Goal: Task Accomplishment & Management: Use online tool/utility

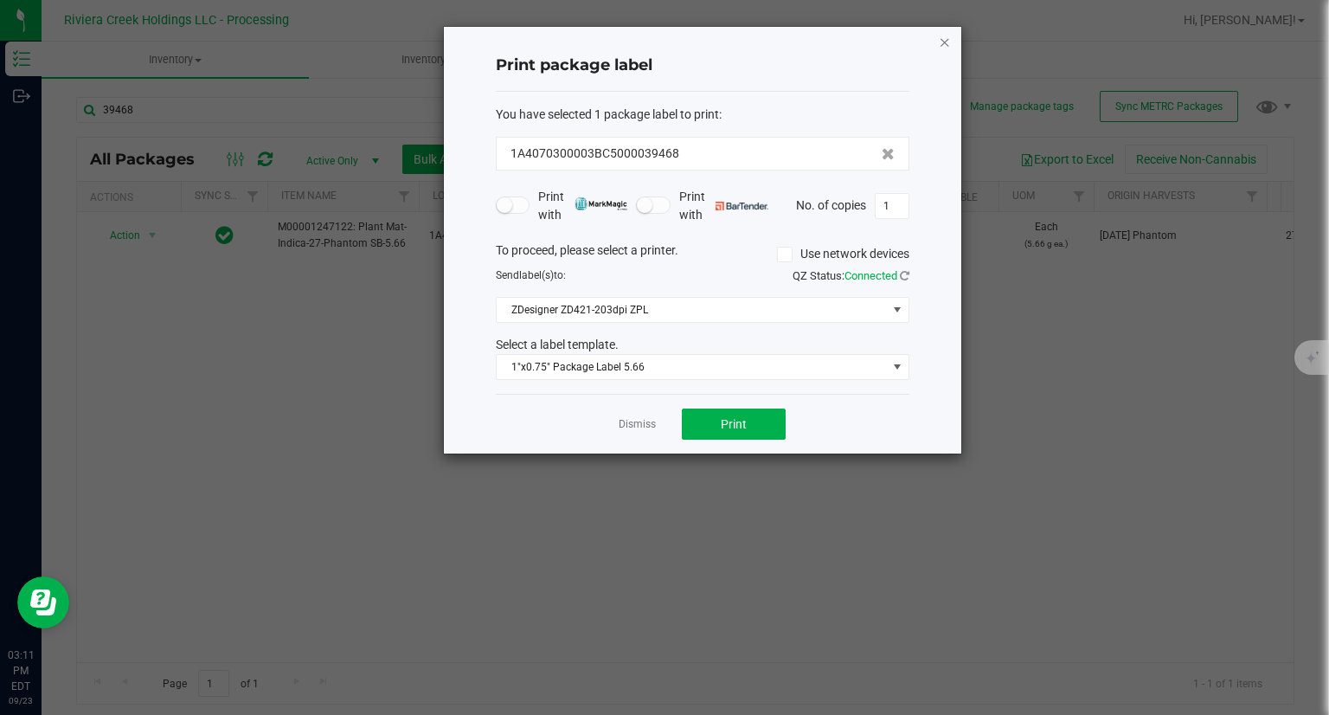
click at [943, 45] on icon "button" at bounding box center [945, 41] width 12 height 21
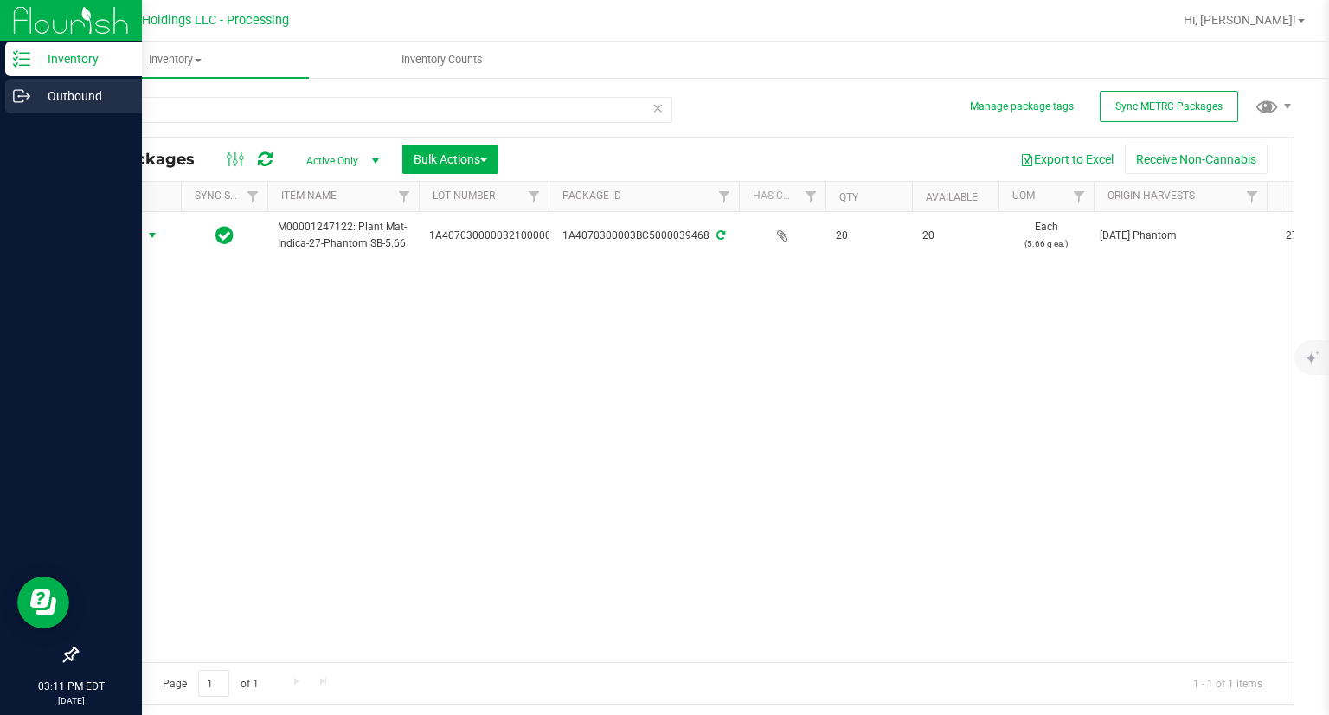
click at [18, 98] on icon at bounding box center [21, 95] width 17 height 17
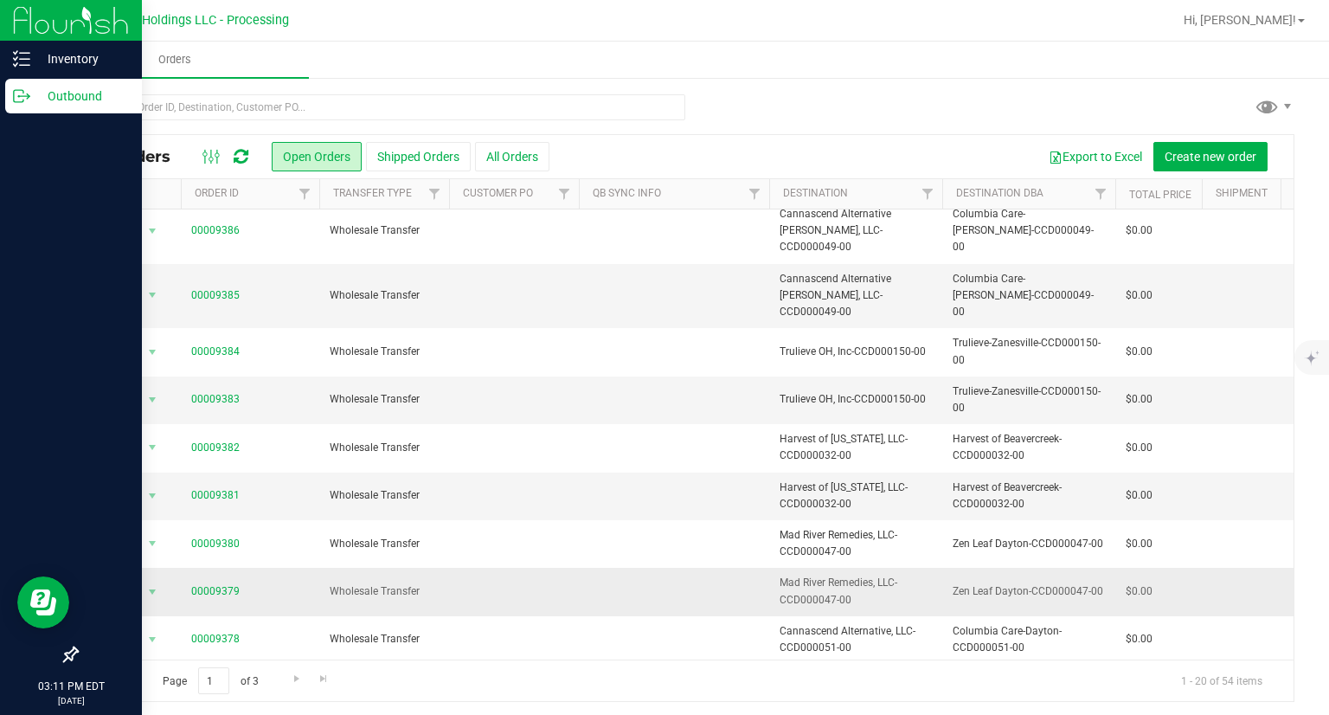
scroll to position [517, 0]
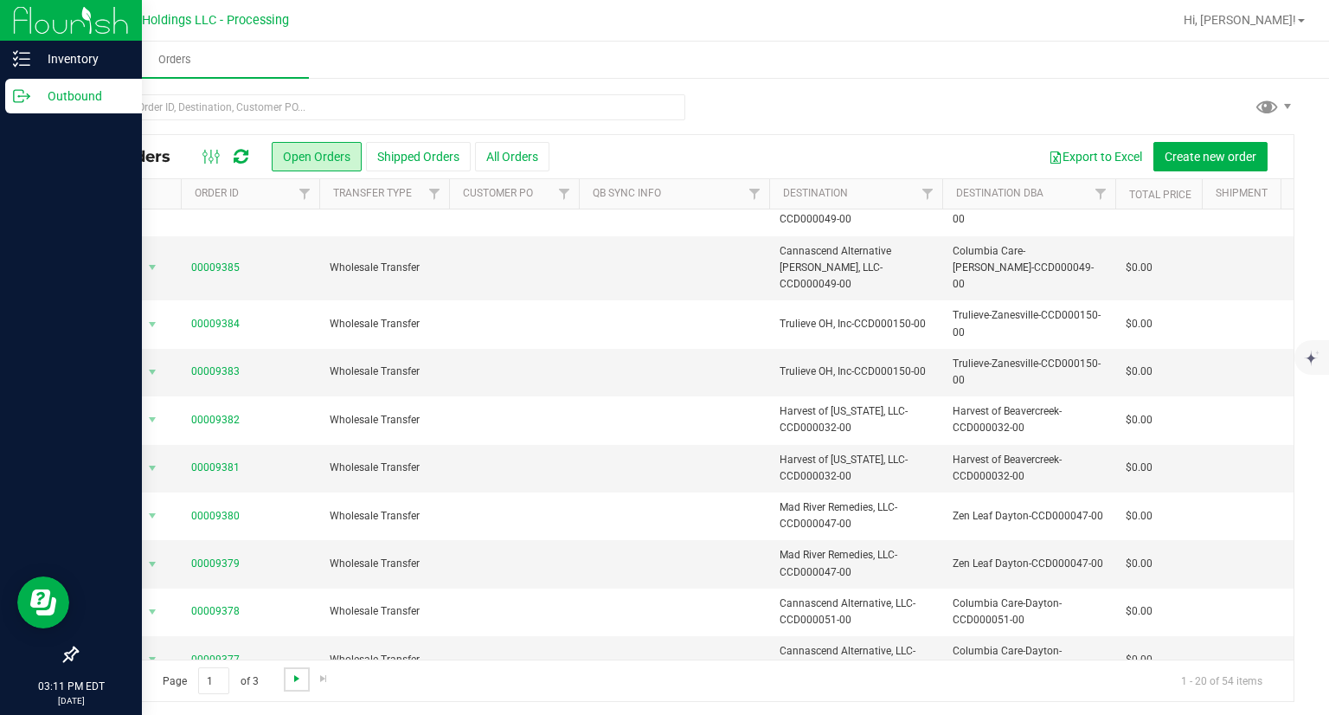
click at [291, 679] on span "Go to the next page" at bounding box center [297, 678] width 14 height 14
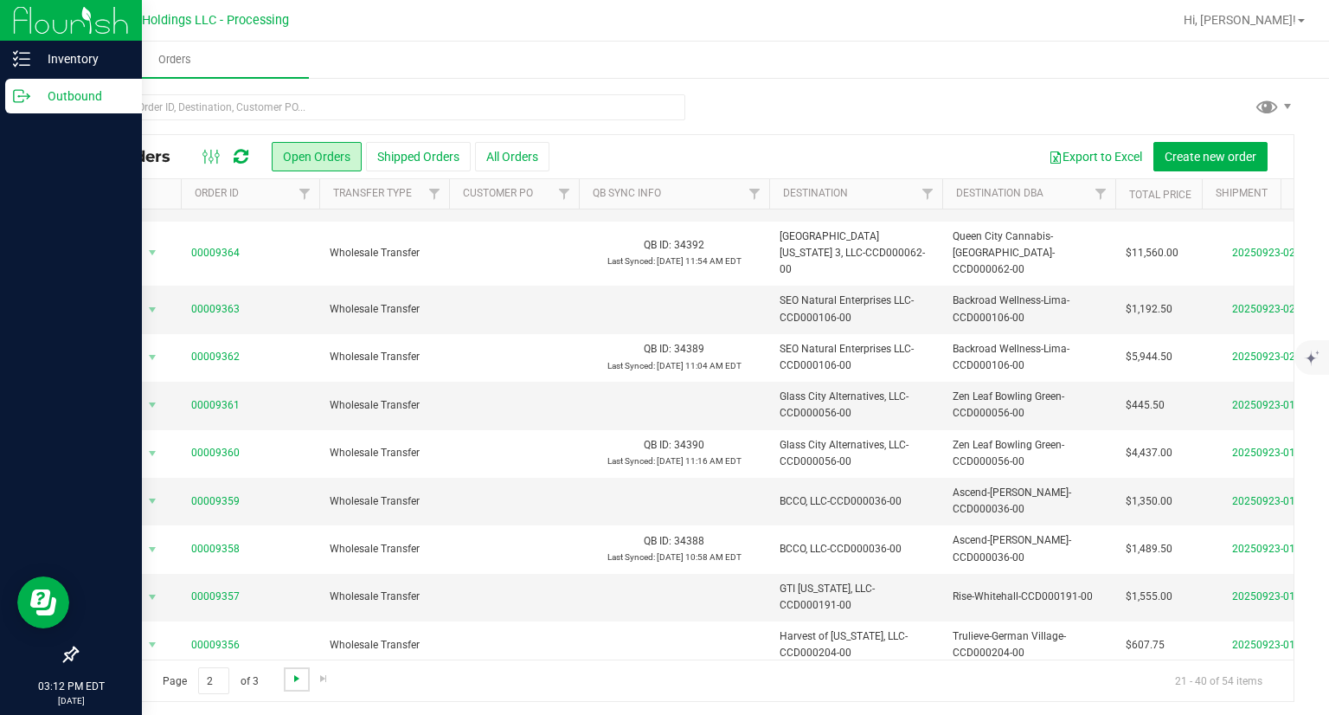
click at [299, 683] on span "Go to the next page" at bounding box center [297, 678] width 14 height 14
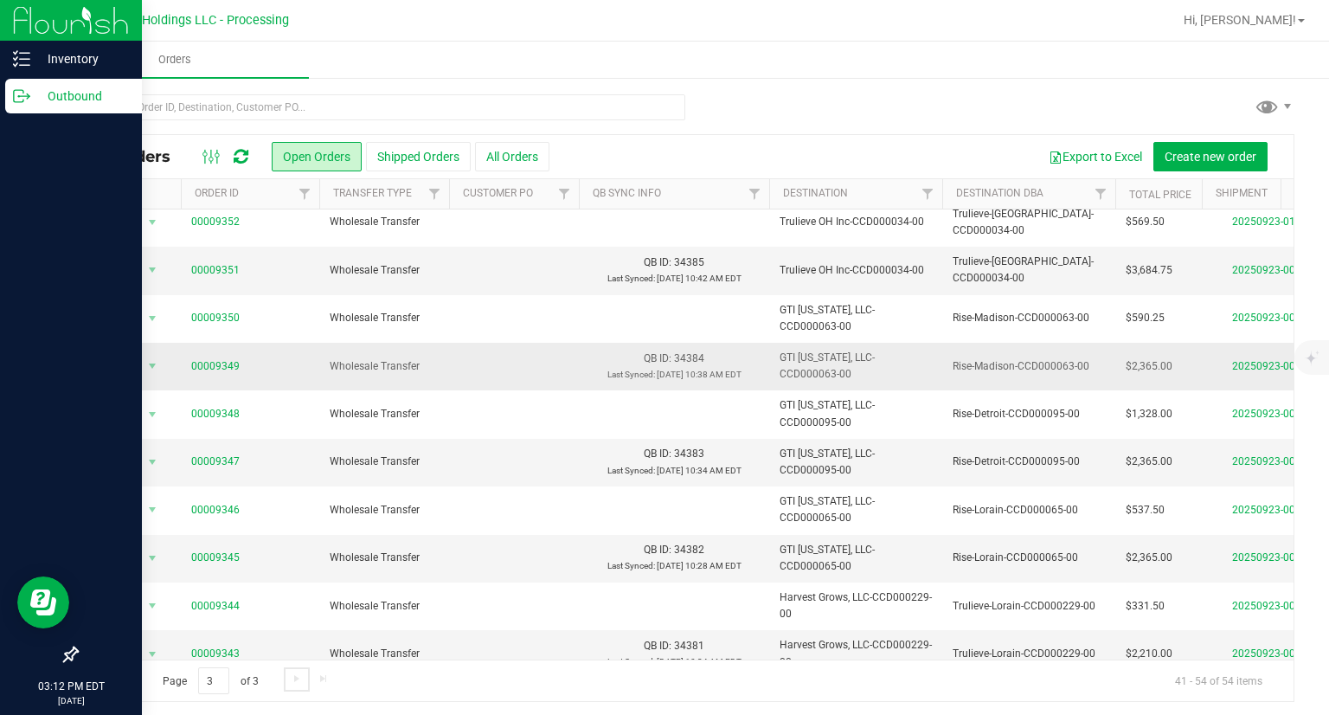
scroll to position [231, 0]
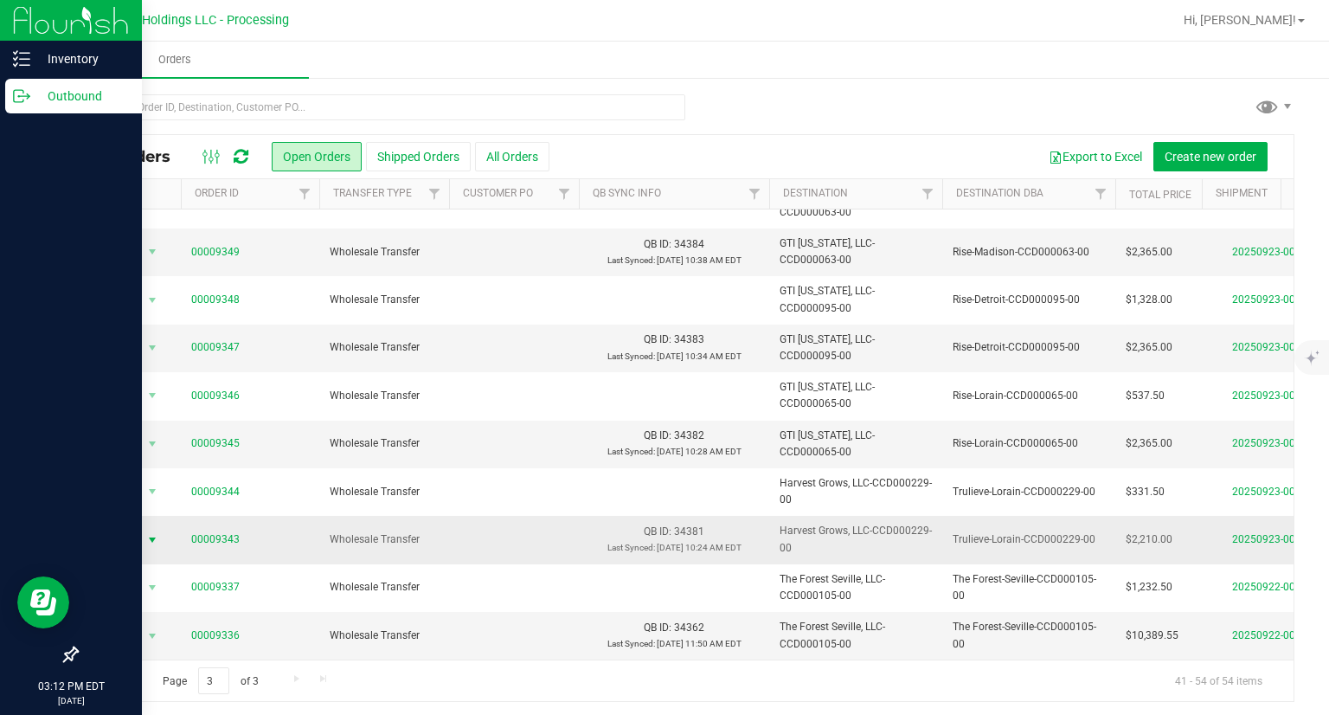
click at [142, 529] on span "select" at bounding box center [153, 540] width 22 height 24
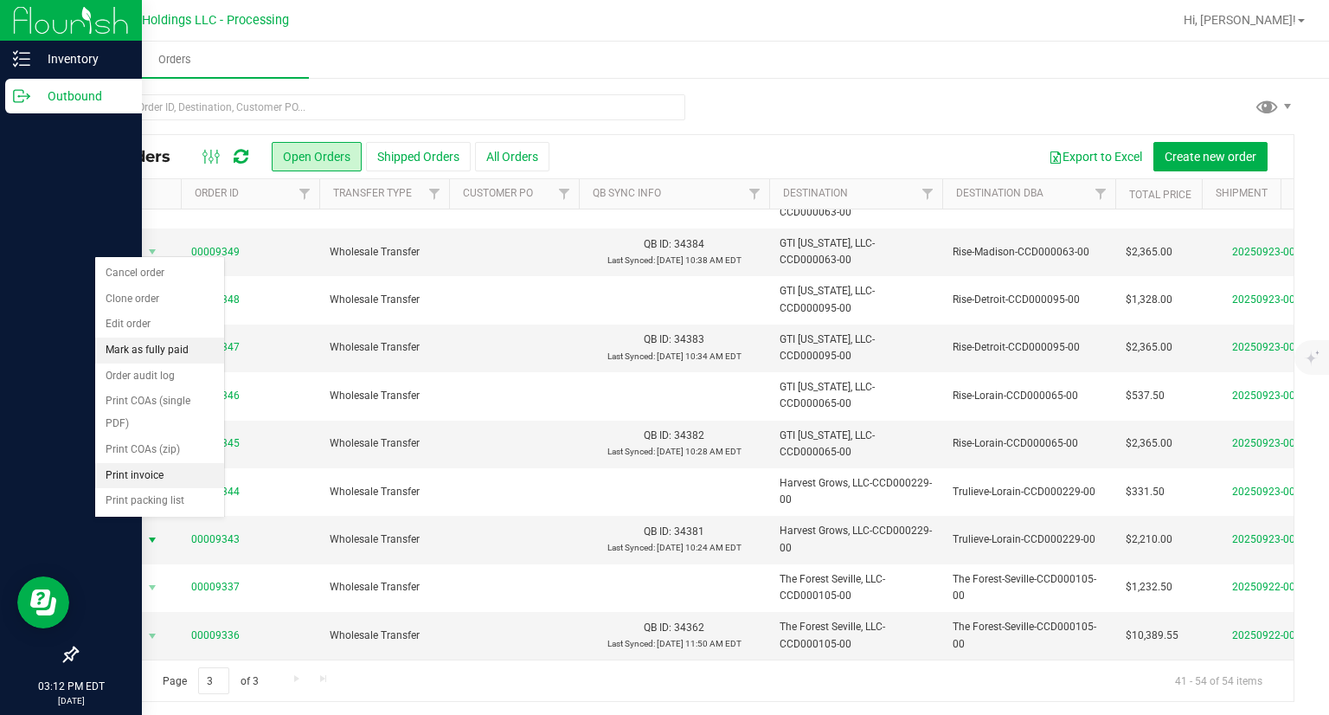
click at [151, 480] on li "Print invoice" at bounding box center [159, 476] width 129 height 26
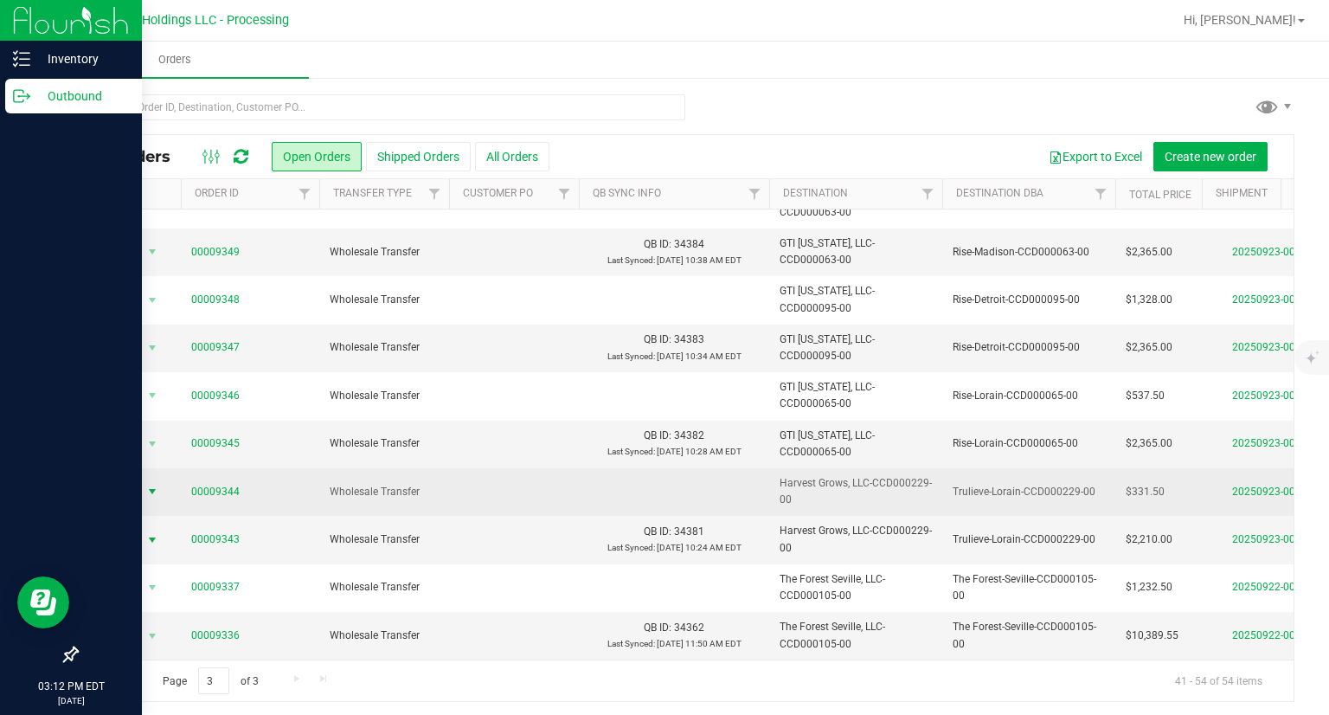
click at [138, 479] on span "Action" at bounding box center [117, 491] width 47 height 24
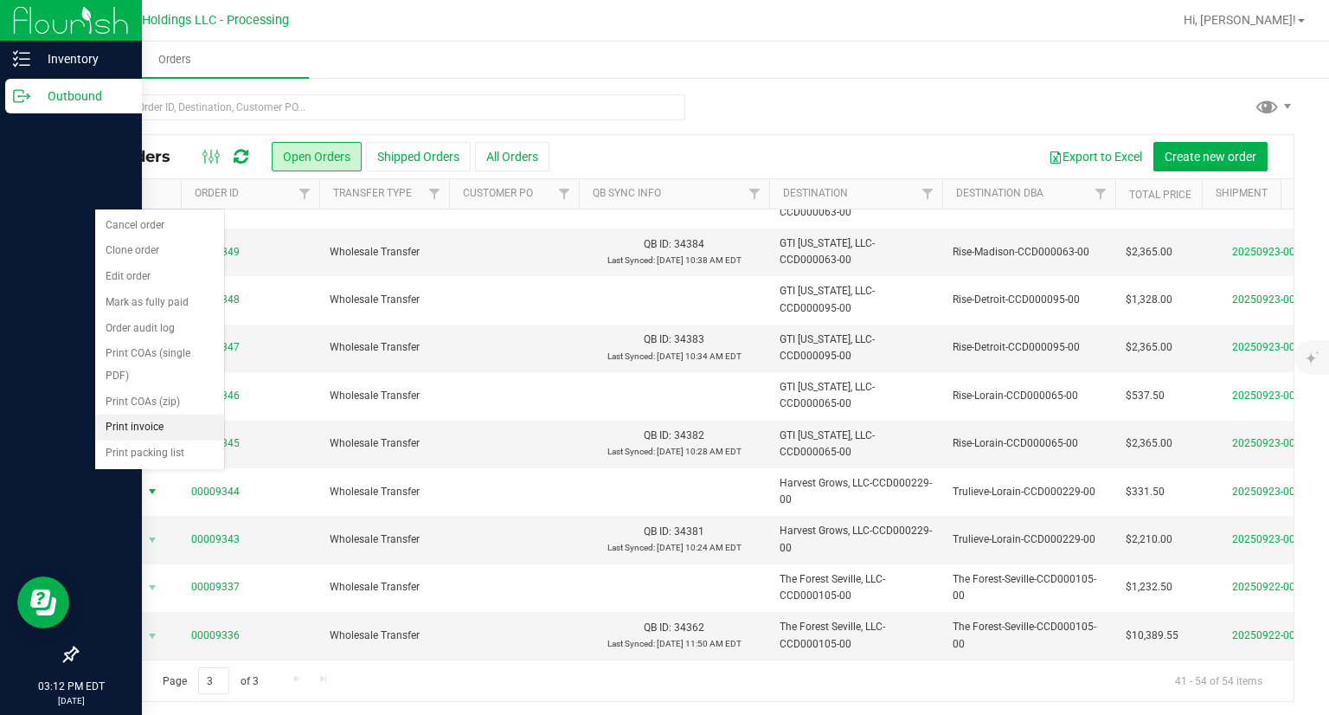
click at [152, 416] on li "Print invoice" at bounding box center [159, 427] width 129 height 26
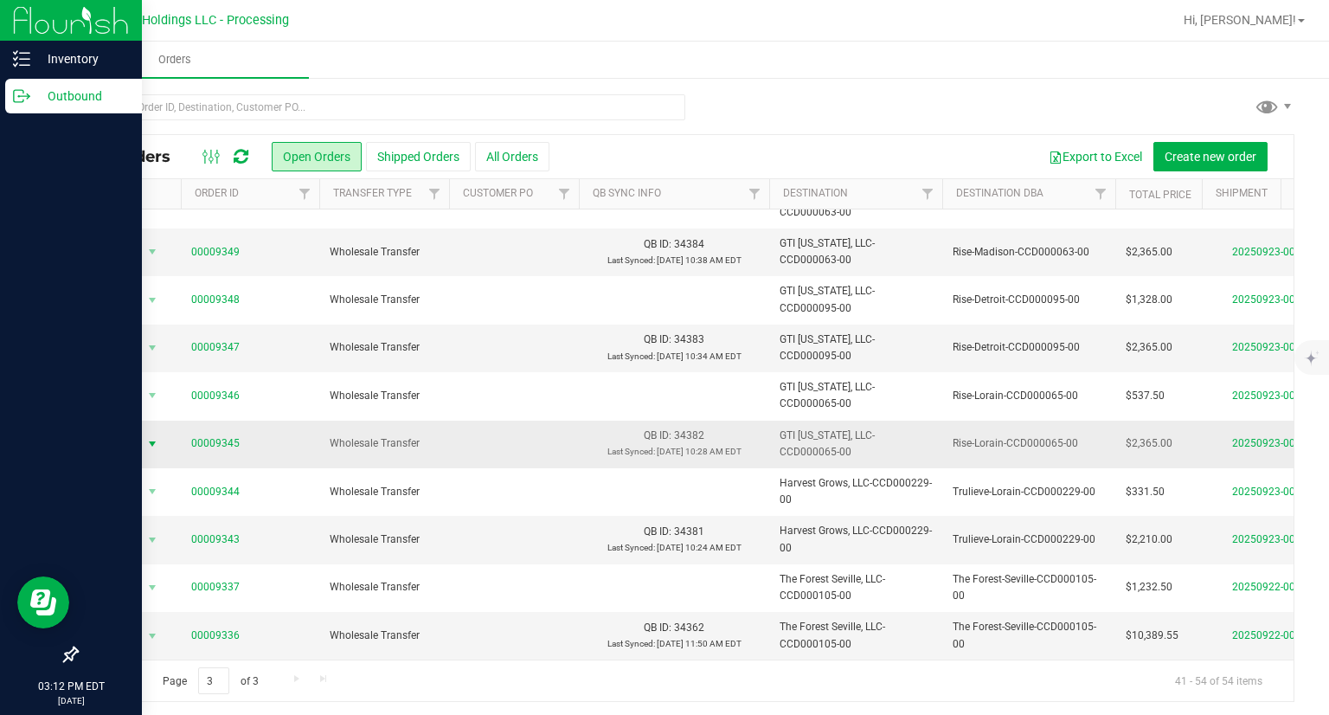
click at [132, 432] on span "Action" at bounding box center [117, 444] width 47 height 24
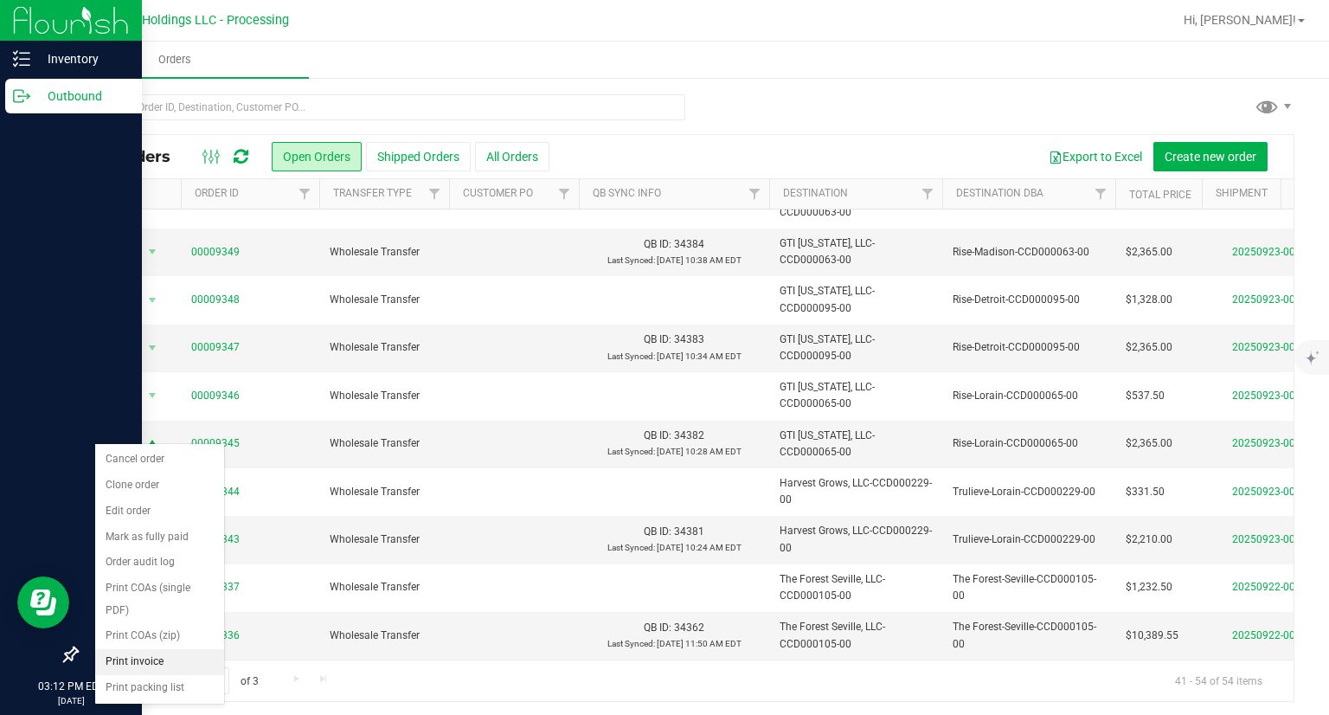
drag, startPoint x: 180, startPoint y: 660, endPoint x: 183, endPoint y: 647, distance: 13.2
click at [180, 661] on li "Print invoice" at bounding box center [159, 662] width 129 height 26
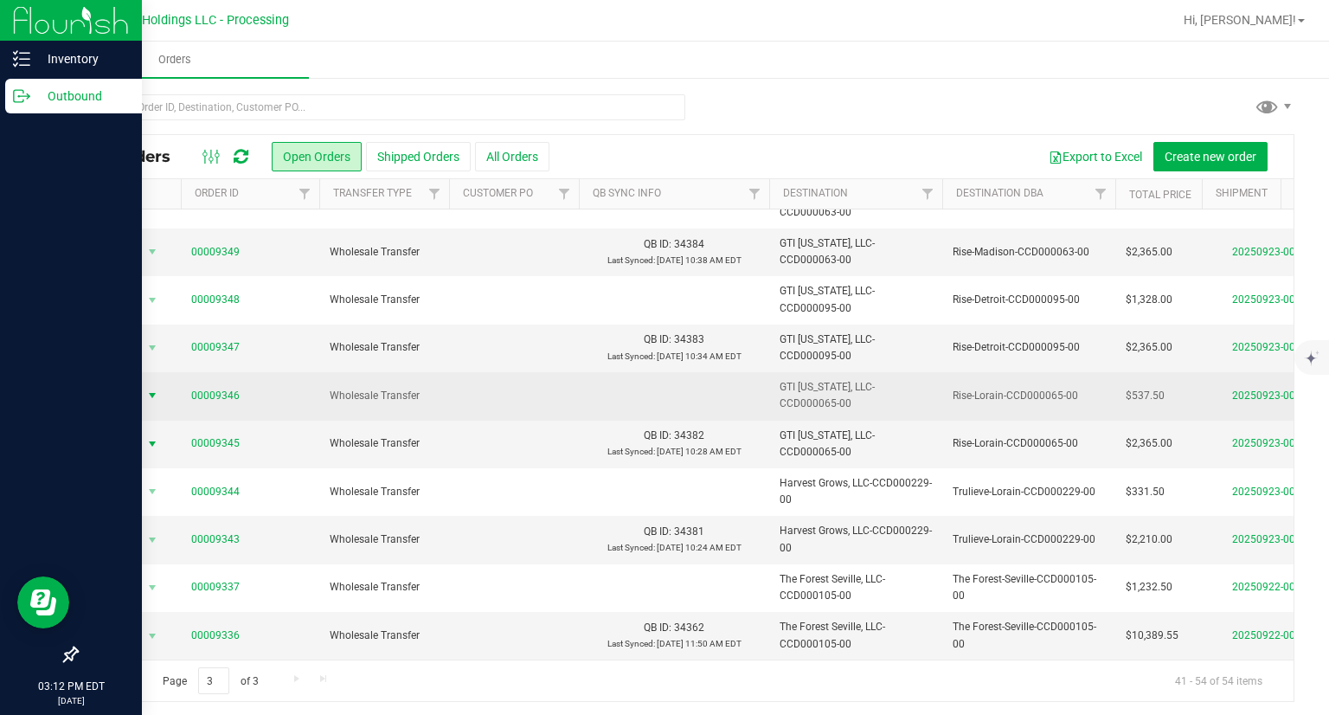
click at [134, 383] on span "Action" at bounding box center [117, 395] width 47 height 24
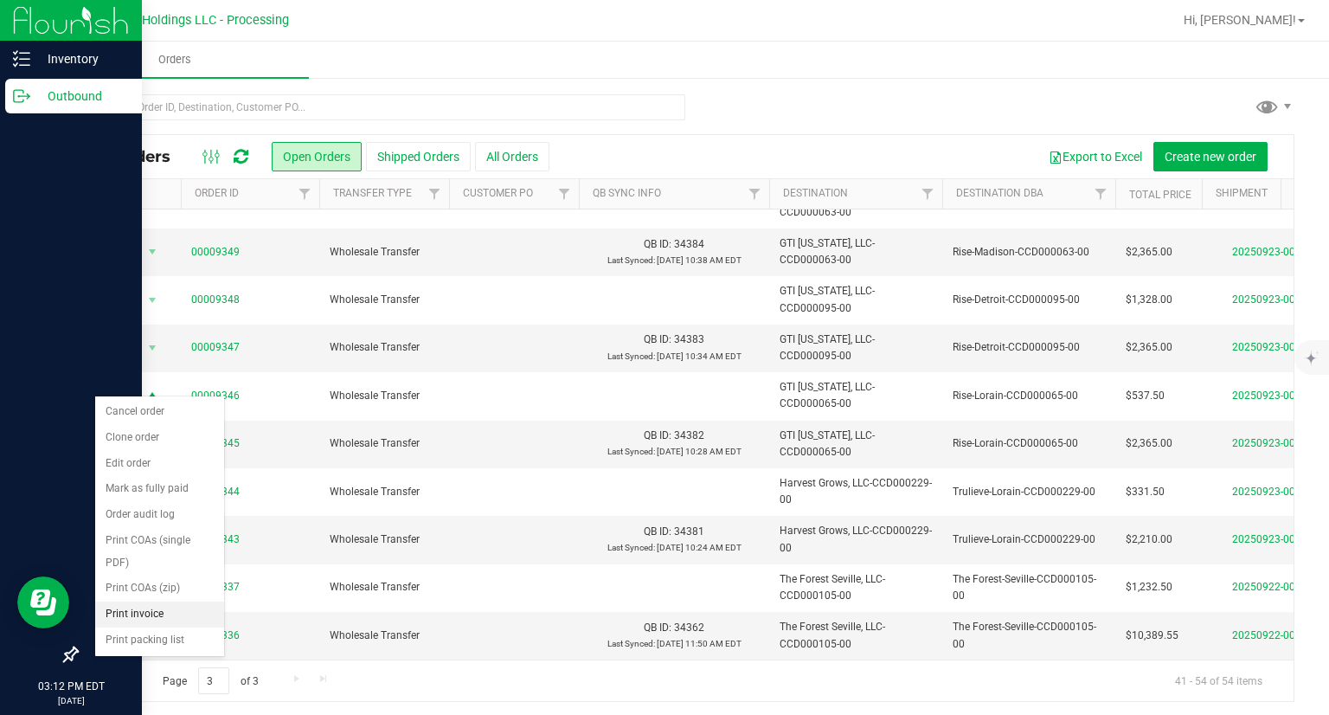
click at [169, 607] on li "Print invoice" at bounding box center [159, 614] width 129 height 26
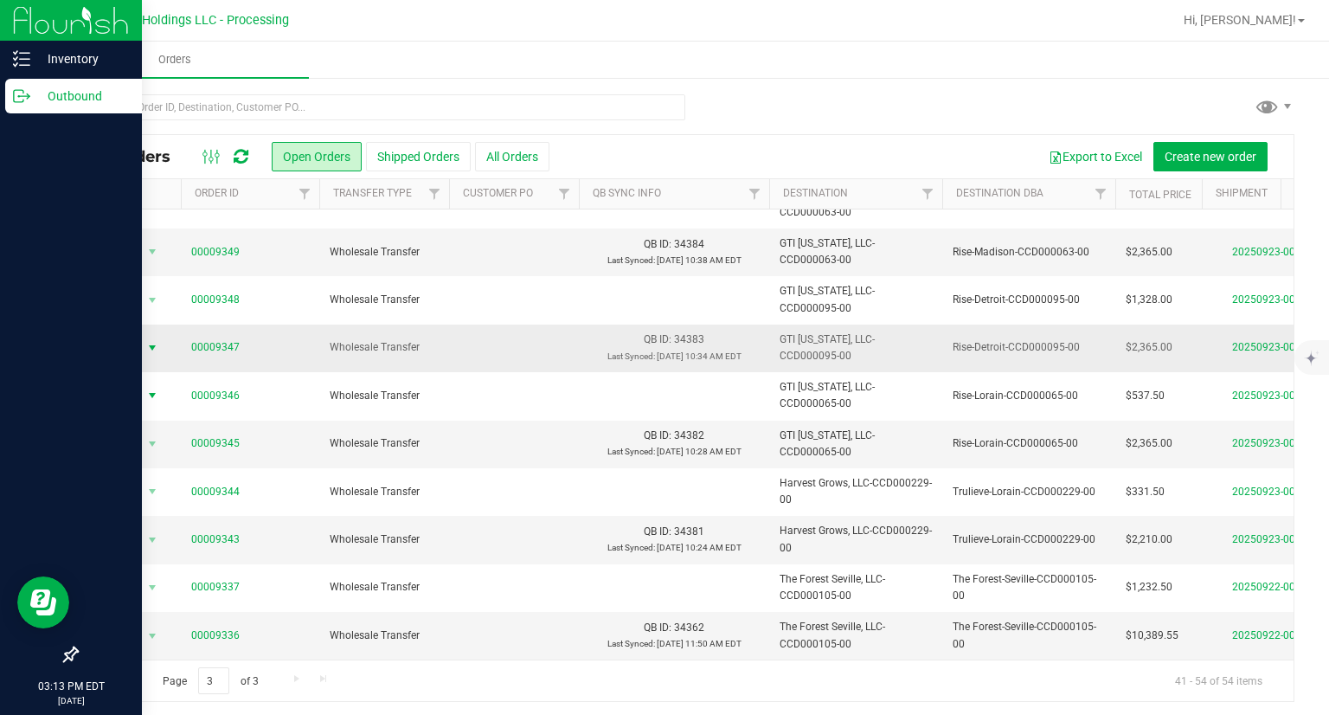
click at [129, 337] on span "Action" at bounding box center [117, 348] width 47 height 24
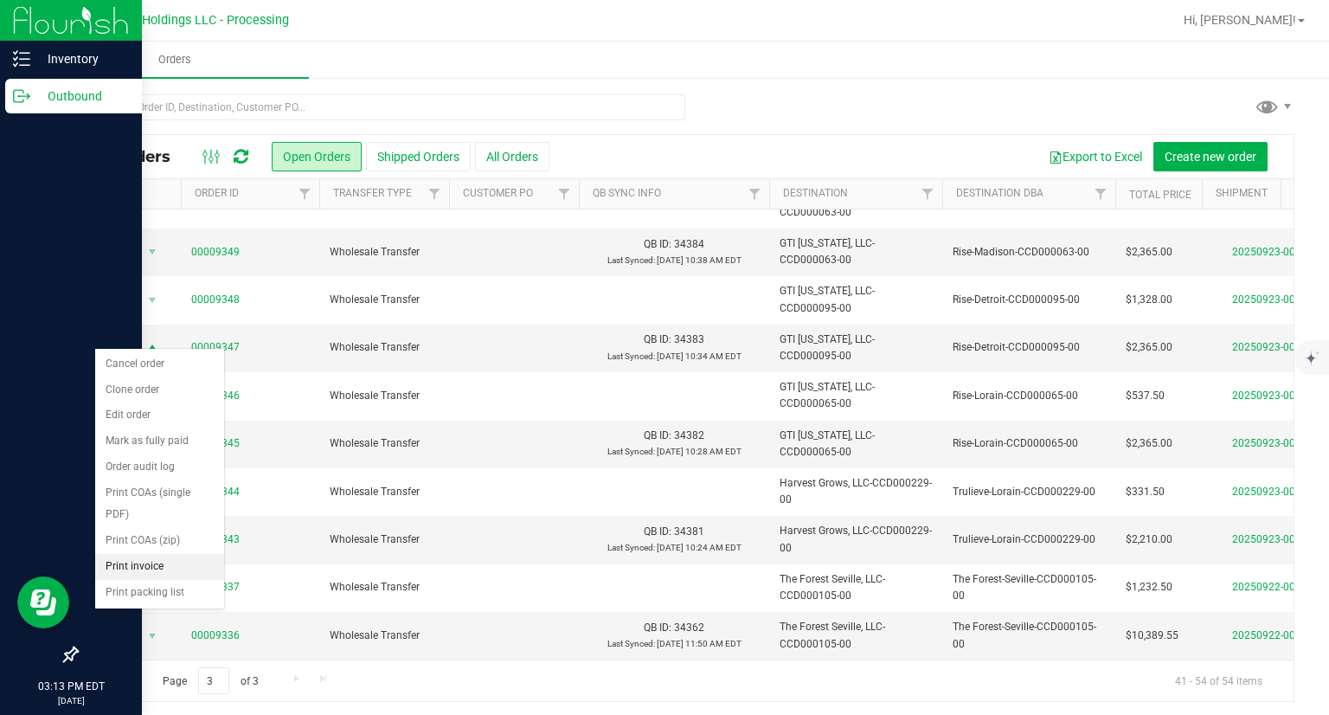
click at [149, 568] on li "Print invoice" at bounding box center [159, 567] width 129 height 26
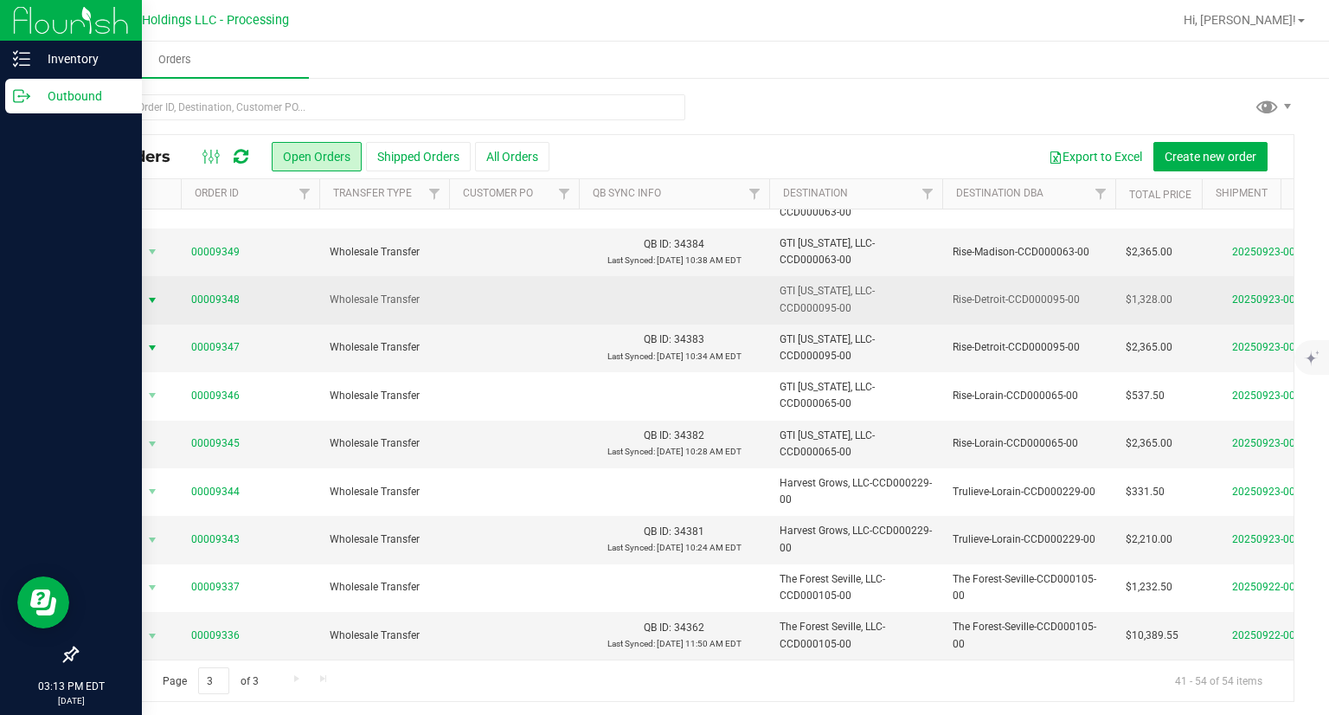
click at [125, 289] on span "Action" at bounding box center [117, 300] width 47 height 24
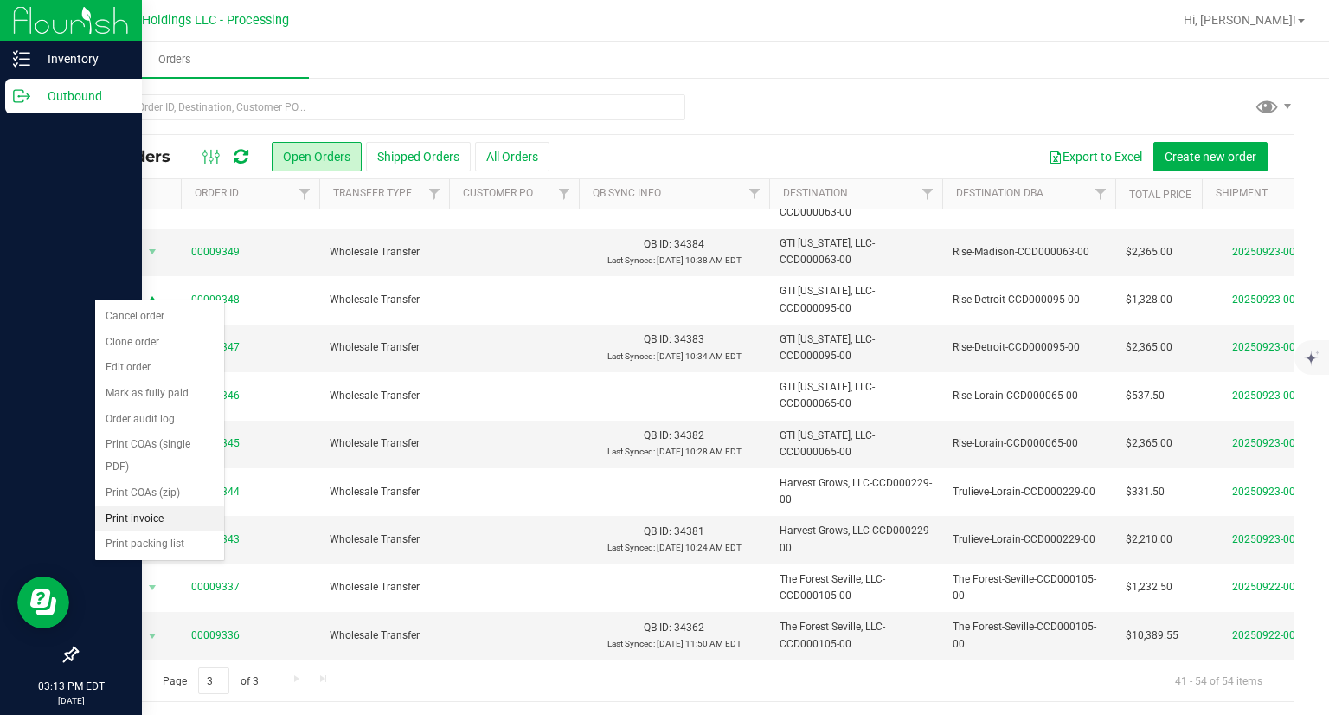
click at [166, 516] on li "Print invoice" at bounding box center [159, 519] width 129 height 26
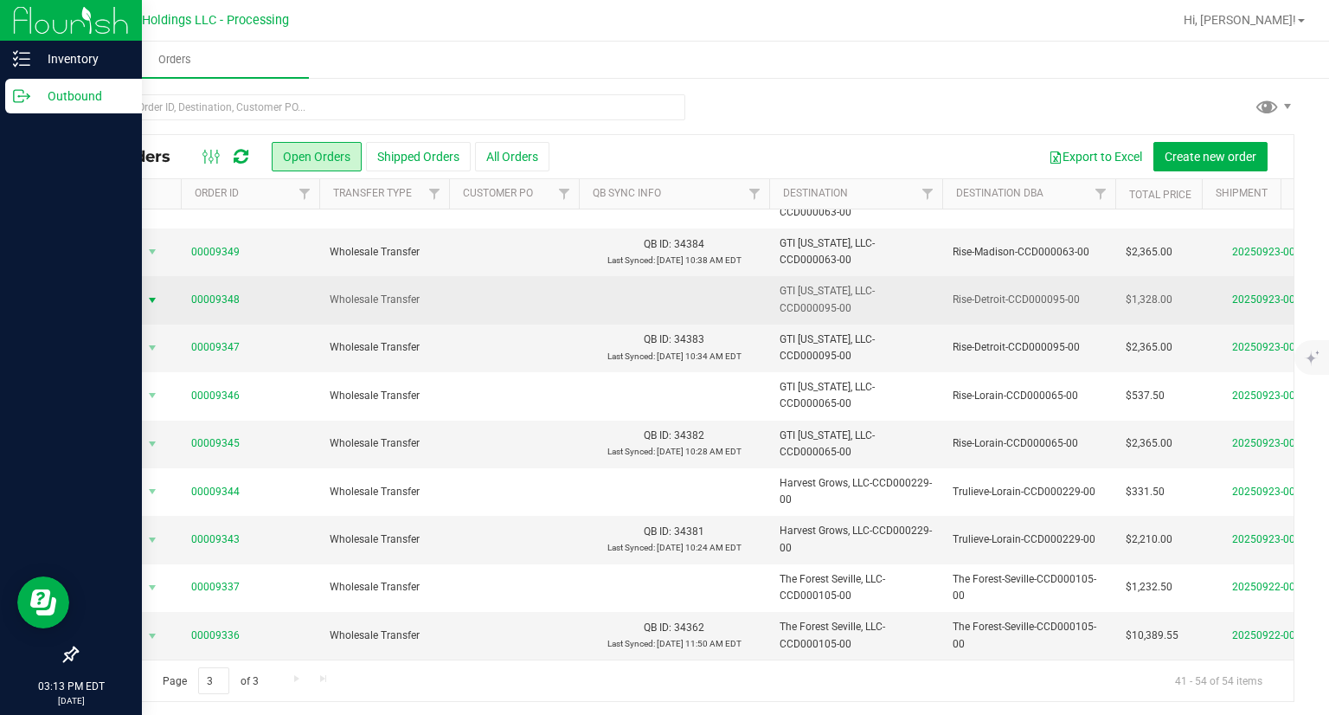
scroll to position [145, 0]
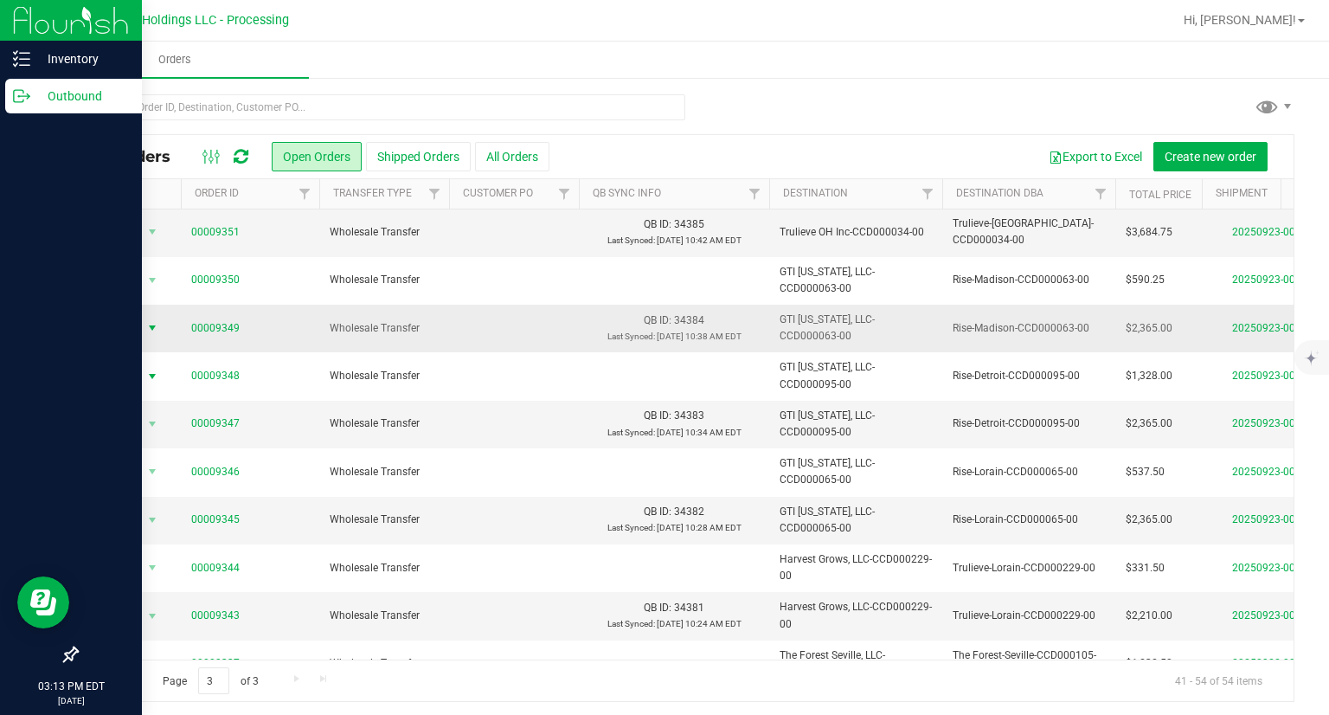
click at [119, 330] on span "Action" at bounding box center [117, 328] width 47 height 24
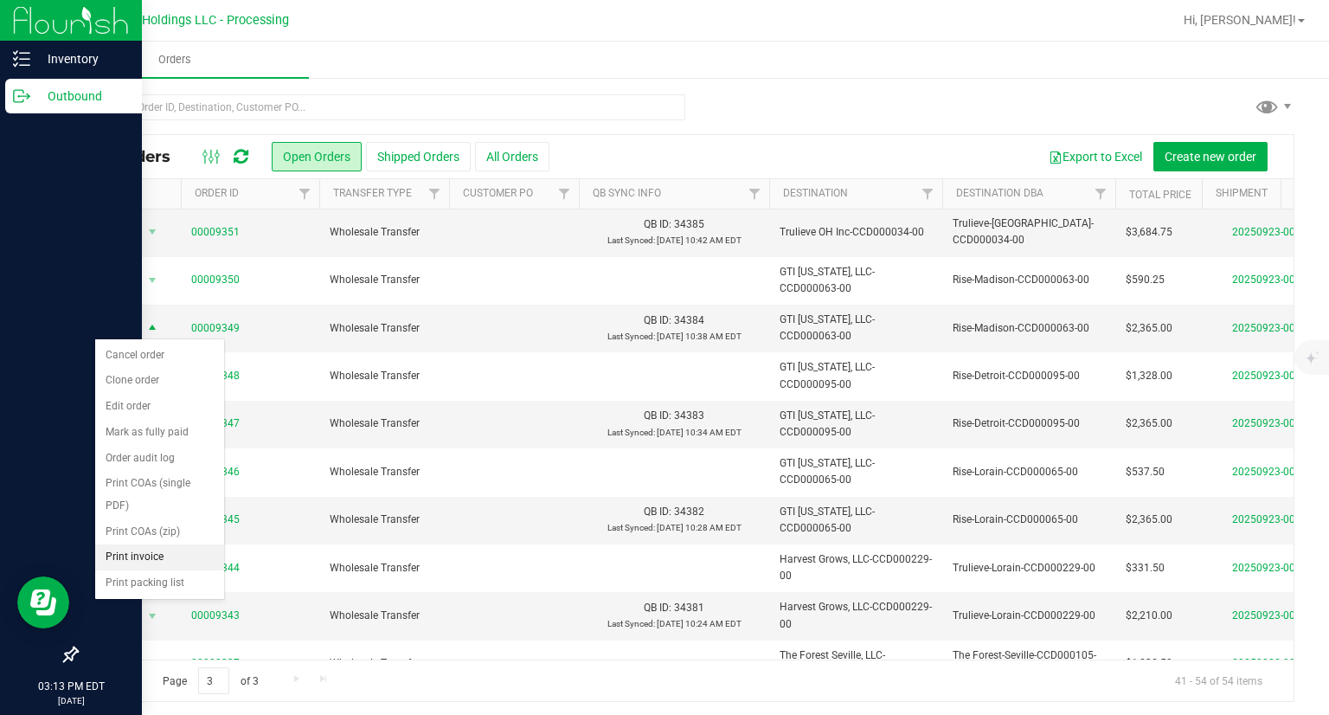
click at [142, 558] on li "Print invoice" at bounding box center [159, 557] width 129 height 26
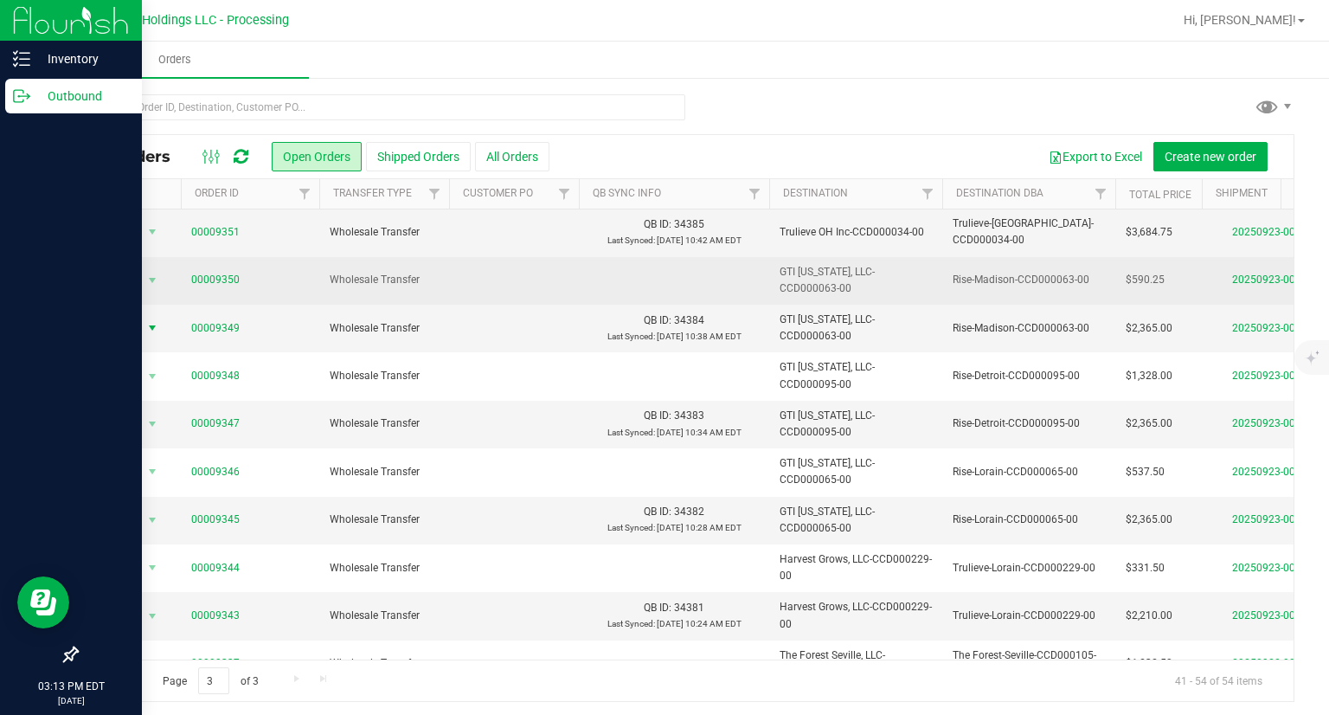
click at [130, 285] on span "Action" at bounding box center [117, 280] width 47 height 24
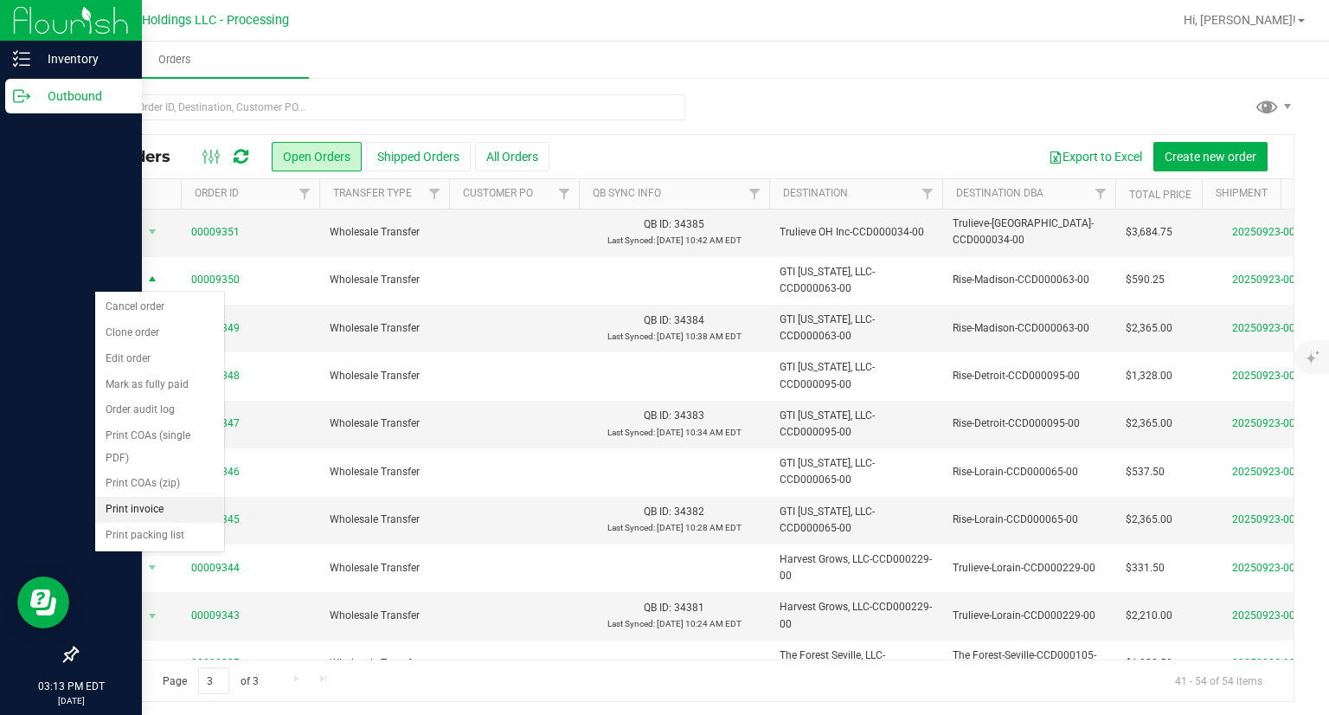
click at [166, 506] on li "Print invoice" at bounding box center [159, 510] width 129 height 26
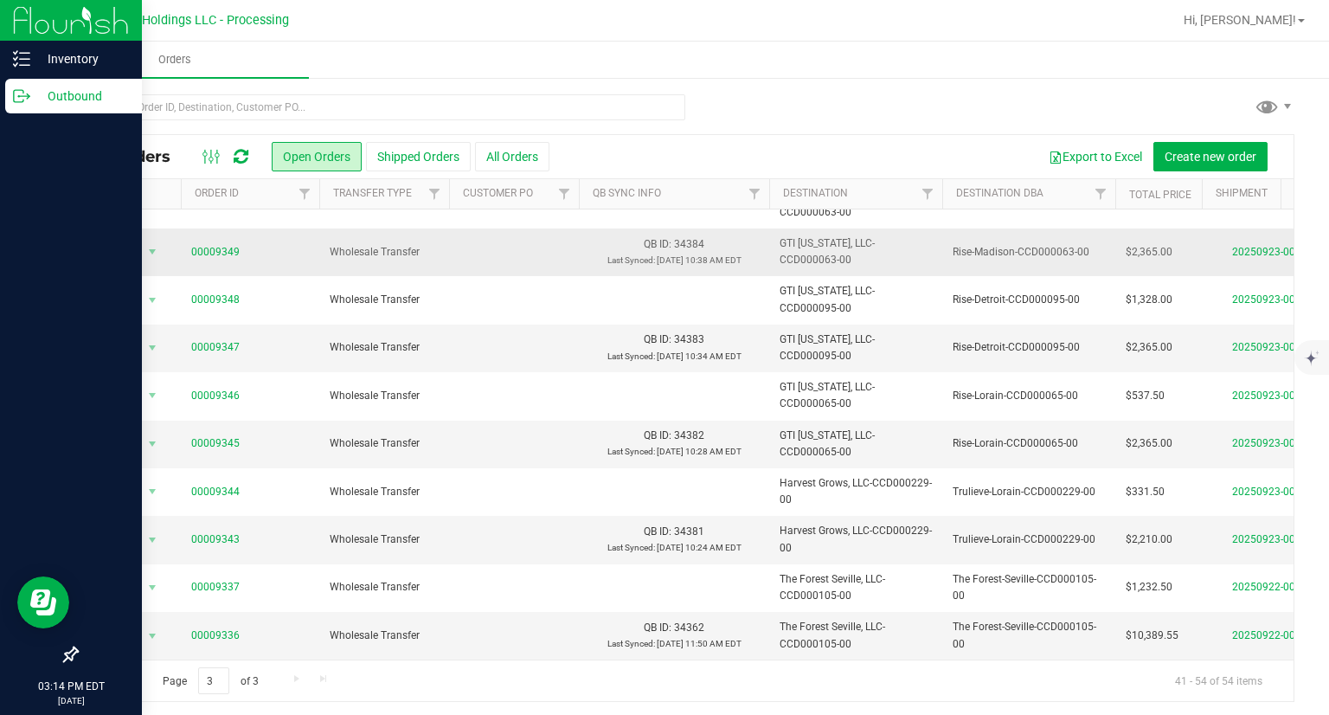
scroll to position [231, 0]
click at [121, 677] on span "Go to the previous page" at bounding box center [125, 678] width 14 height 14
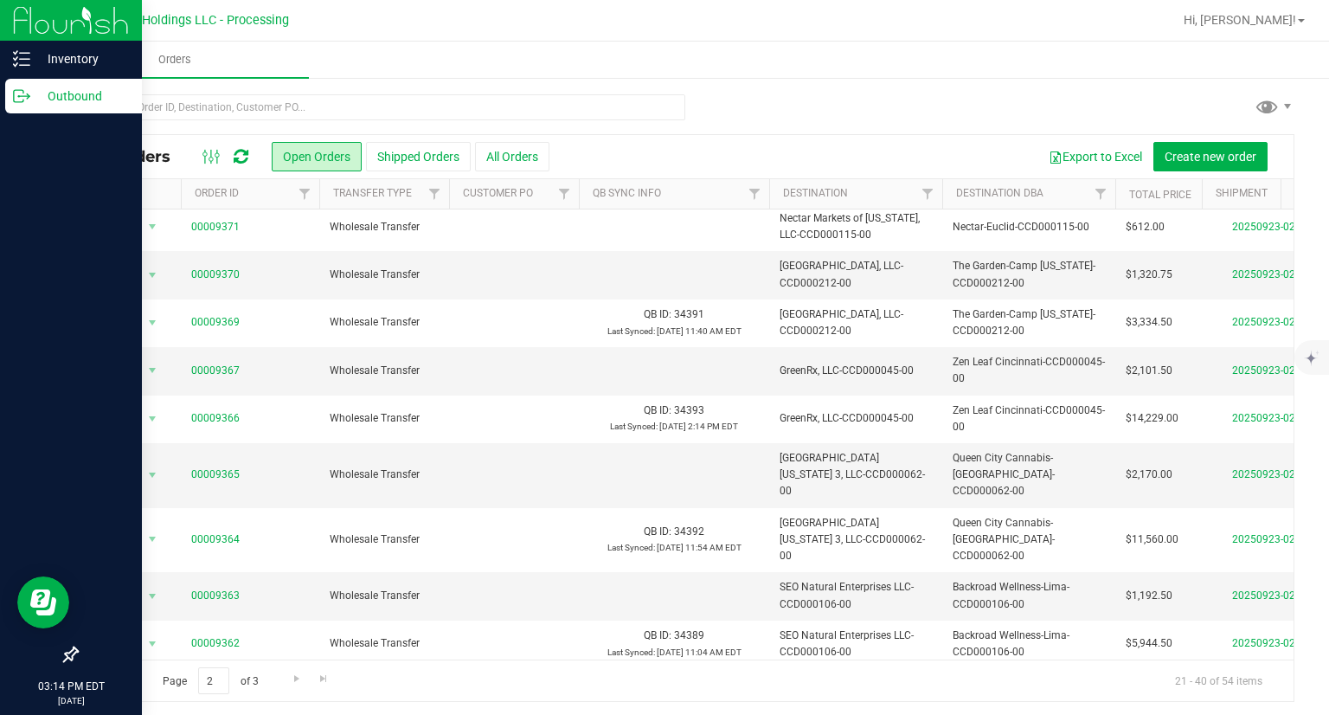
scroll to position [0, 0]
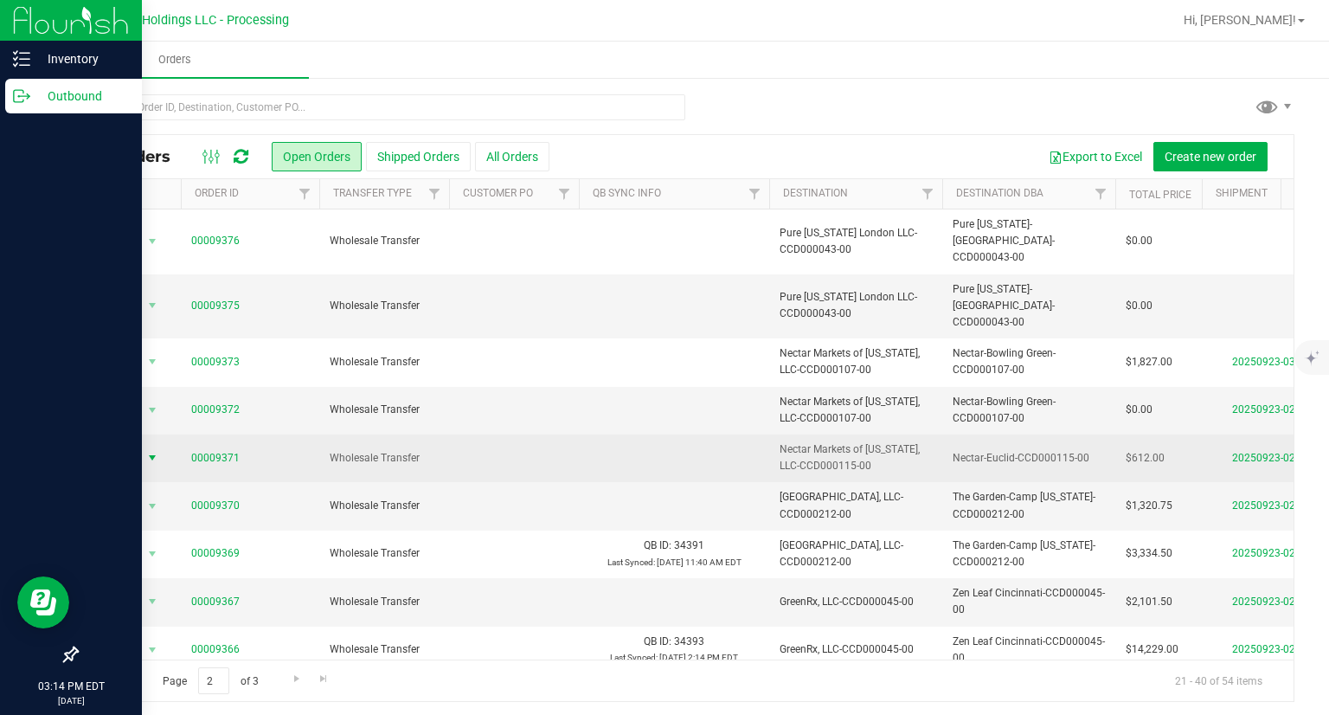
click at [151, 451] on span "select" at bounding box center [152, 458] width 14 height 14
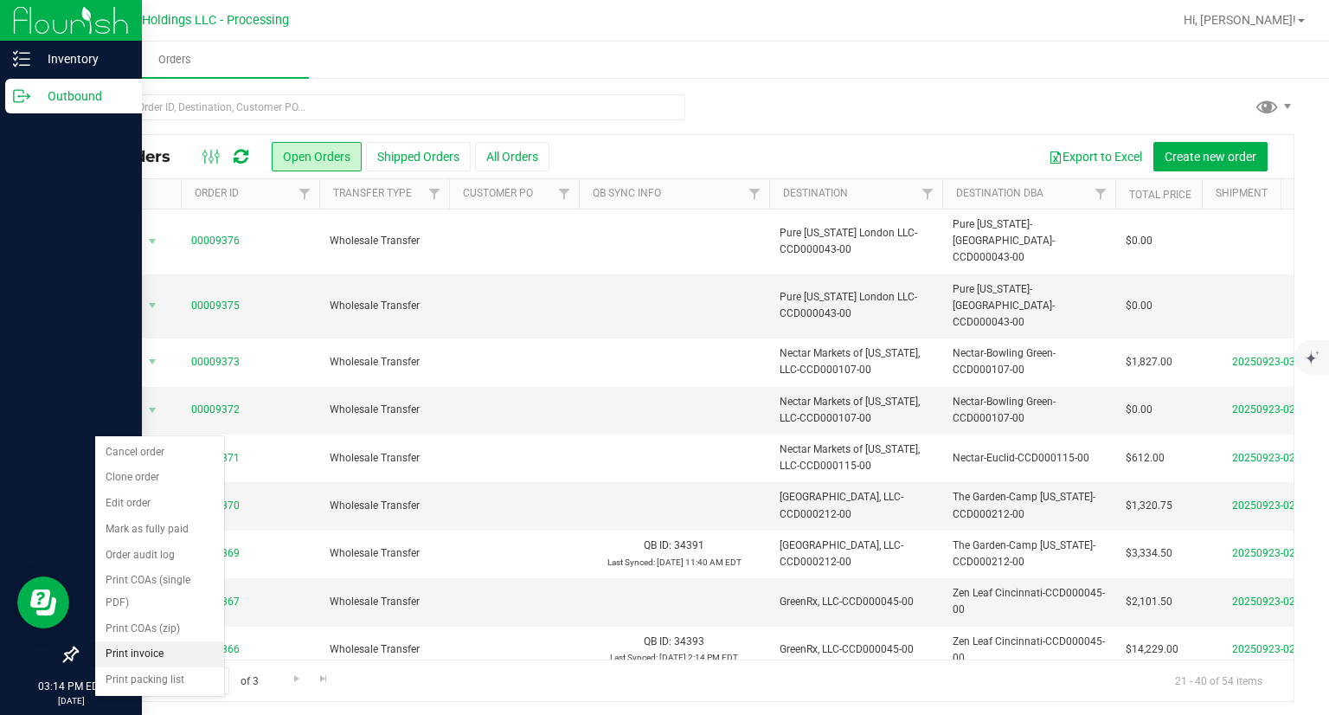
click at [169, 658] on li "Print invoice" at bounding box center [159, 654] width 129 height 26
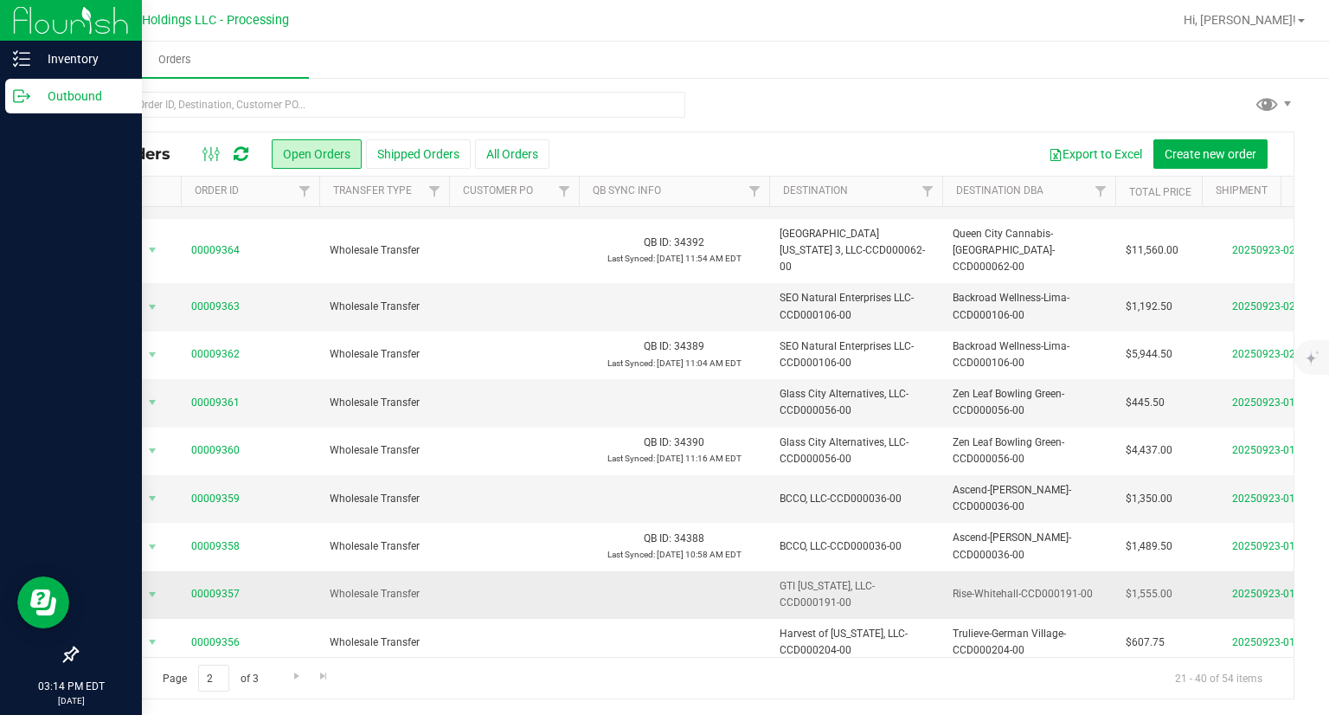
scroll to position [3, 0]
click at [299, 676] on span "Go to the next page" at bounding box center [297, 675] width 14 height 14
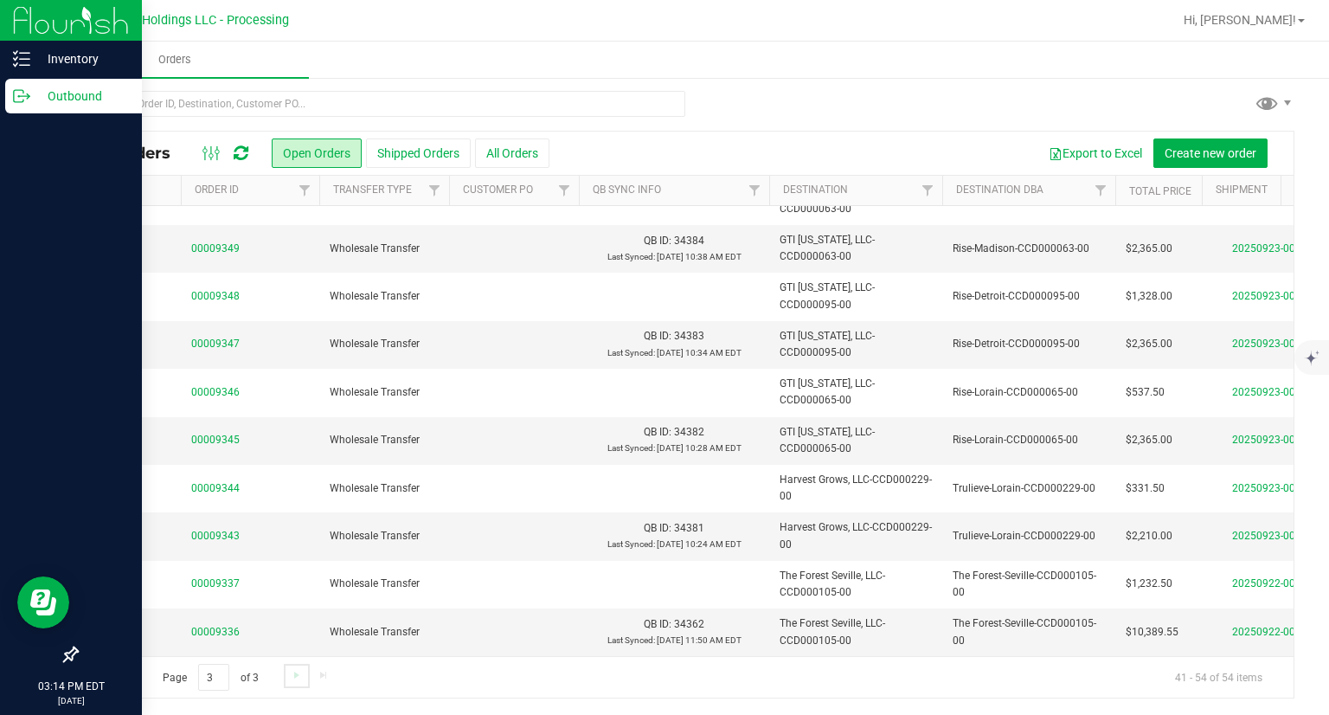
scroll to position [0, 0]
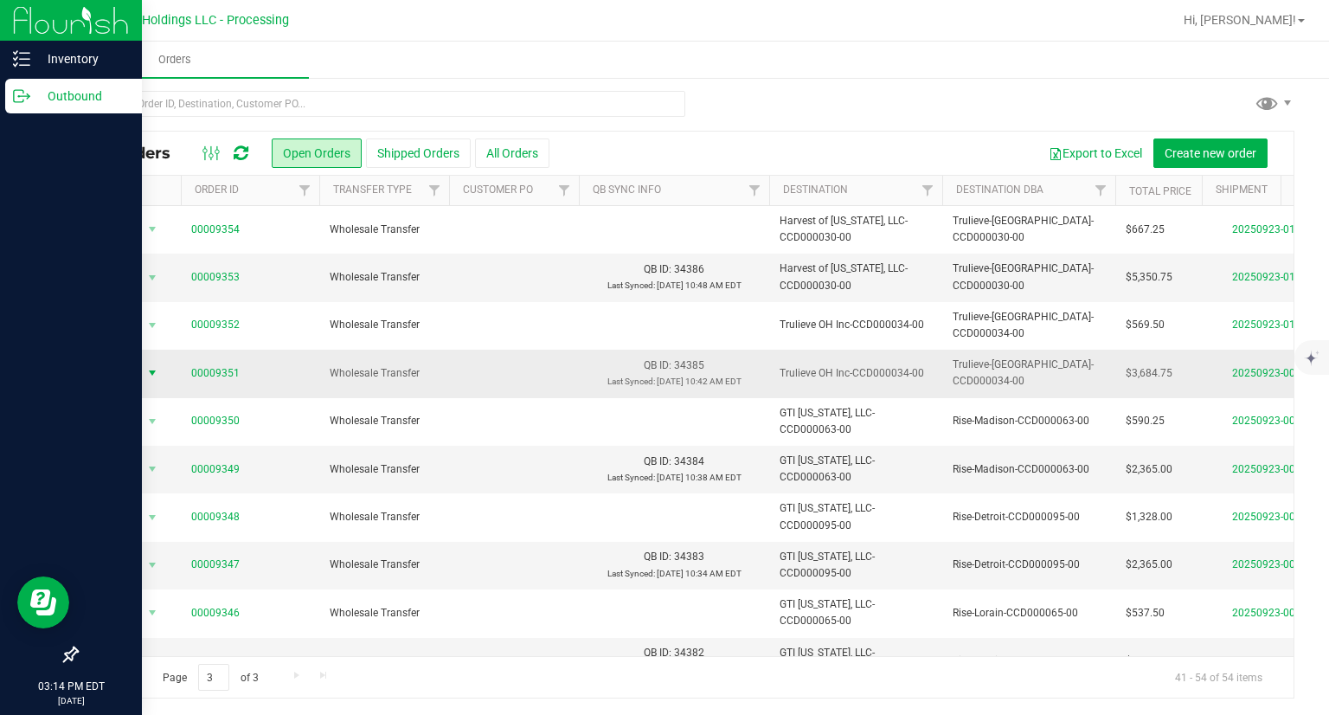
click at [133, 364] on span "Action" at bounding box center [117, 373] width 47 height 24
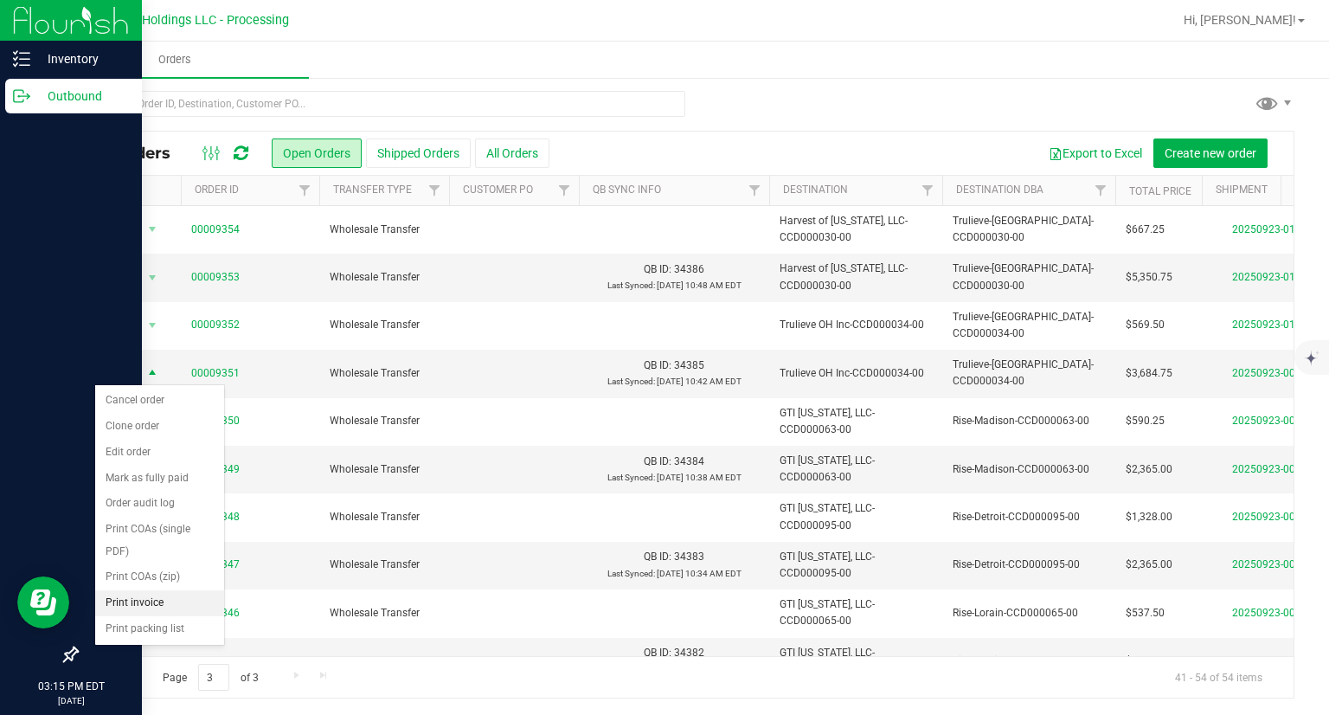
click at [146, 597] on li "Print invoice" at bounding box center [159, 603] width 129 height 26
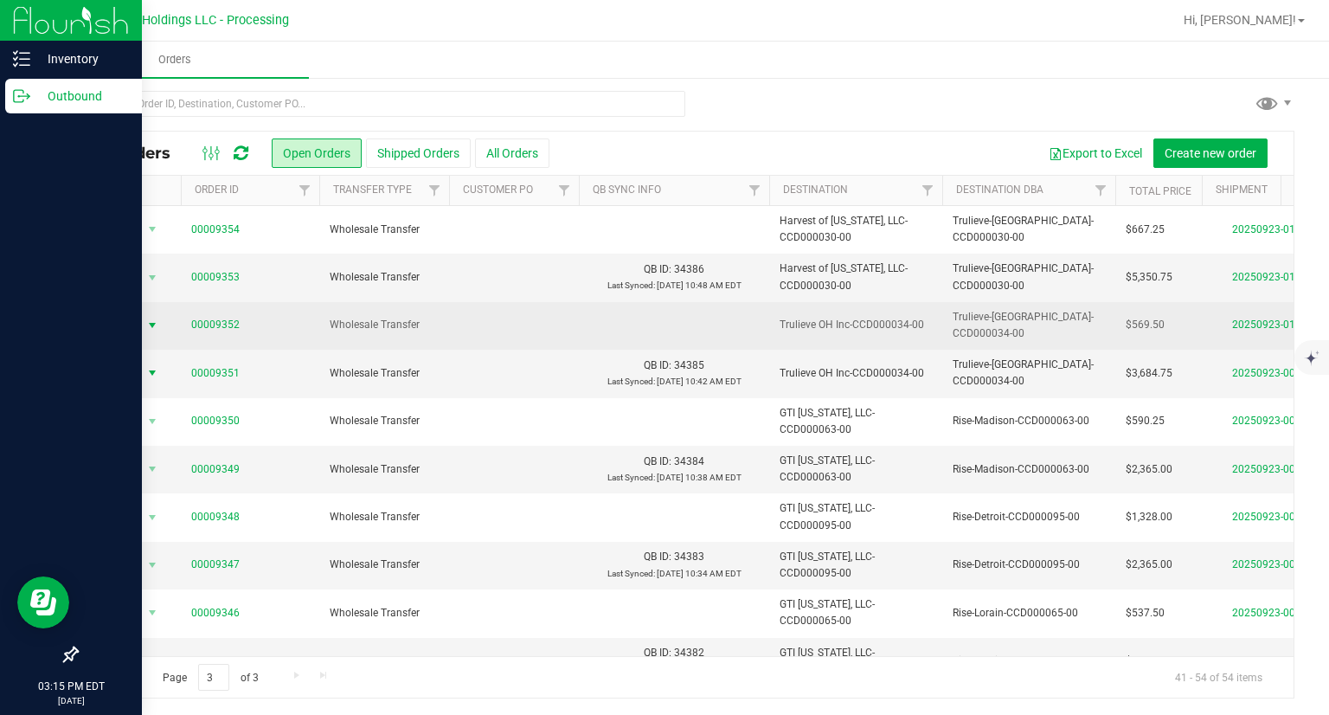
click at [135, 314] on span "Action" at bounding box center [117, 325] width 47 height 24
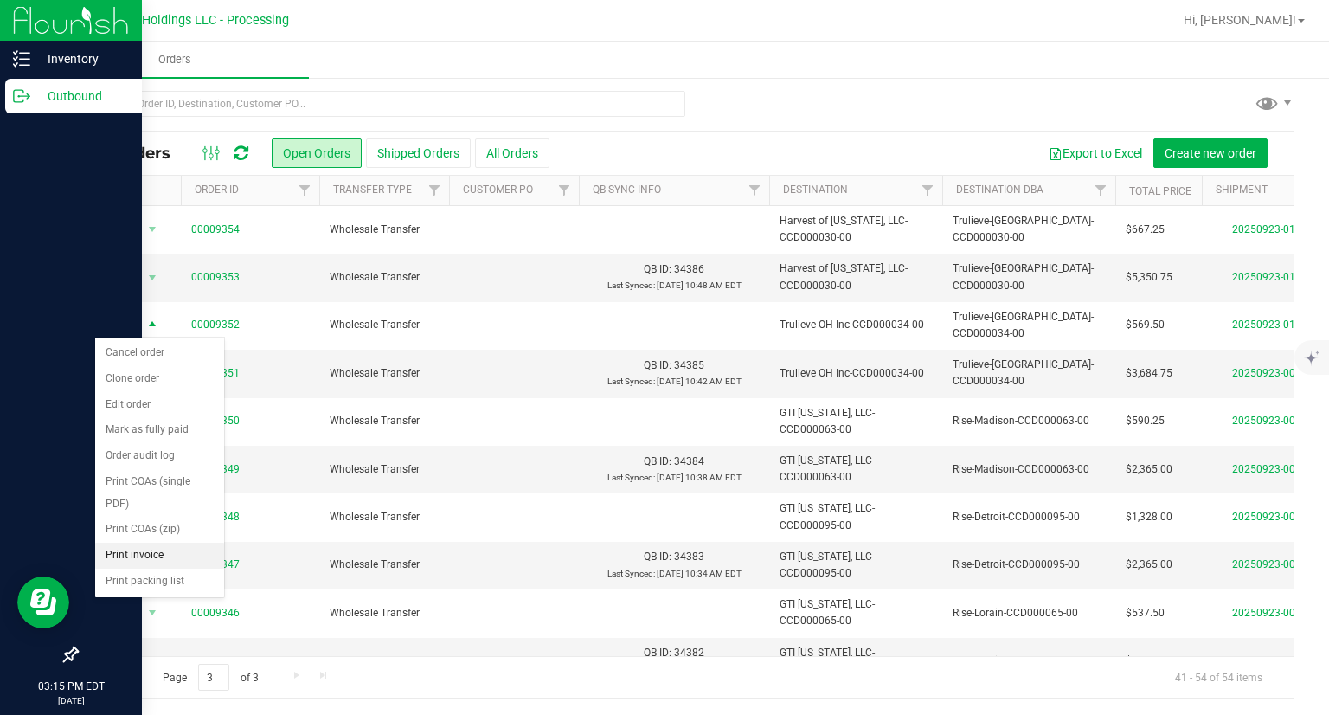
click at [177, 549] on li "Print invoice" at bounding box center [159, 556] width 129 height 26
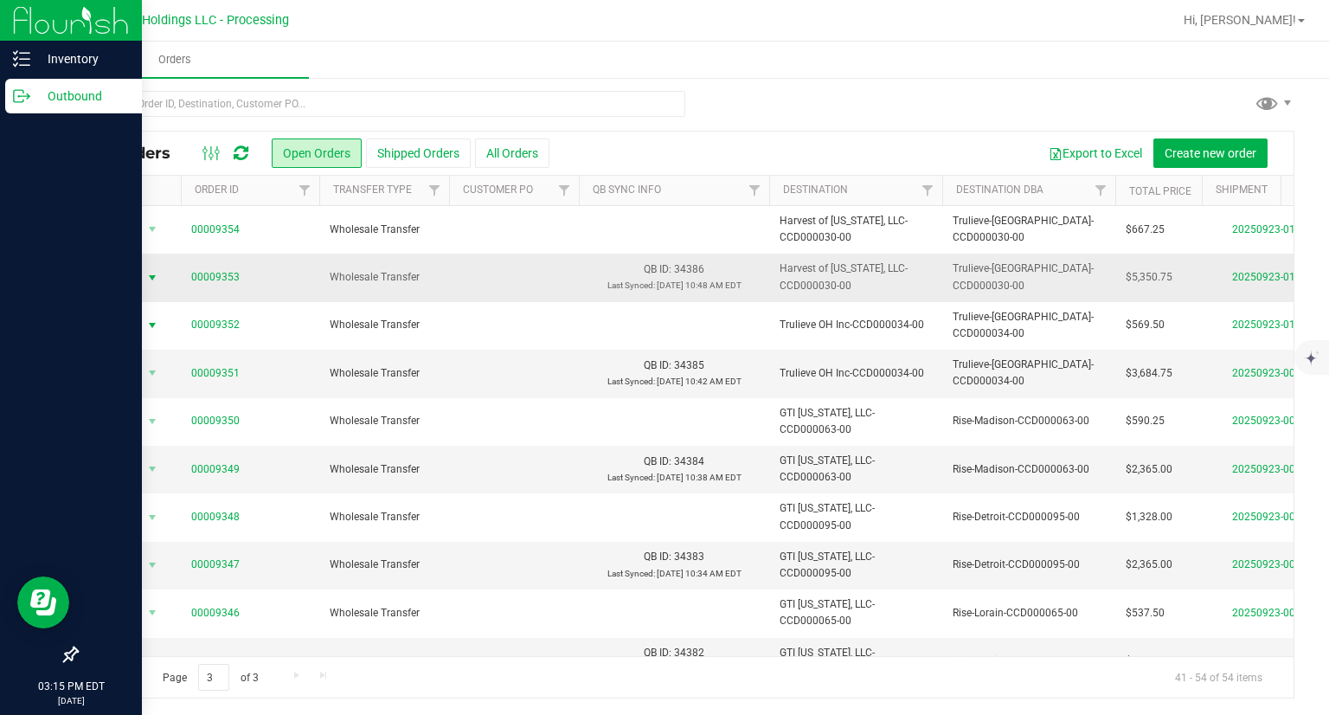
click at [108, 275] on span "Action" at bounding box center [117, 278] width 47 height 24
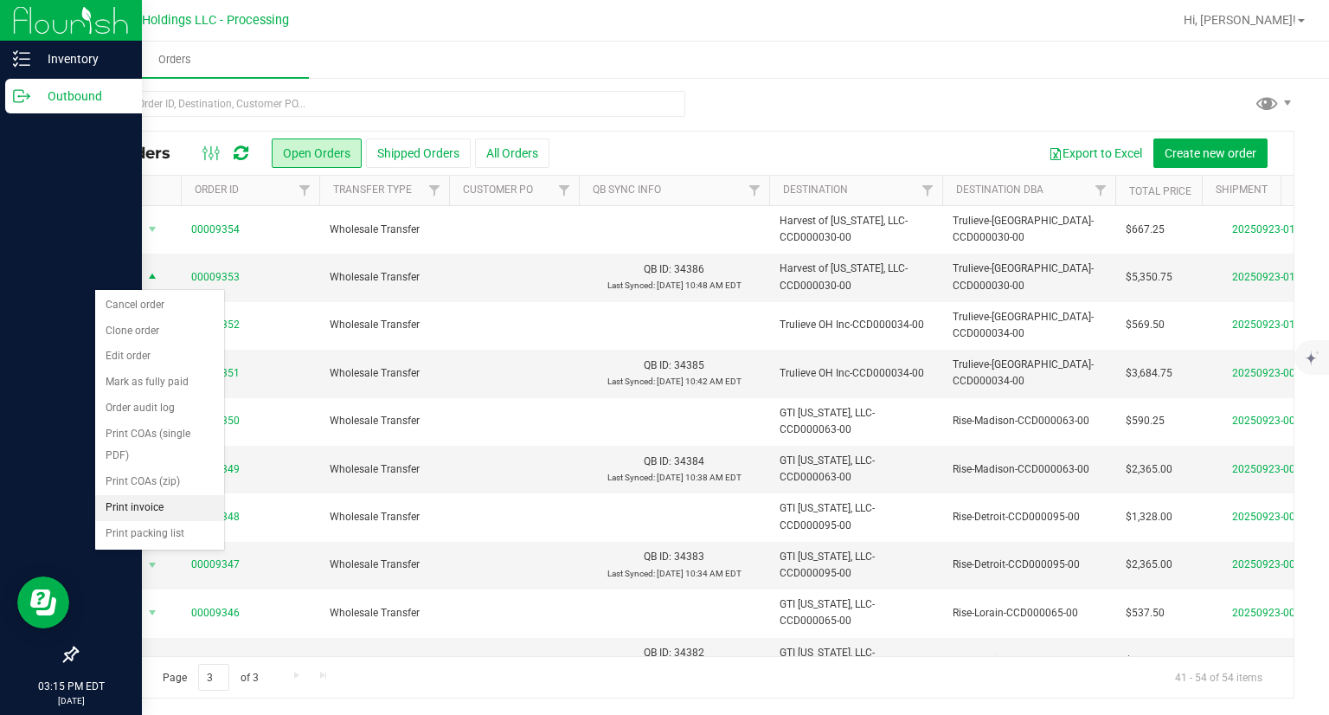
click at [148, 506] on li "Print invoice" at bounding box center [159, 508] width 129 height 26
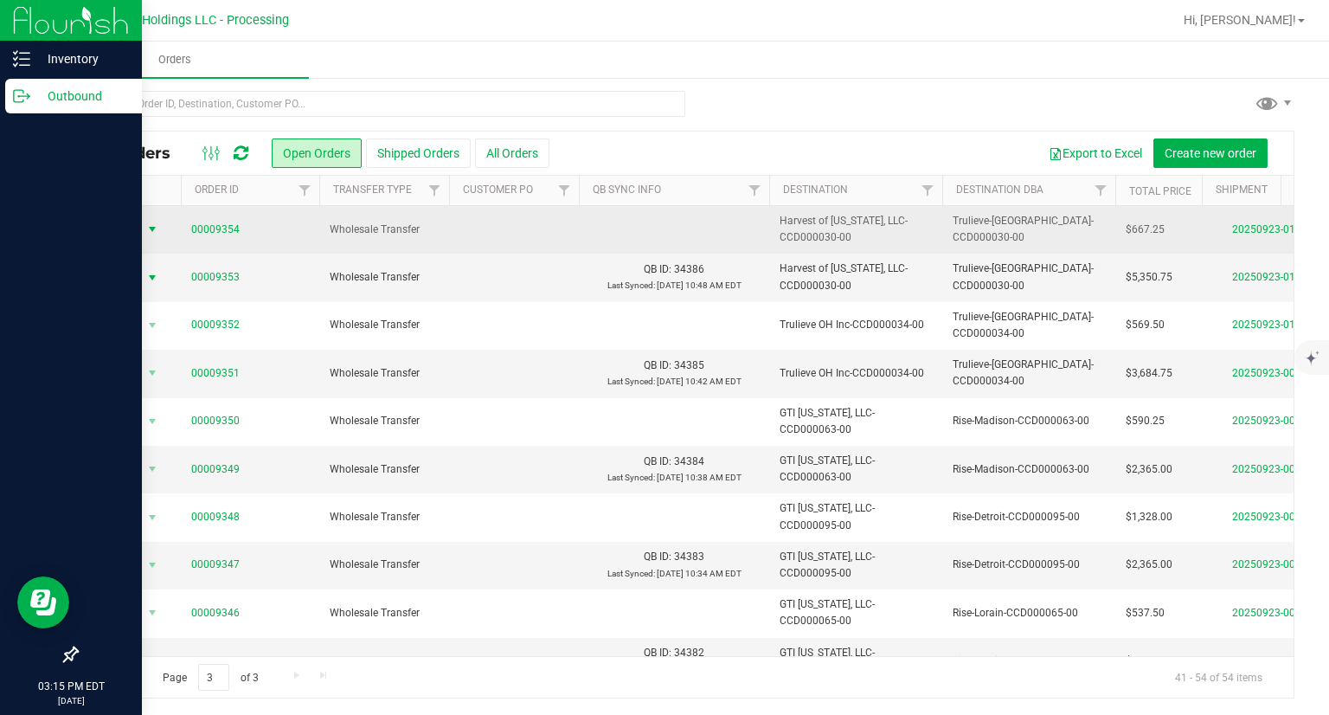
click at [130, 237] on span "Action" at bounding box center [117, 229] width 47 height 24
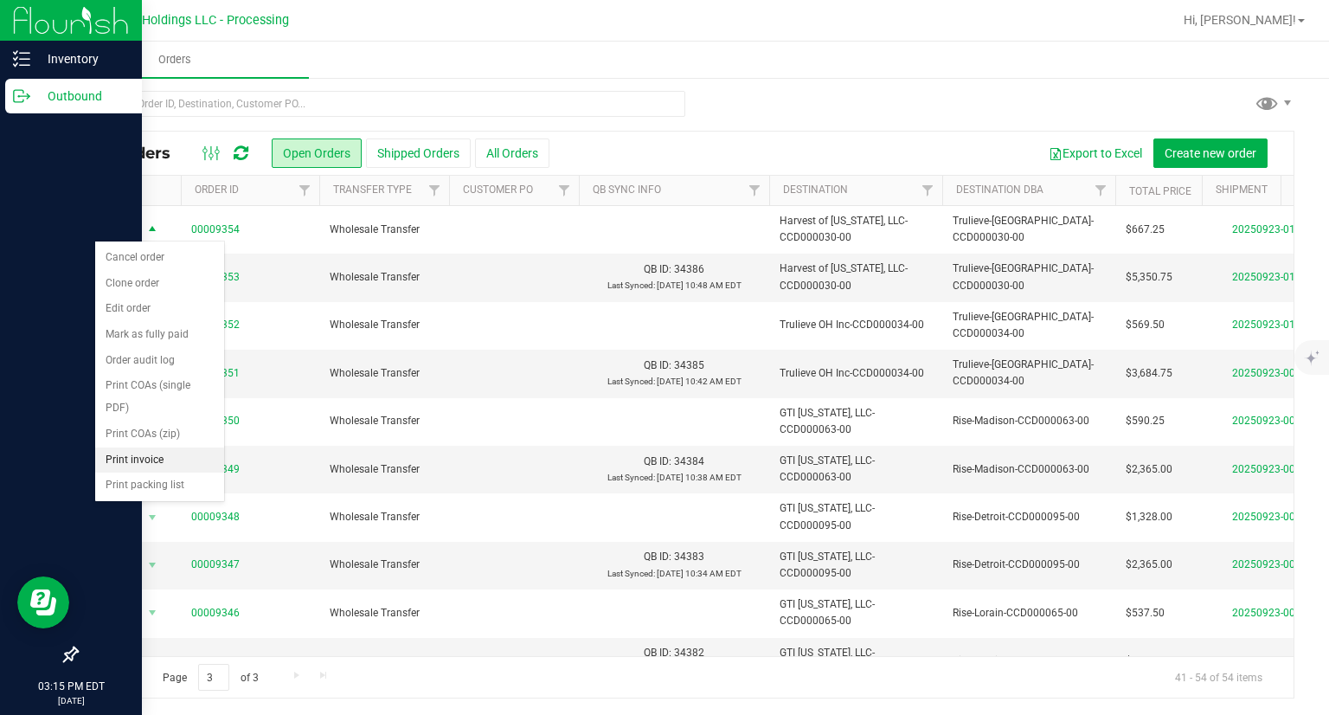
click at [157, 454] on li "Print invoice" at bounding box center [159, 460] width 129 height 26
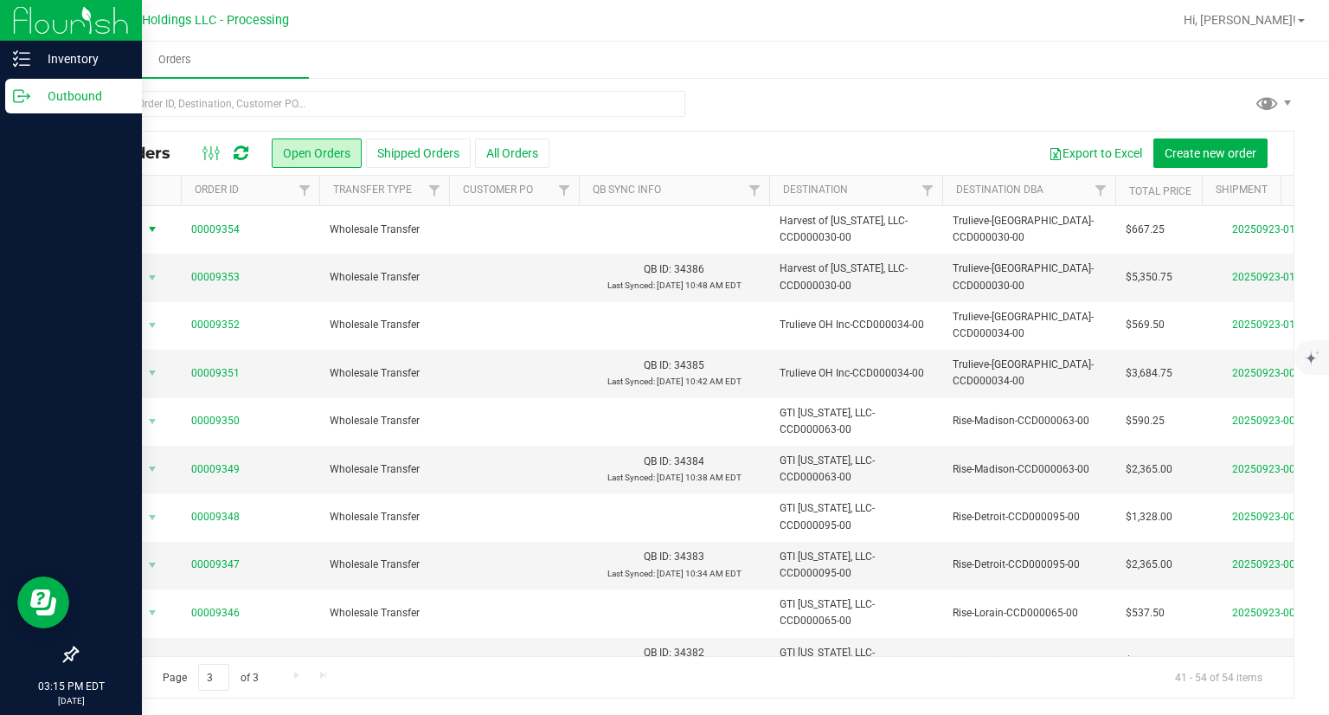
scroll to position [231, 0]
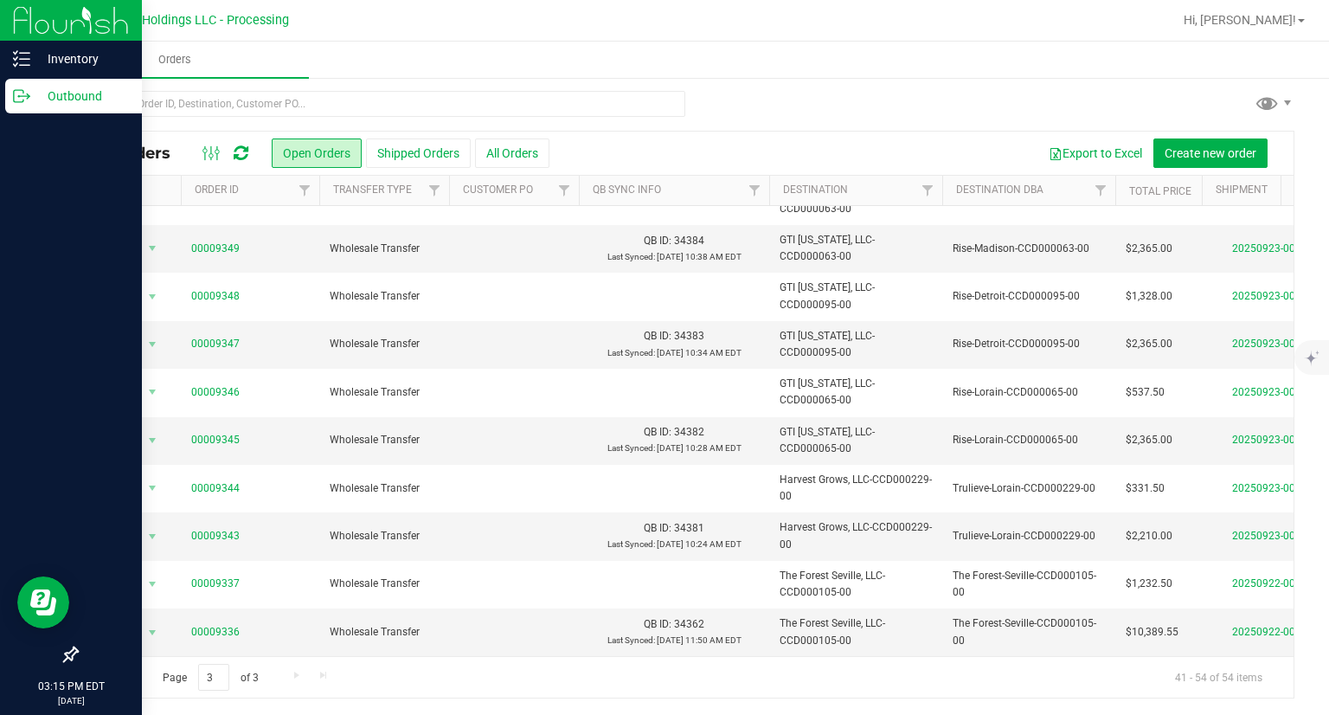
click at [131, 673] on span "Go to the previous page" at bounding box center [125, 675] width 14 height 14
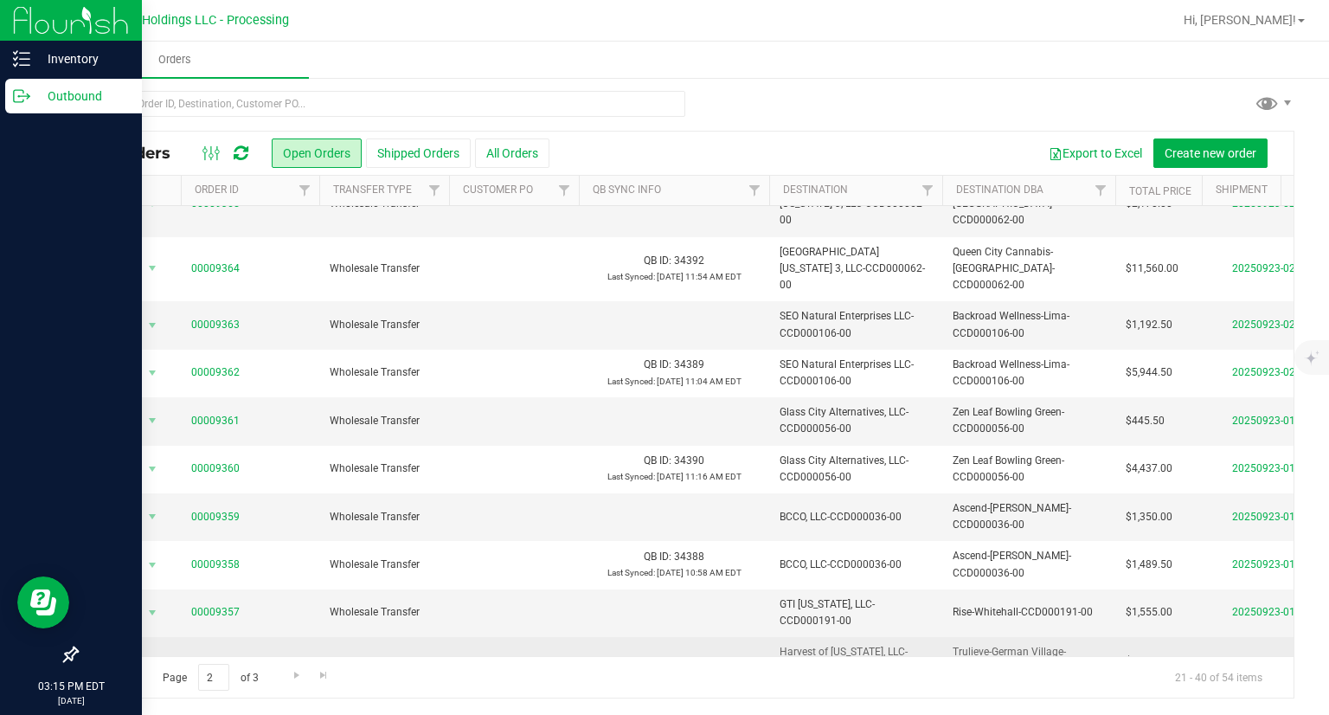
scroll to position [517, 0]
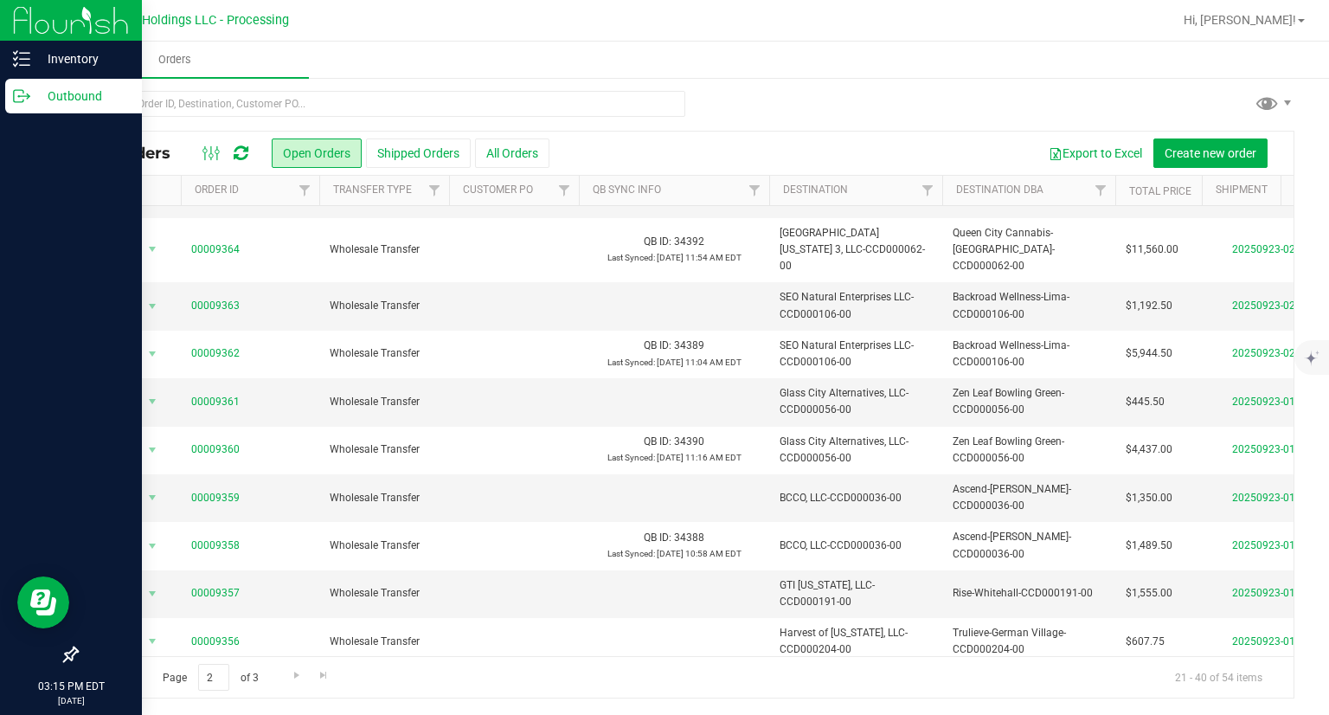
click at [132, 678] on span "Action" at bounding box center [117, 690] width 47 height 24
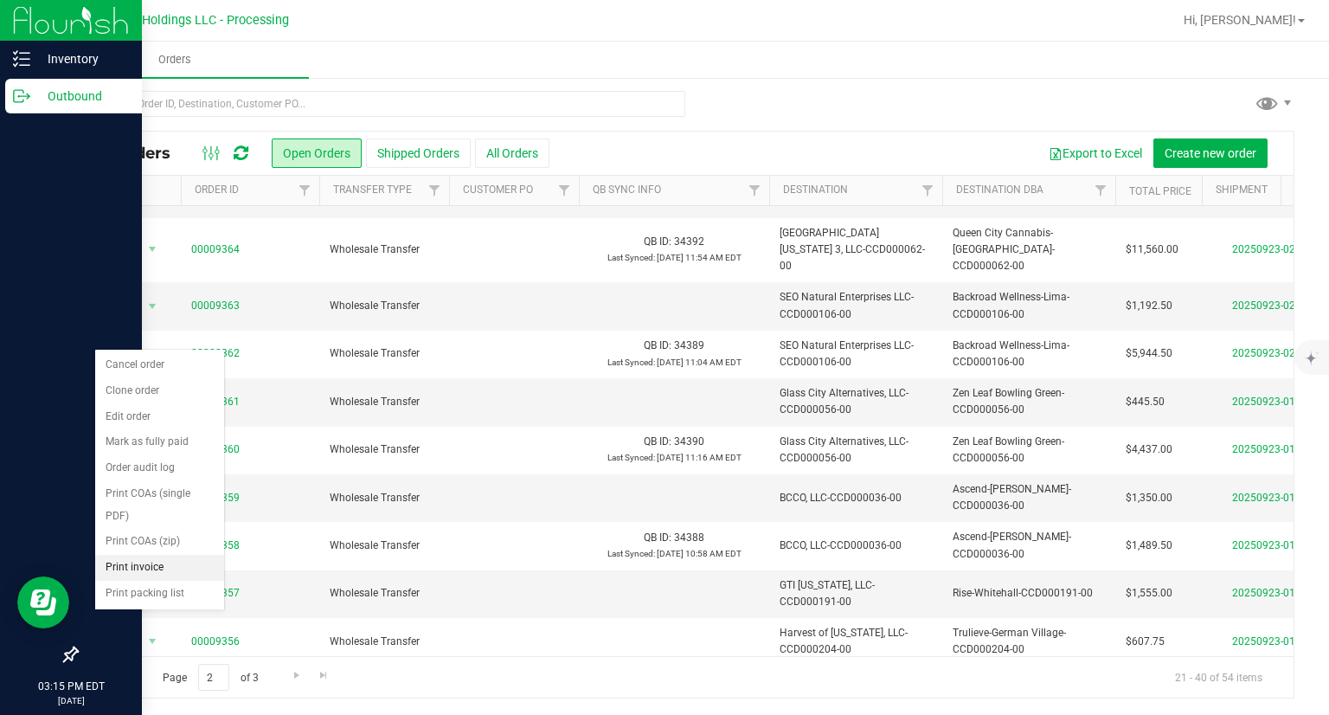
click at [156, 565] on li "Print invoice" at bounding box center [159, 568] width 129 height 26
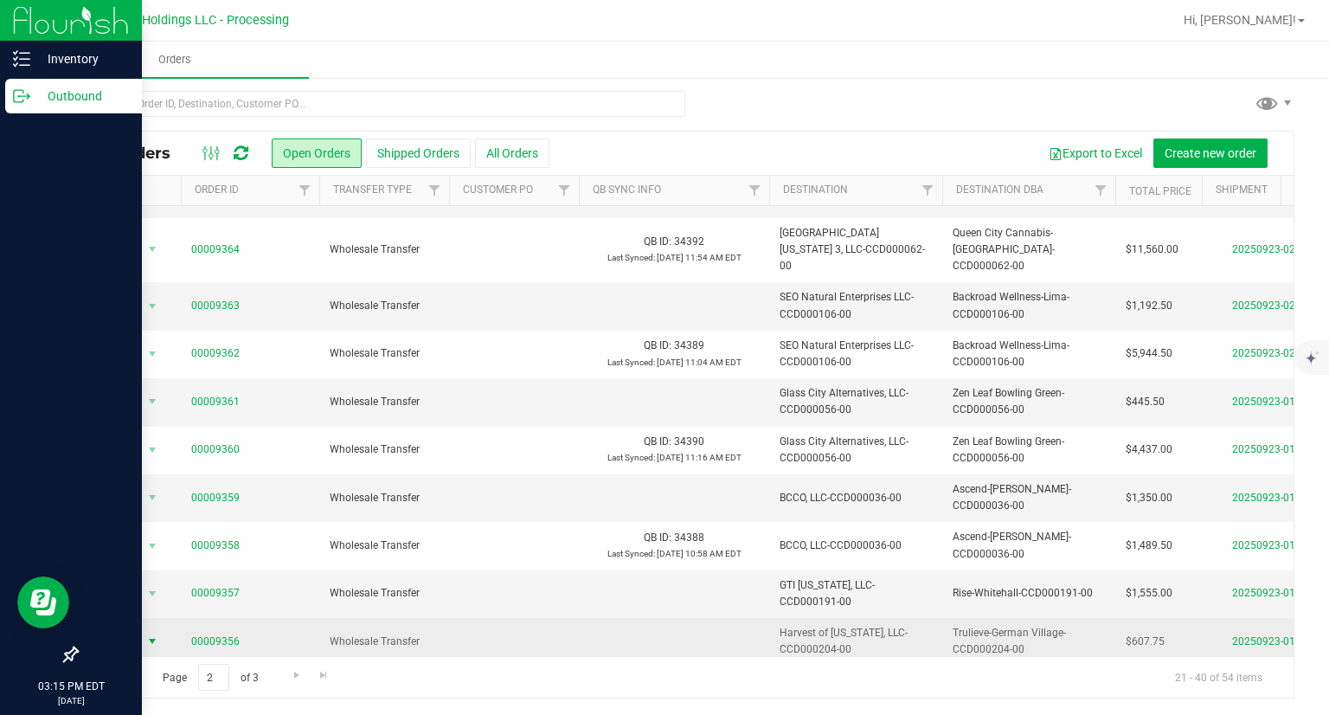
click at [139, 629] on span "Action" at bounding box center [117, 641] width 47 height 24
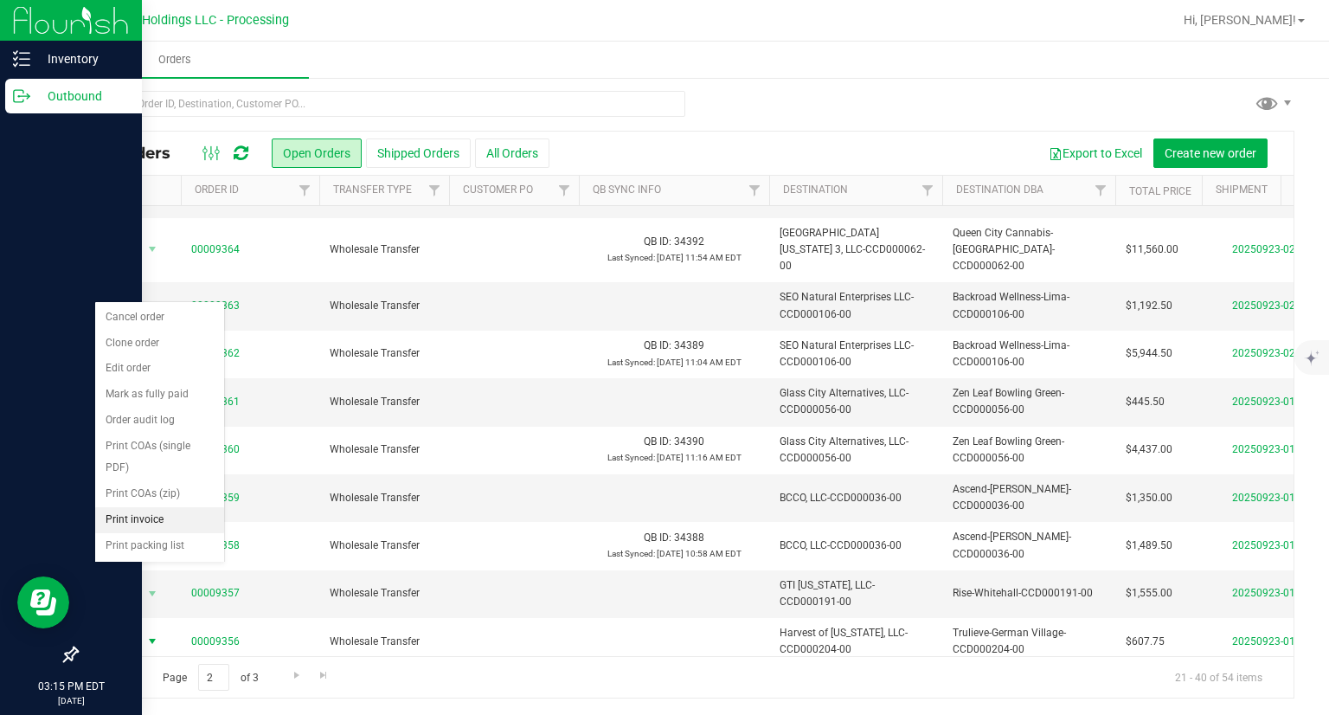
click at [159, 520] on li "Print invoice" at bounding box center [159, 520] width 129 height 26
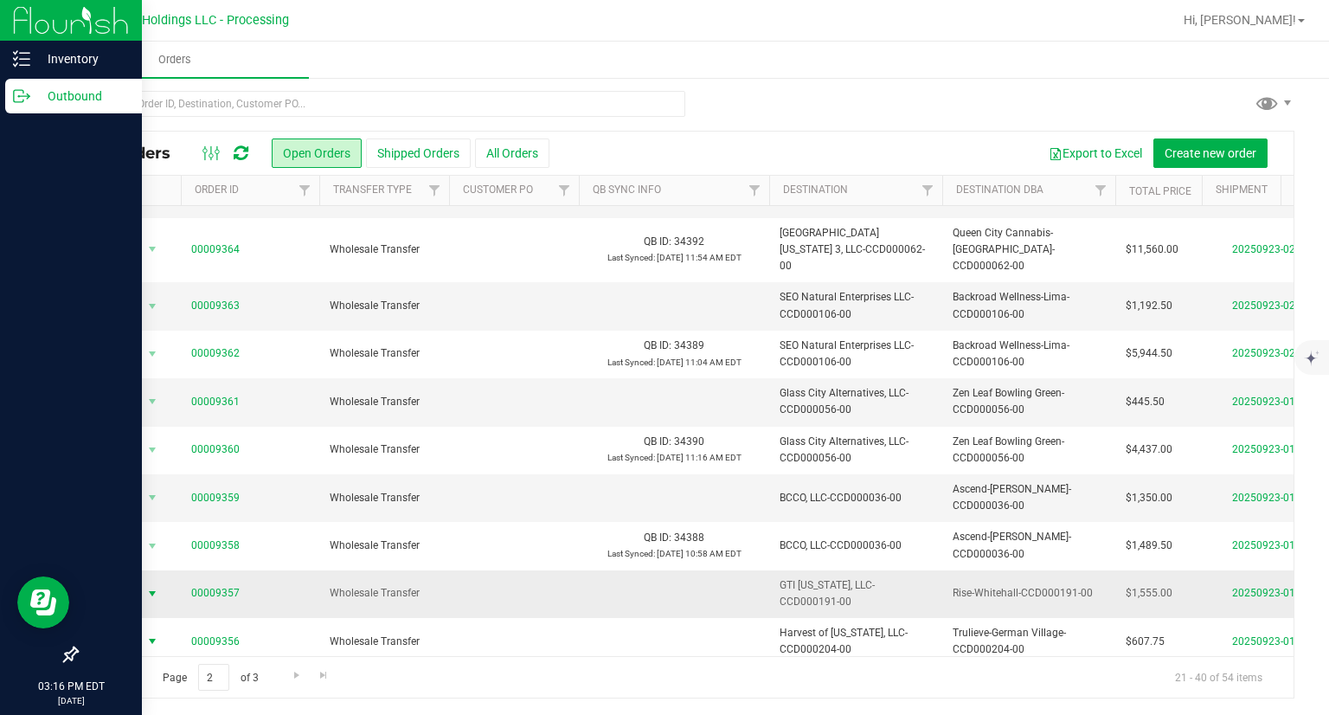
click at [136, 581] on span "Action" at bounding box center [117, 593] width 47 height 24
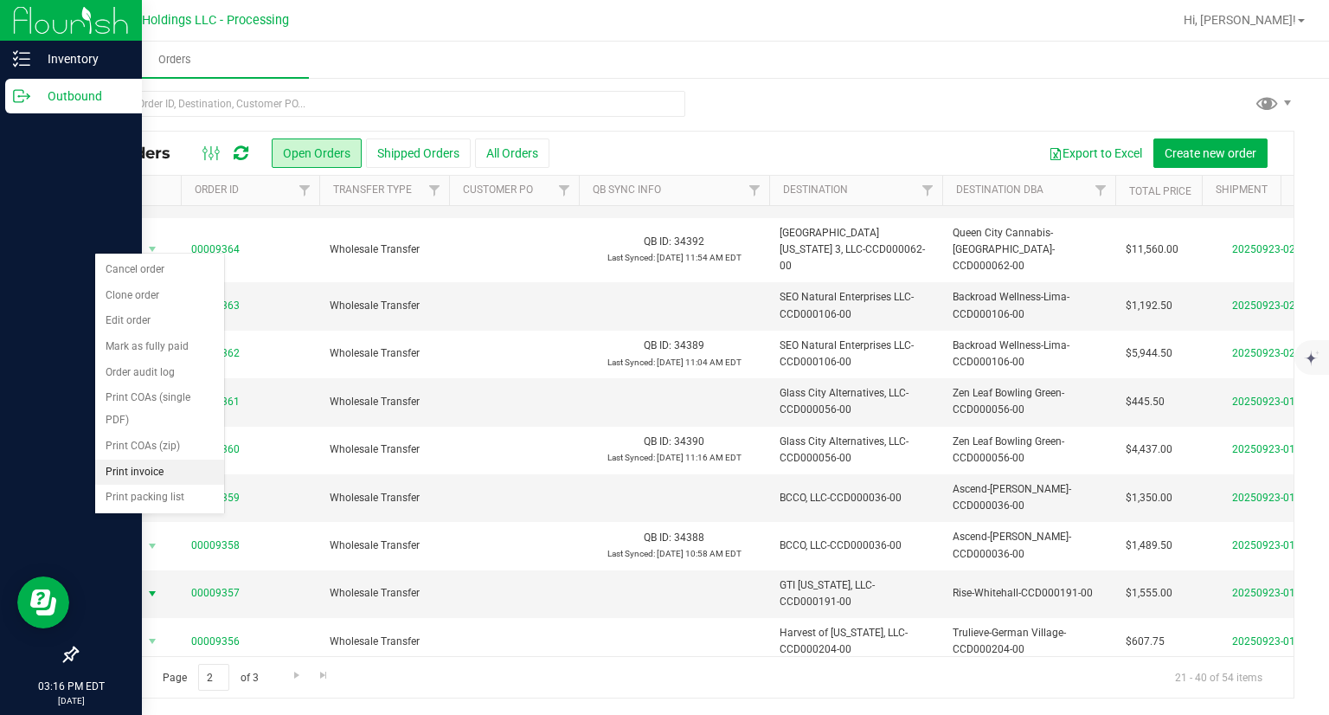
click at [138, 474] on li "Print invoice" at bounding box center [159, 472] width 129 height 26
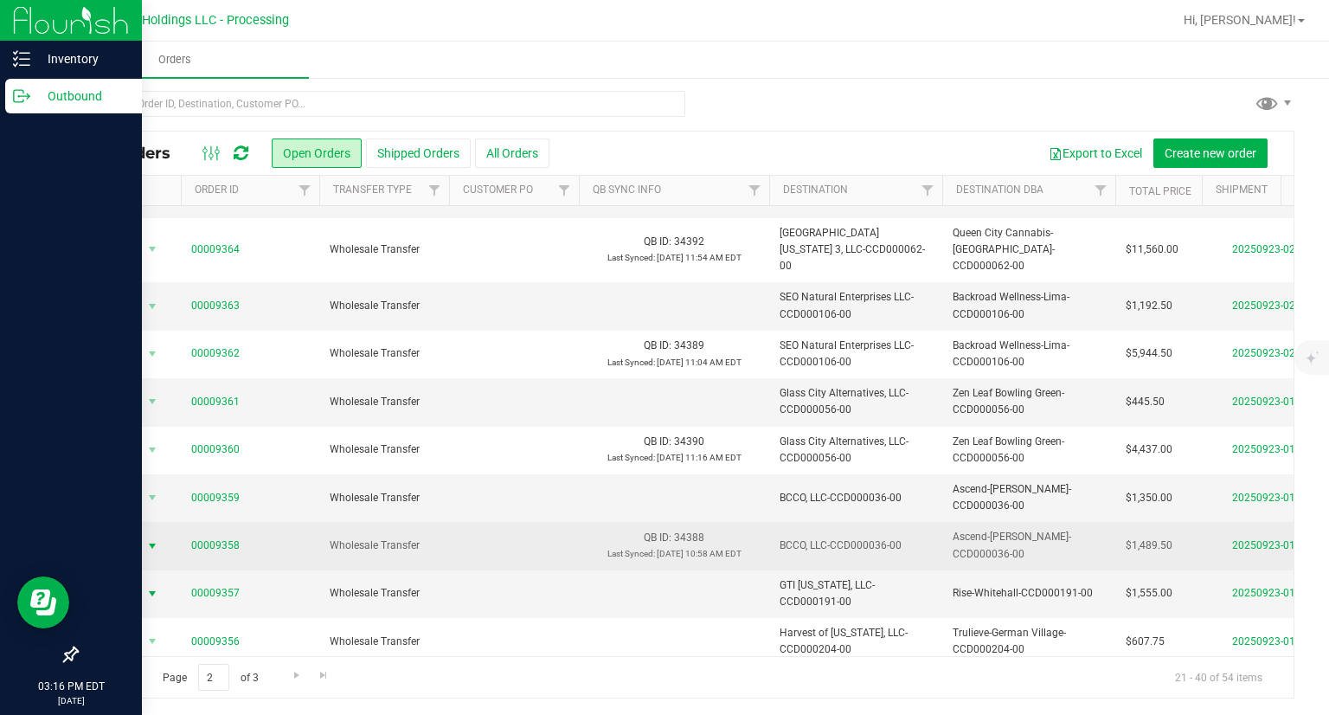
click at [129, 534] on span "Action" at bounding box center [117, 546] width 47 height 24
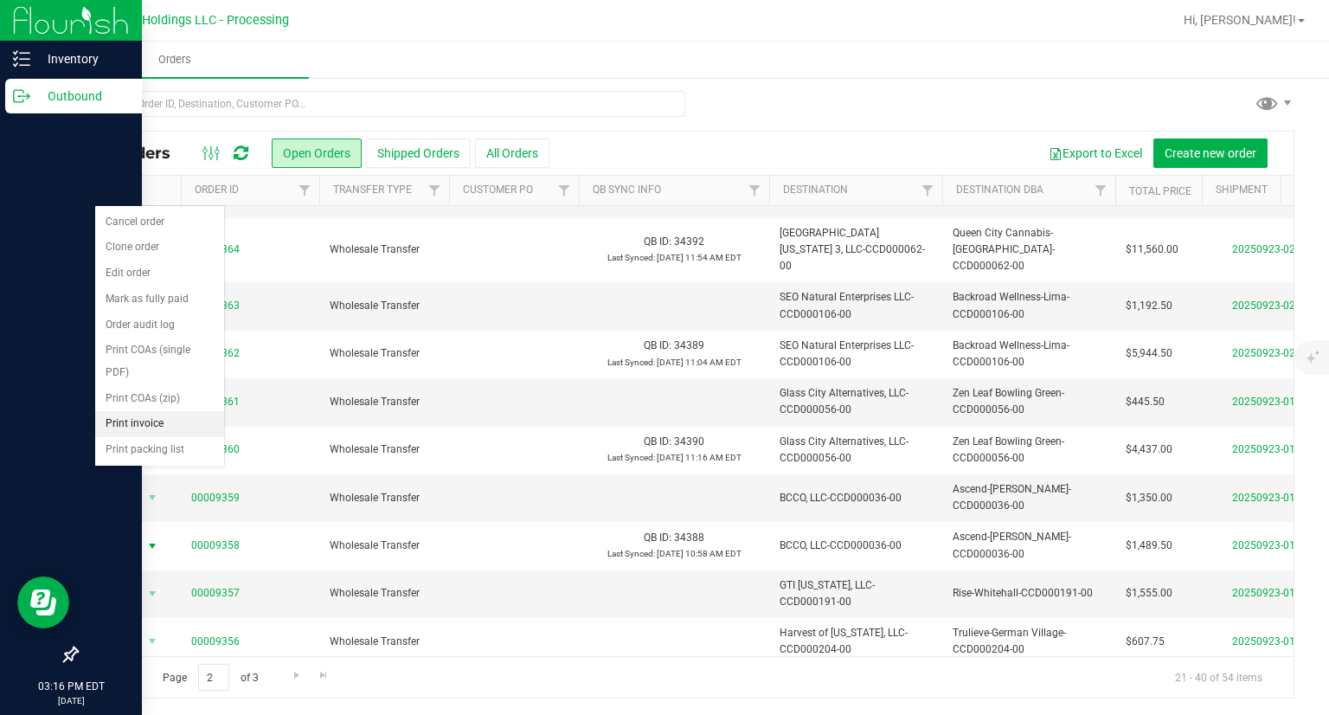
click at [149, 423] on li "Print invoice" at bounding box center [159, 424] width 129 height 26
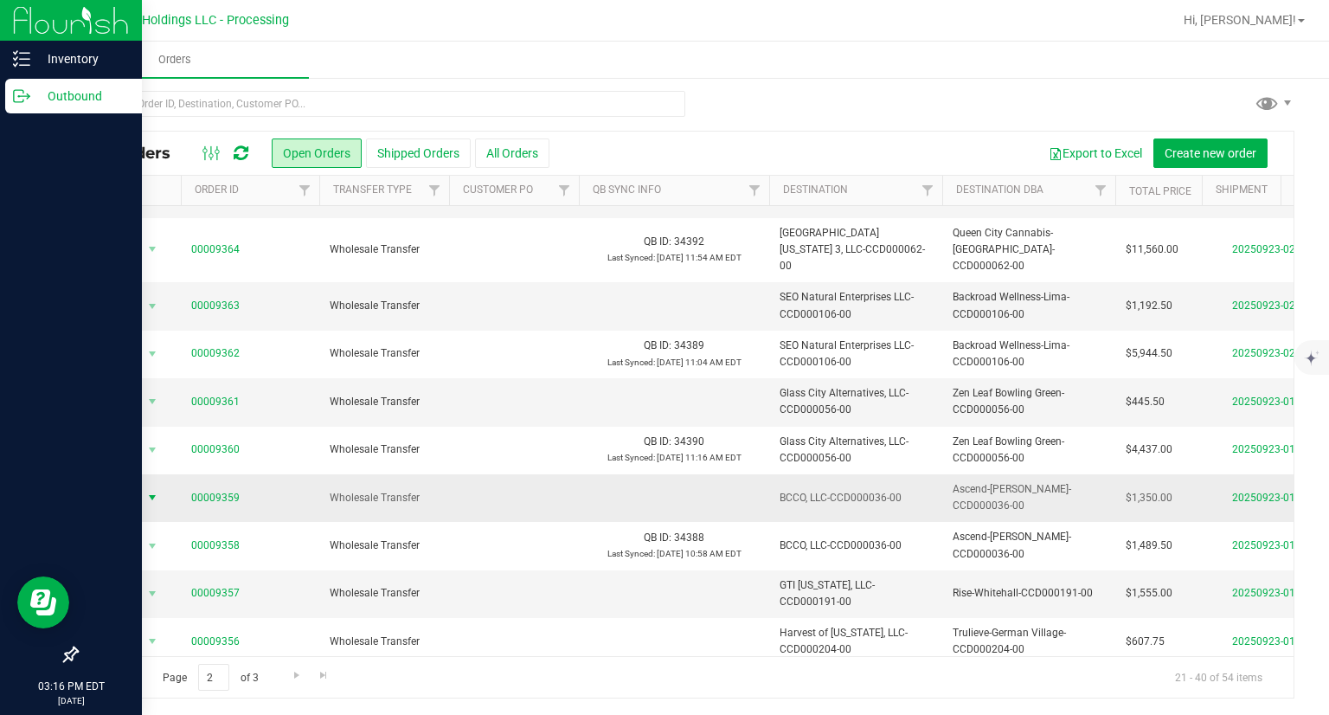
click at [140, 485] on span "Action" at bounding box center [117, 497] width 47 height 24
click at [133, 485] on span "Action" at bounding box center [117, 497] width 47 height 24
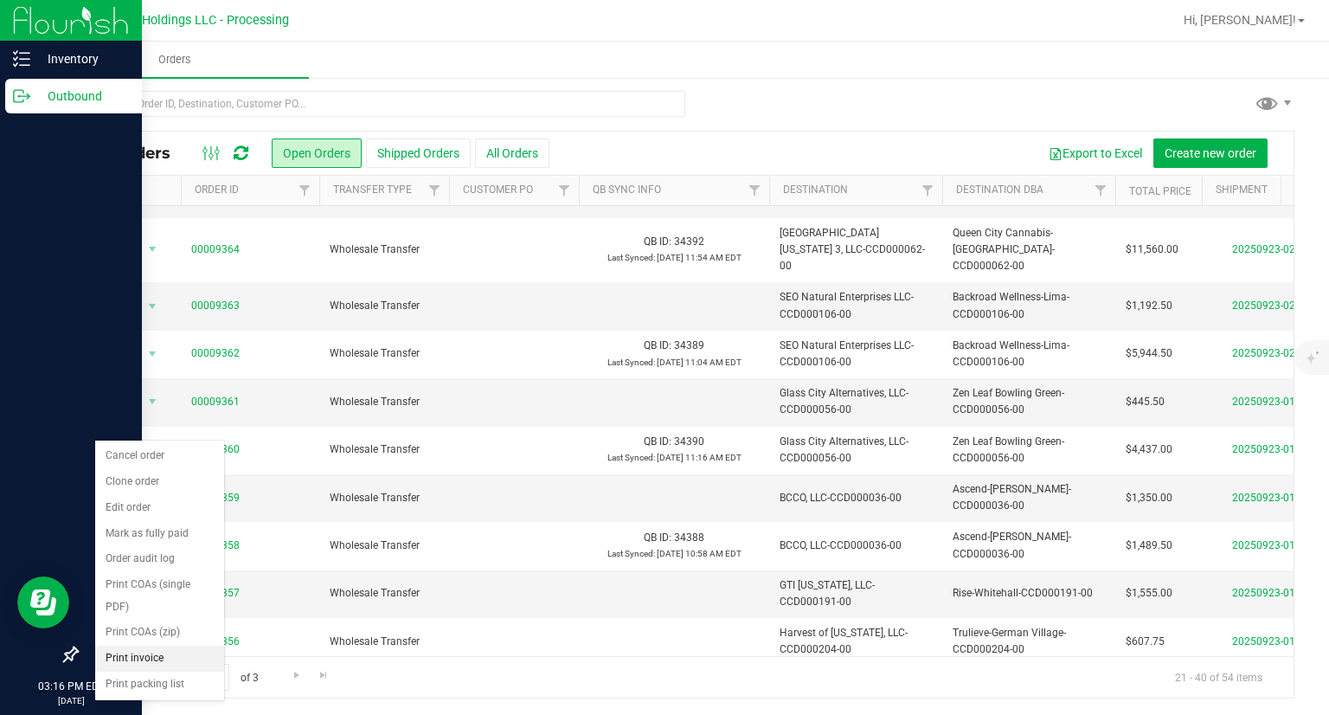
click at [167, 661] on li "Print invoice" at bounding box center [159, 659] width 129 height 26
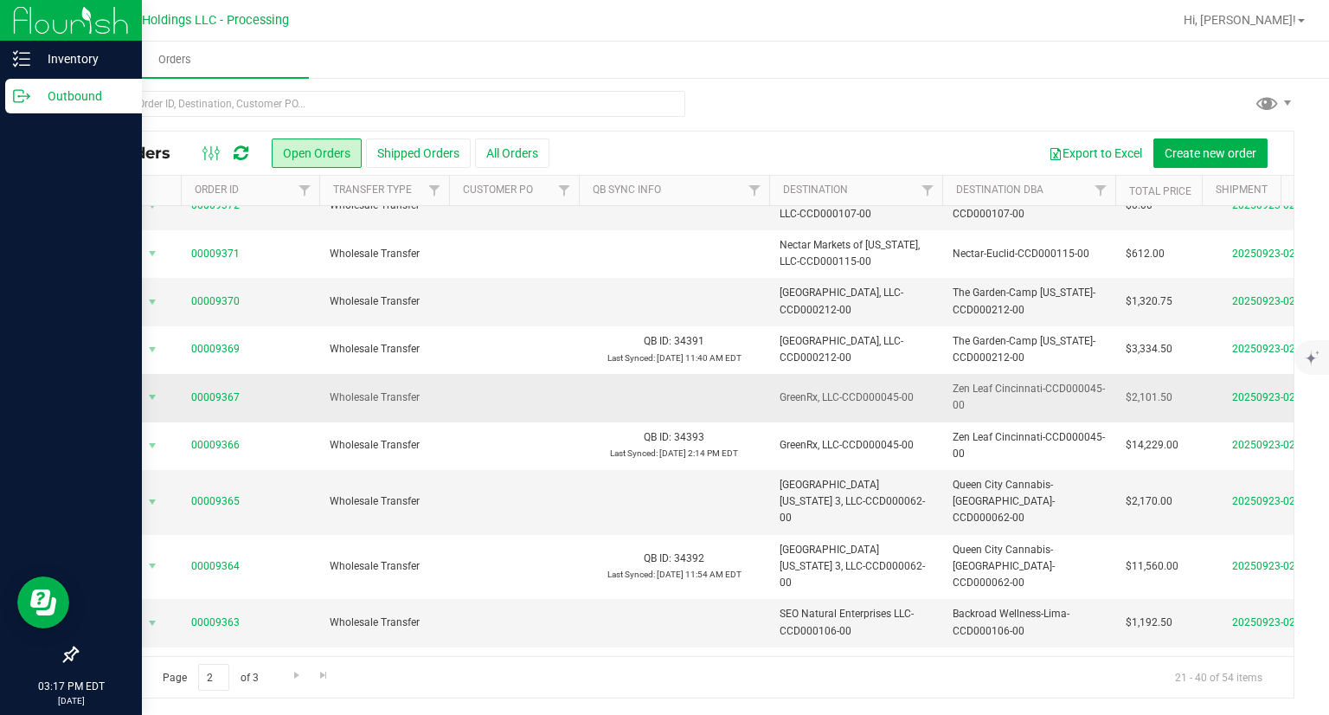
scroll to position [171, 0]
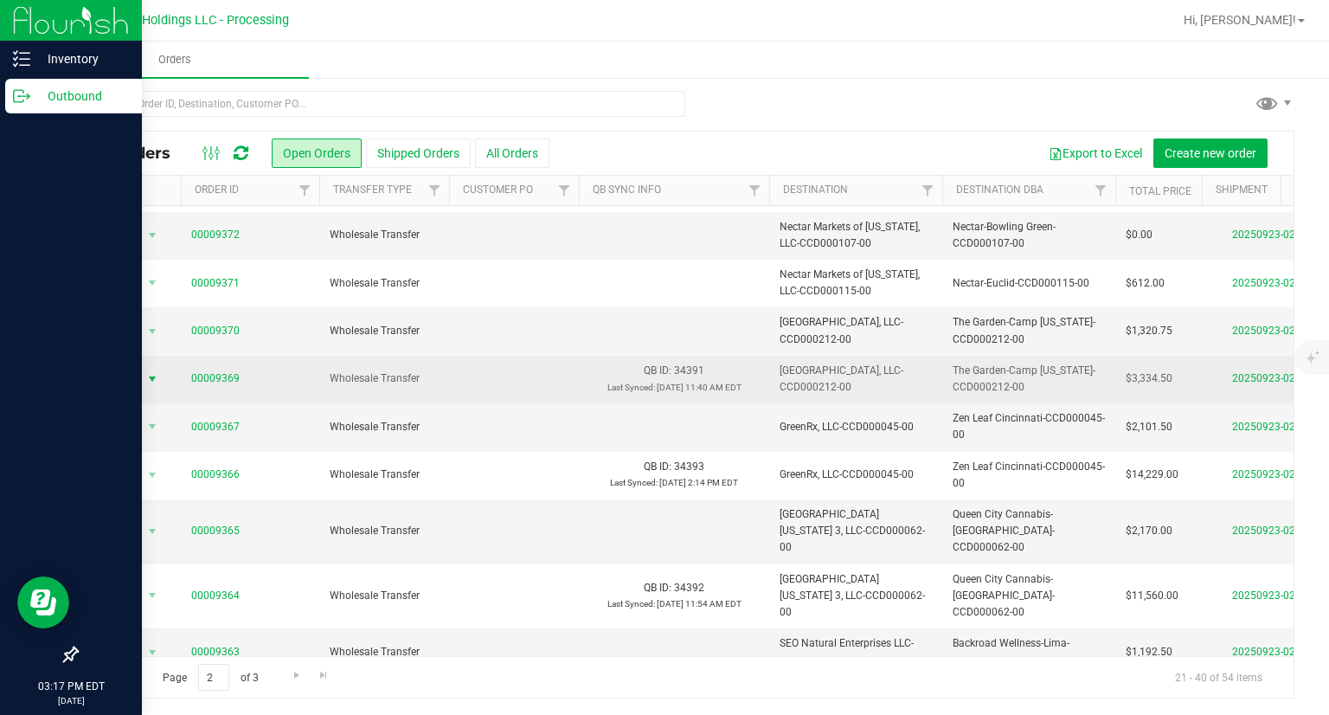
click at [107, 367] on span "Action" at bounding box center [117, 379] width 47 height 24
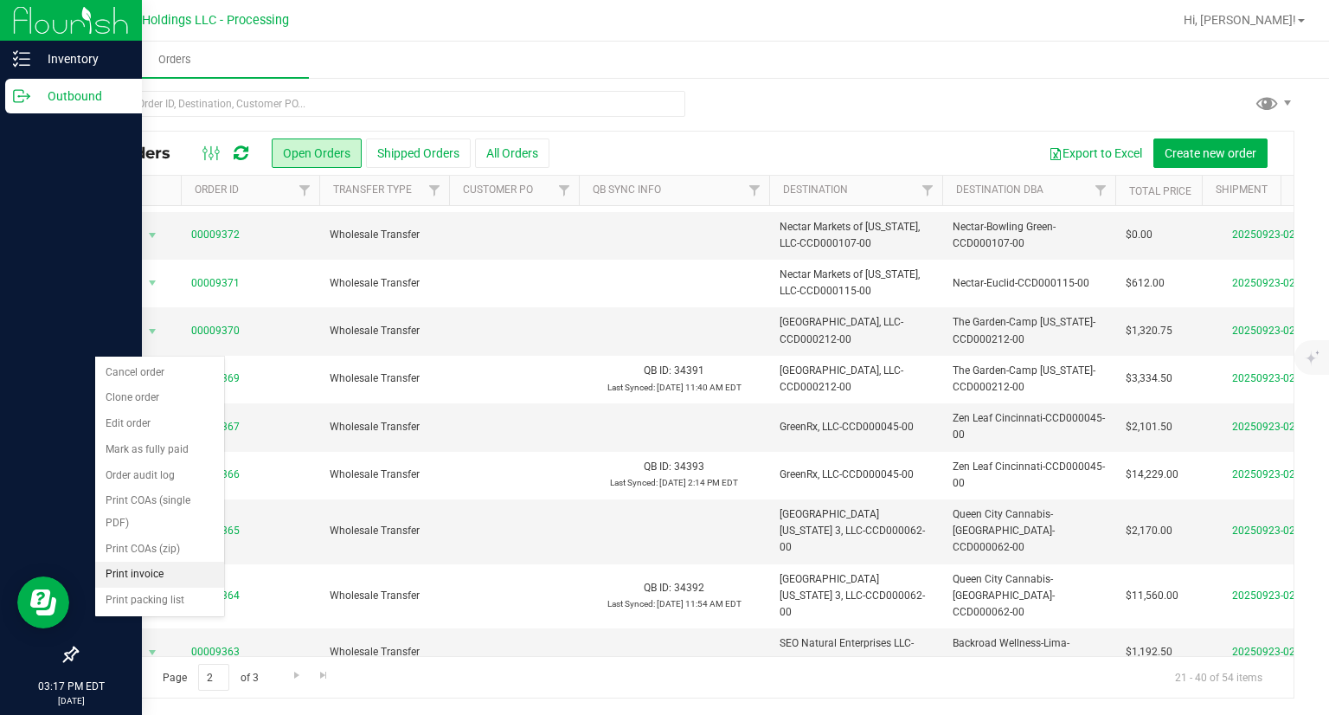
click at [143, 569] on li "Print invoice" at bounding box center [159, 575] width 129 height 26
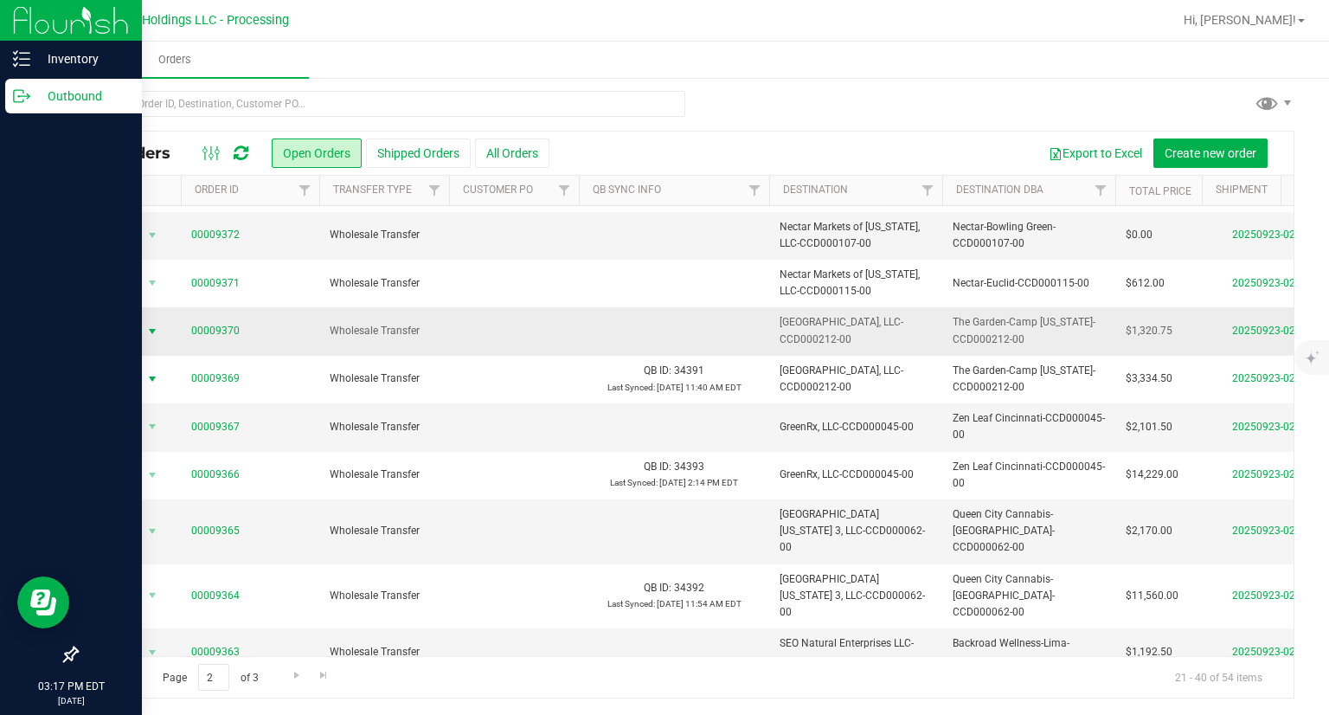
click at [132, 319] on span "Action" at bounding box center [117, 331] width 47 height 24
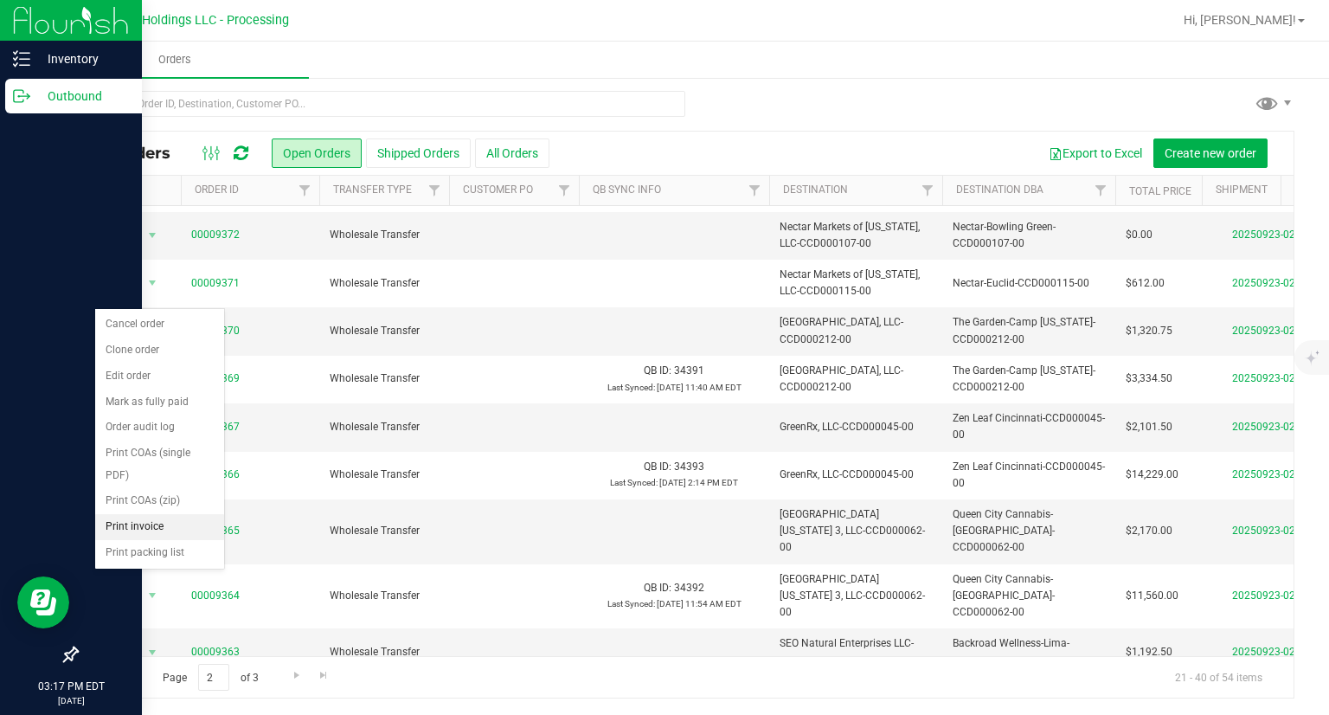
click at [156, 523] on li "Print invoice" at bounding box center [159, 527] width 129 height 26
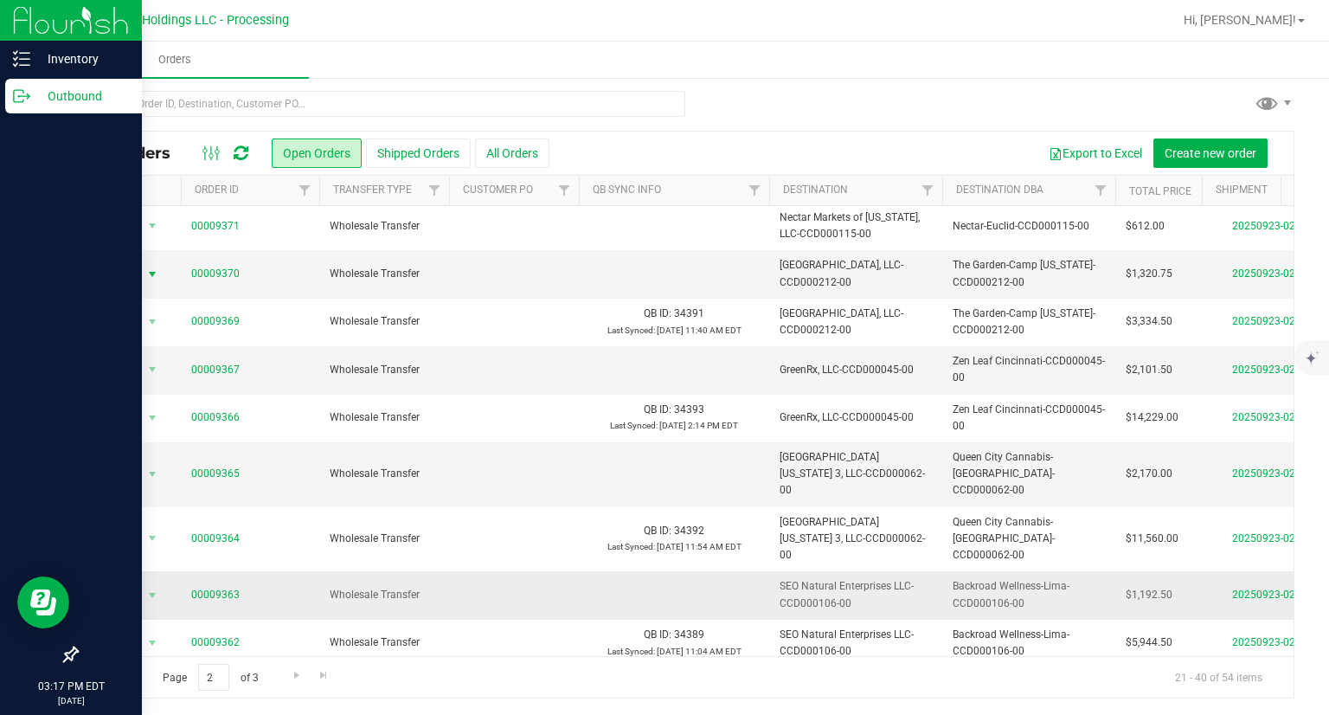
scroll to position [258, 0]
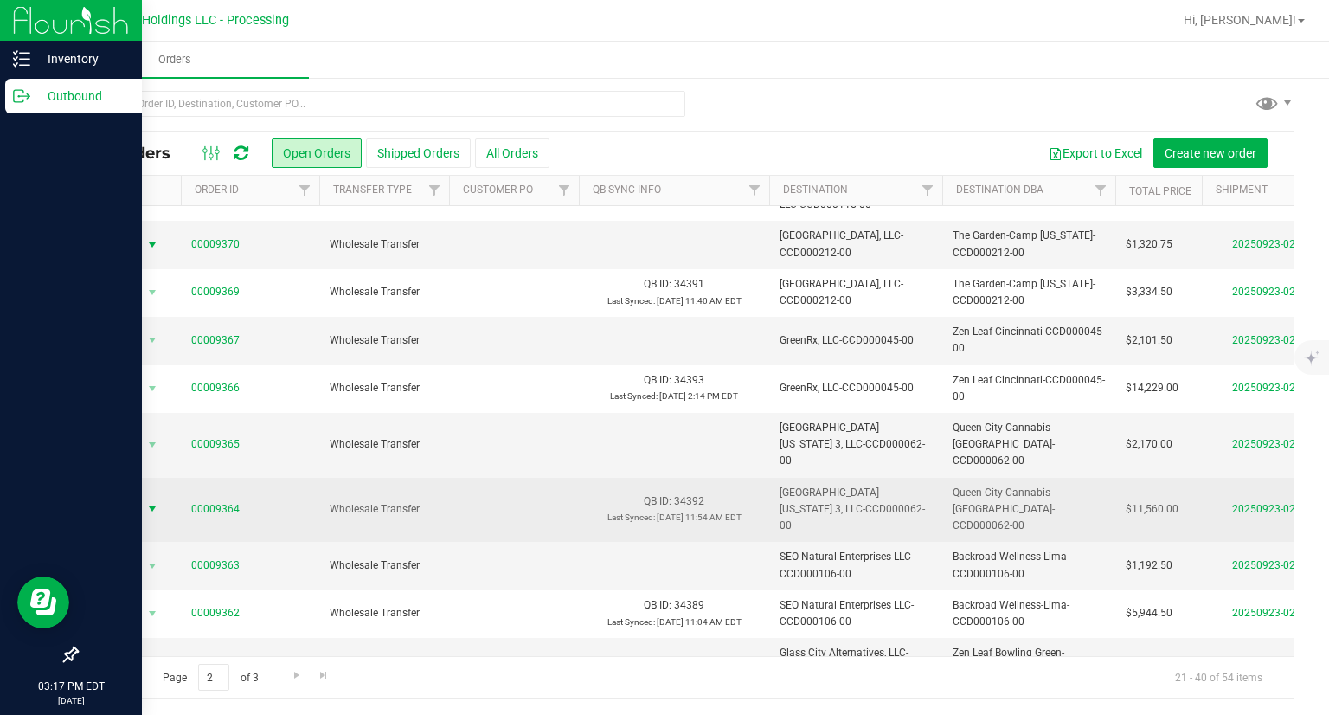
click at [128, 497] on span "Action" at bounding box center [117, 509] width 47 height 24
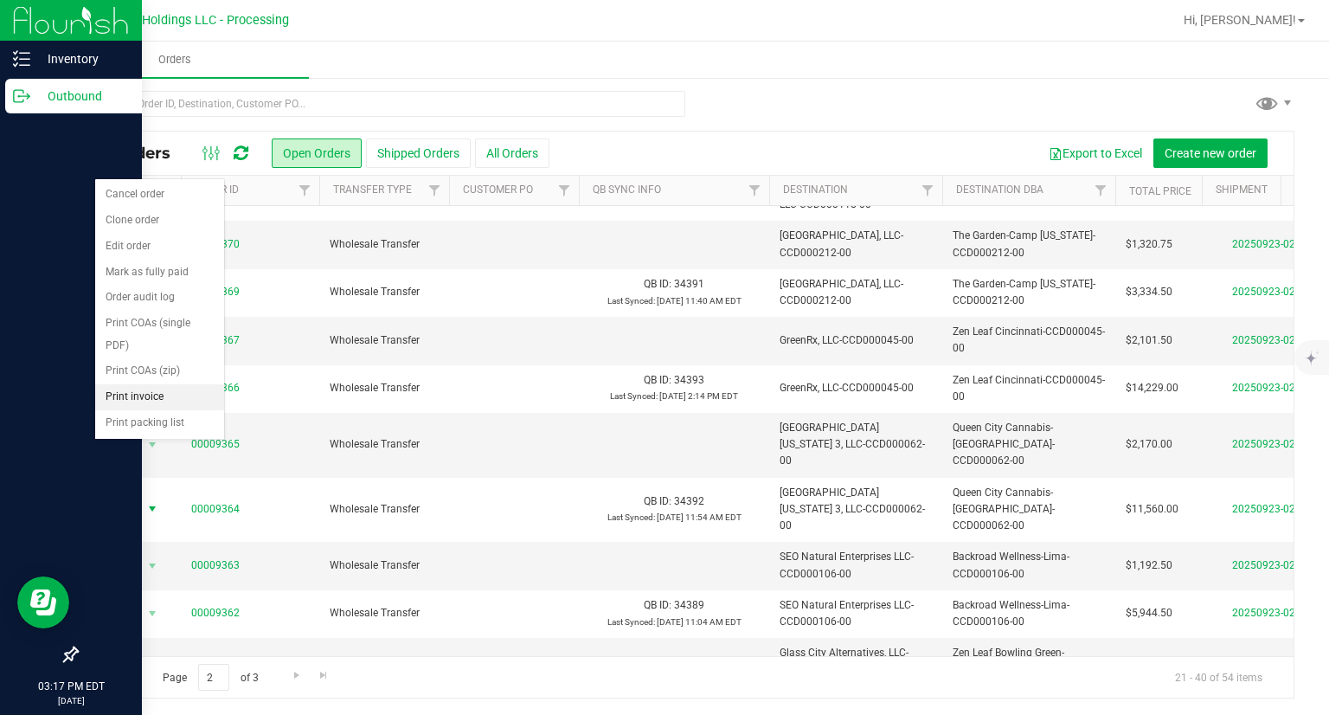
click at [159, 393] on li "Print invoice" at bounding box center [159, 397] width 129 height 26
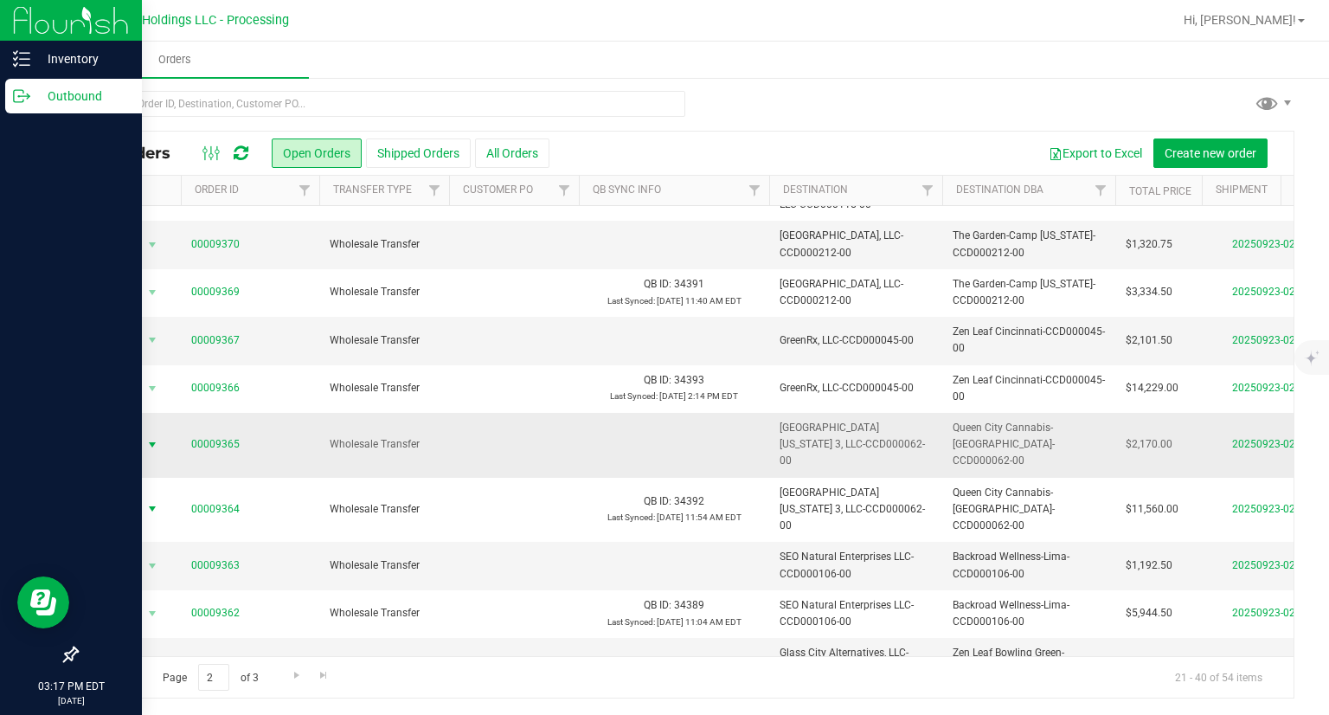
click at [132, 433] on span "Action" at bounding box center [117, 445] width 47 height 24
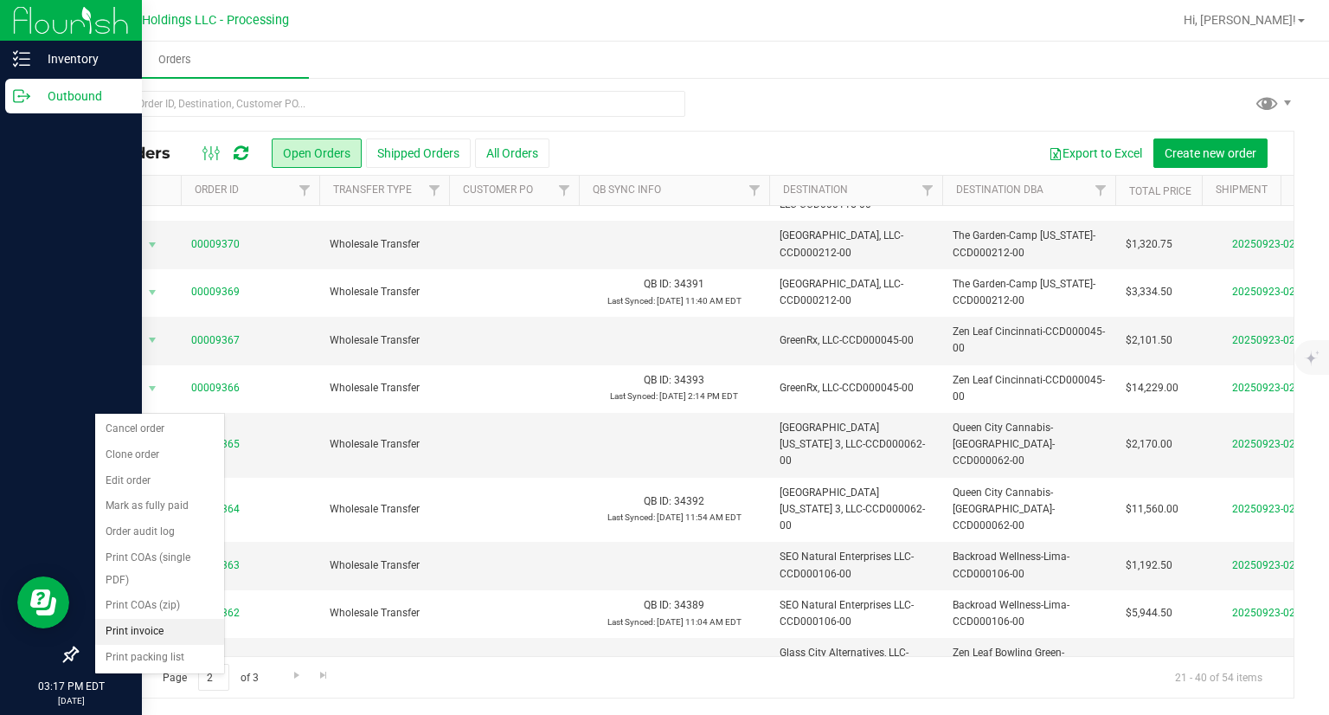
click at [156, 627] on li "Print invoice" at bounding box center [159, 632] width 129 height 26
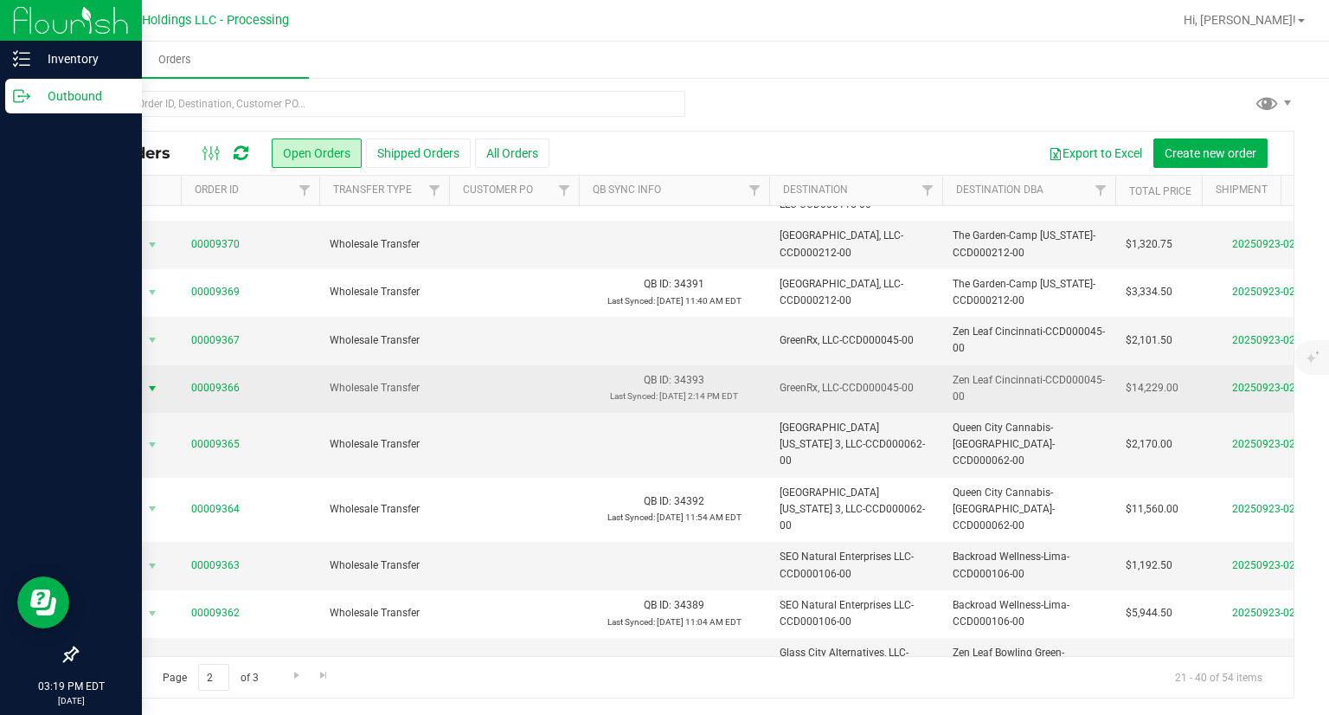
click at [115, 376] on span "Action" at bounding box center [117, 388] width 47 height 24
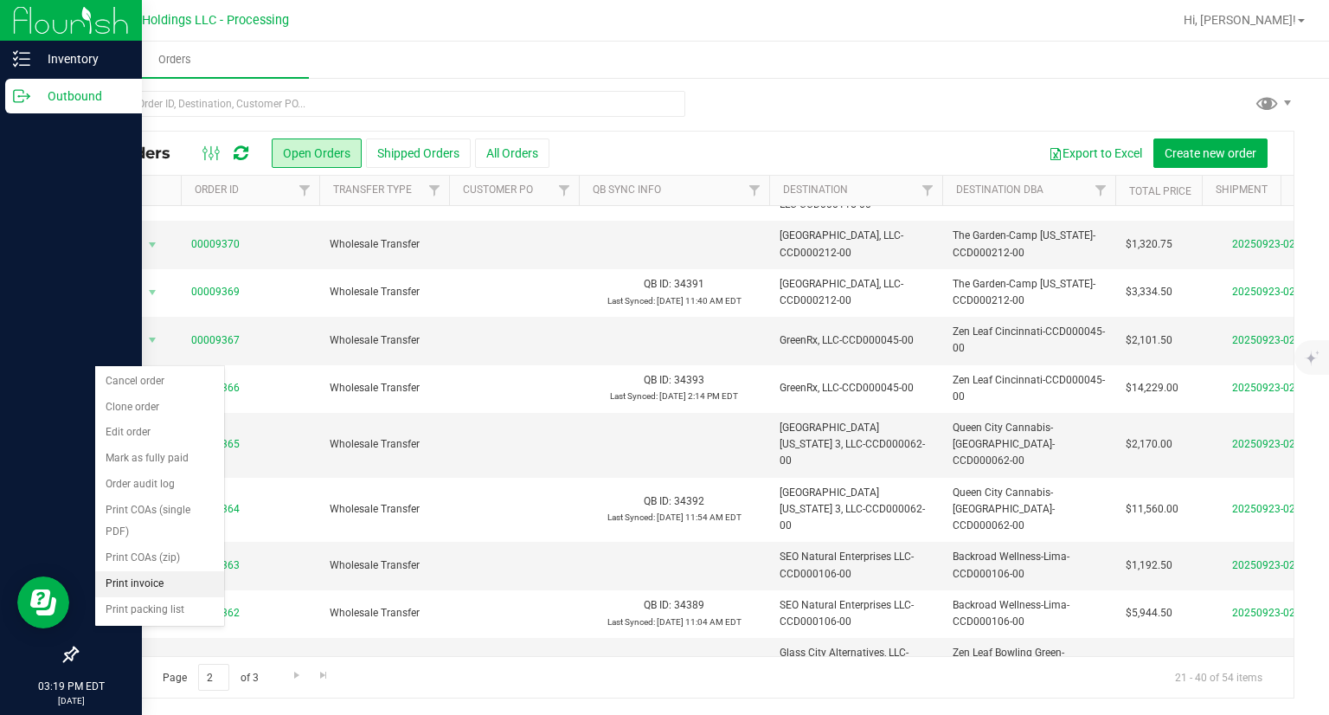
click at [139, 575] on li "Print invoice" at bounding box center [159, 584] width 129 height 26
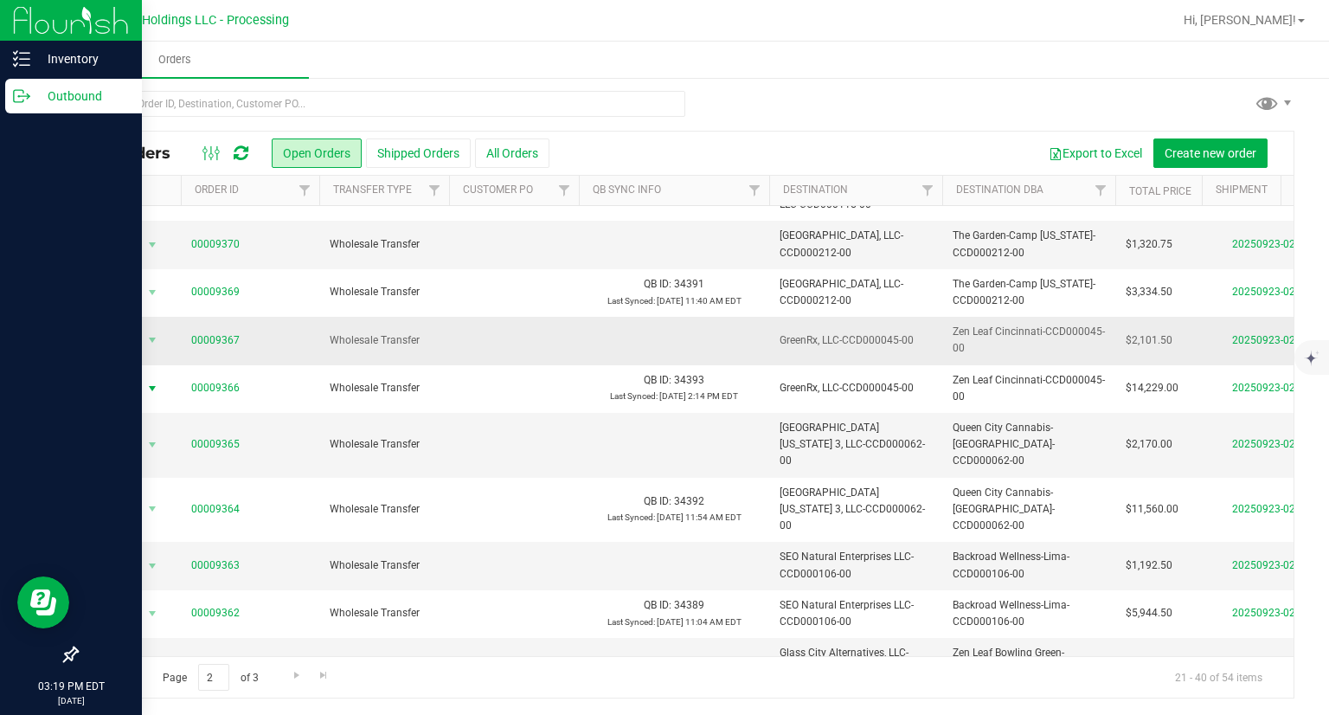
click at [128, 328] on span "Action" at bounding box center [117, 340] width 47 height 24
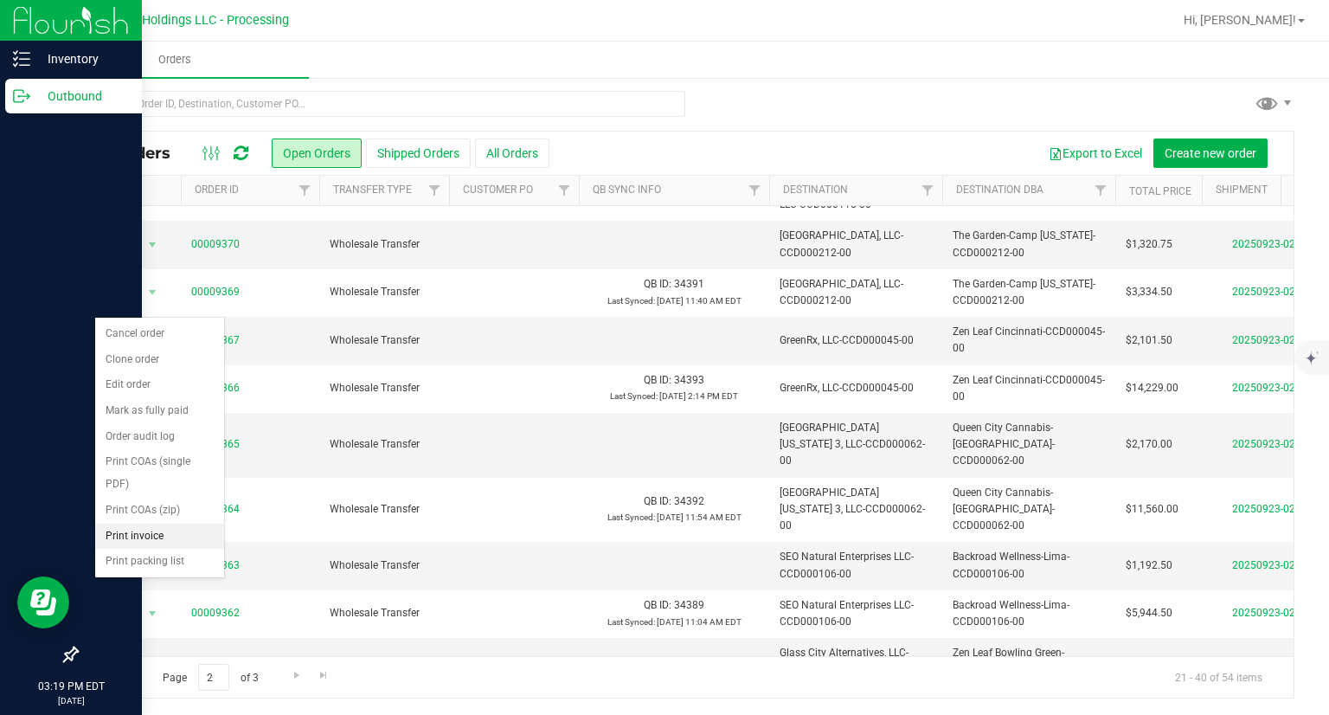
click at [135, 533] on li "Print invoice" at bounding box center [159, 537] width 129 height 26
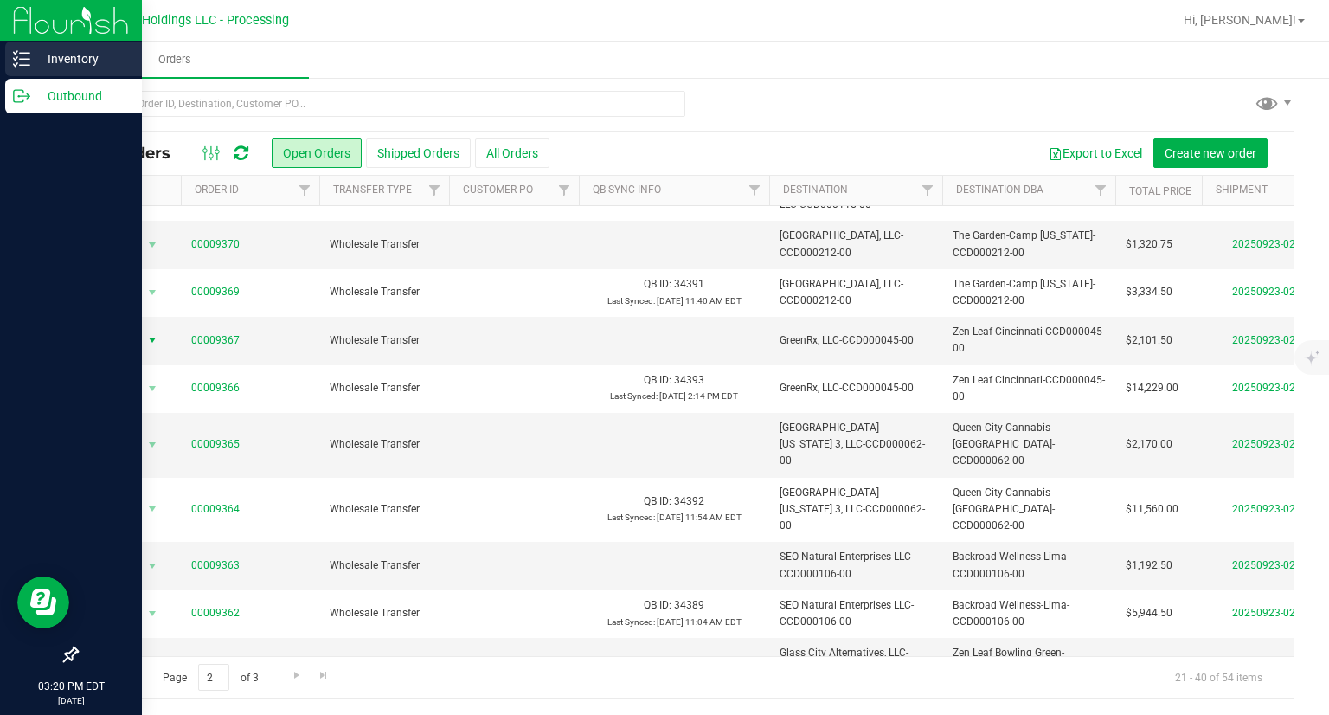
click at [22, 60] on icon at bounding box center [21, 58] width 17 height 17
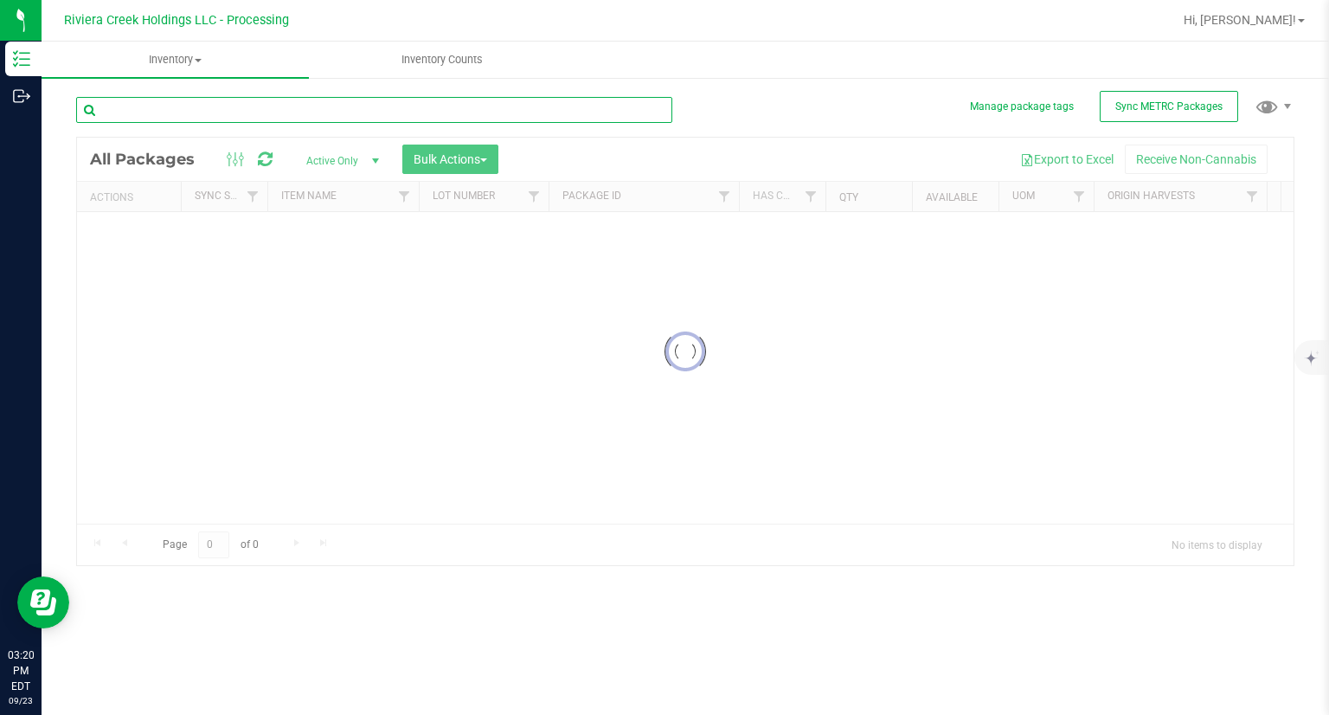
click at [243, 111] on input "text" at bounding box center [374, 110] width 596 height 26
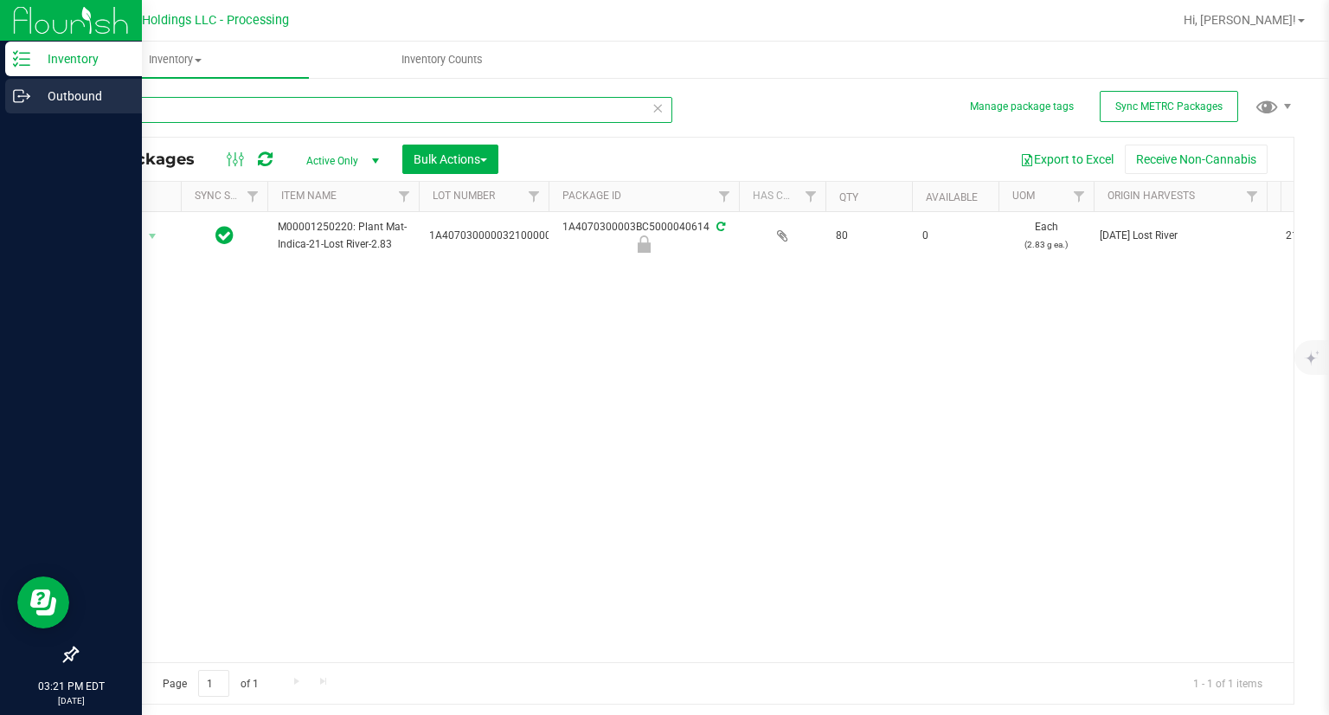
type input "40614"
click at [35, 103] on p "Outbound" at bounding box center [82, 96] width 104 height 21
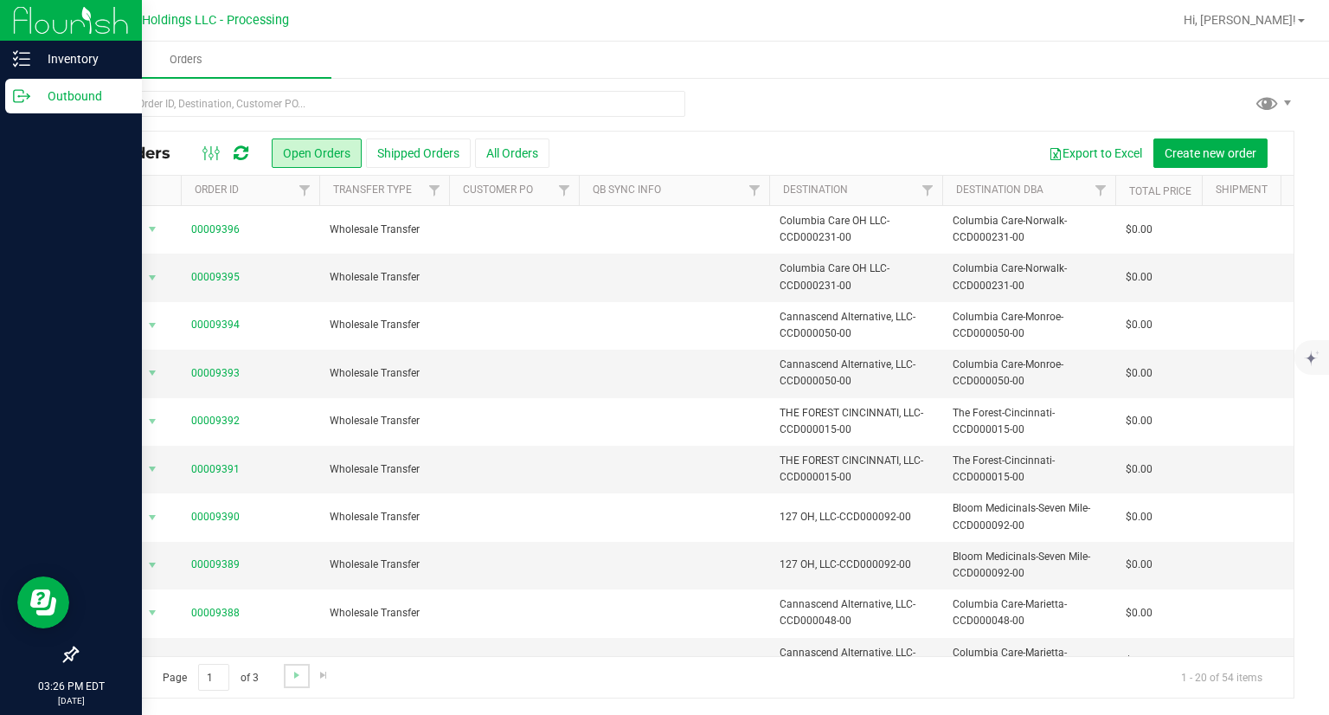
click at [299, 681] on link "Go to the next page" at bounding box center [296, 675] width 25 height 23
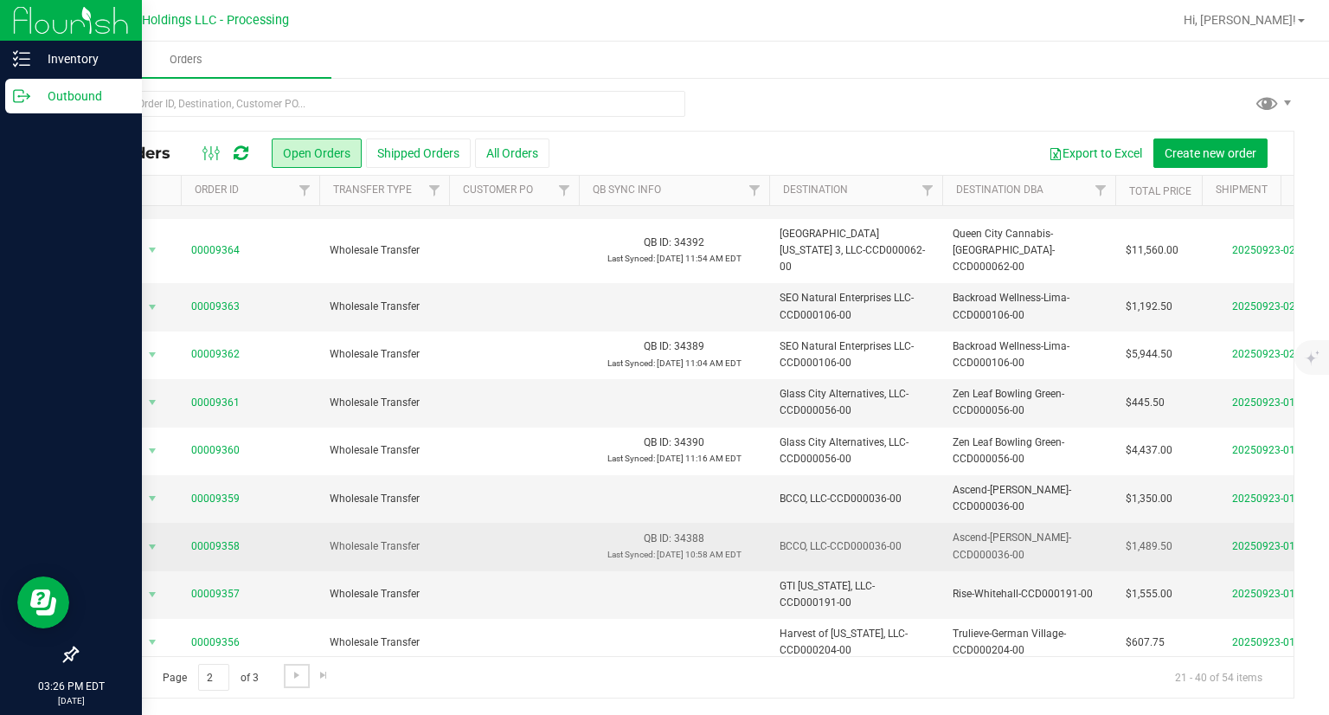
scroll to position [517, 0]
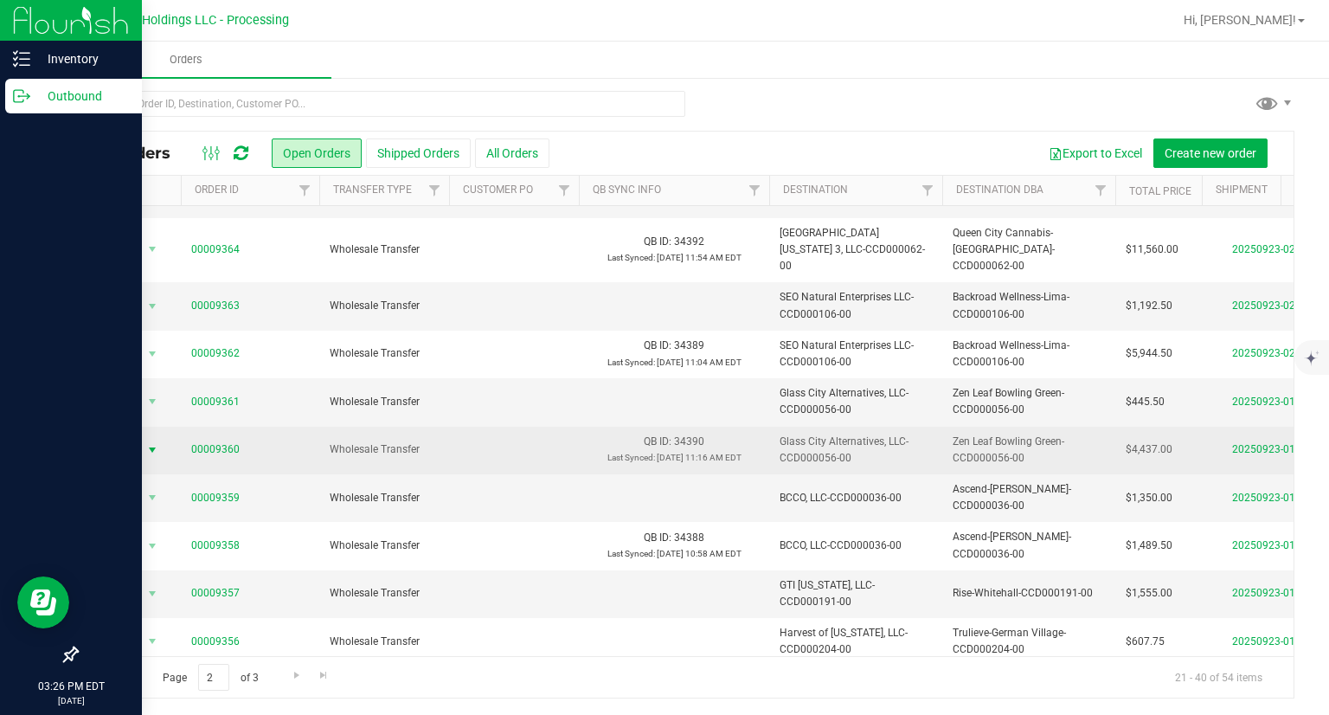
click at [132, 438] on span "Action" at bounding box center [117, 450] width 47 height 24
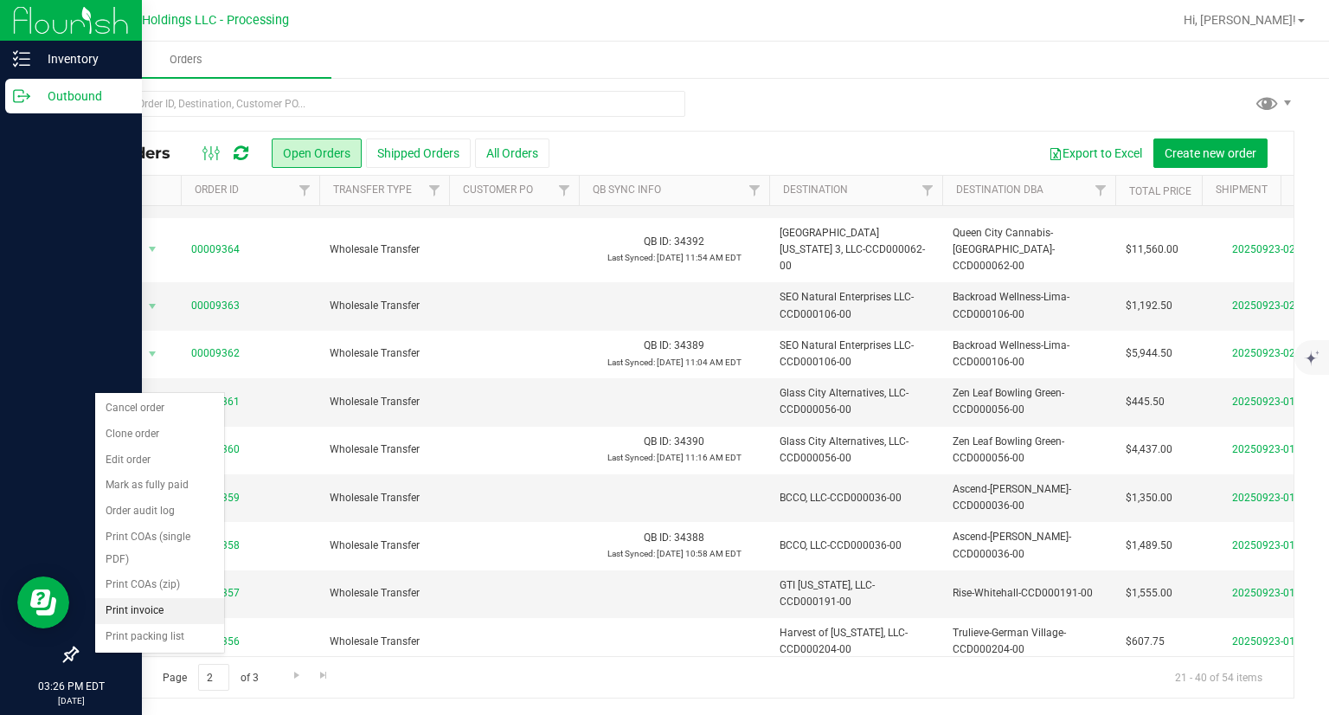
click at [105, 602] on li "Print invoice" at bounding box center [159, 611] width 129 height 26
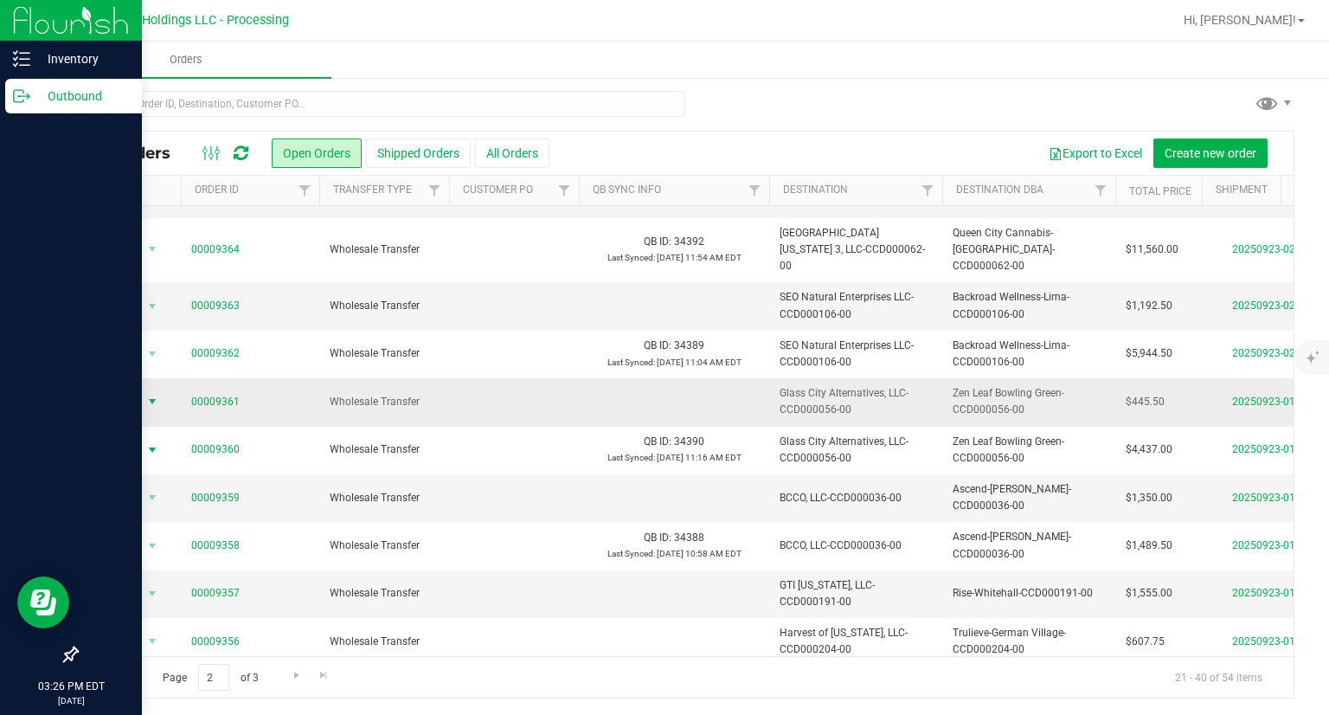
click at [118, 389] on span "Action" at bounding box center [117, 401] width 47 height 24
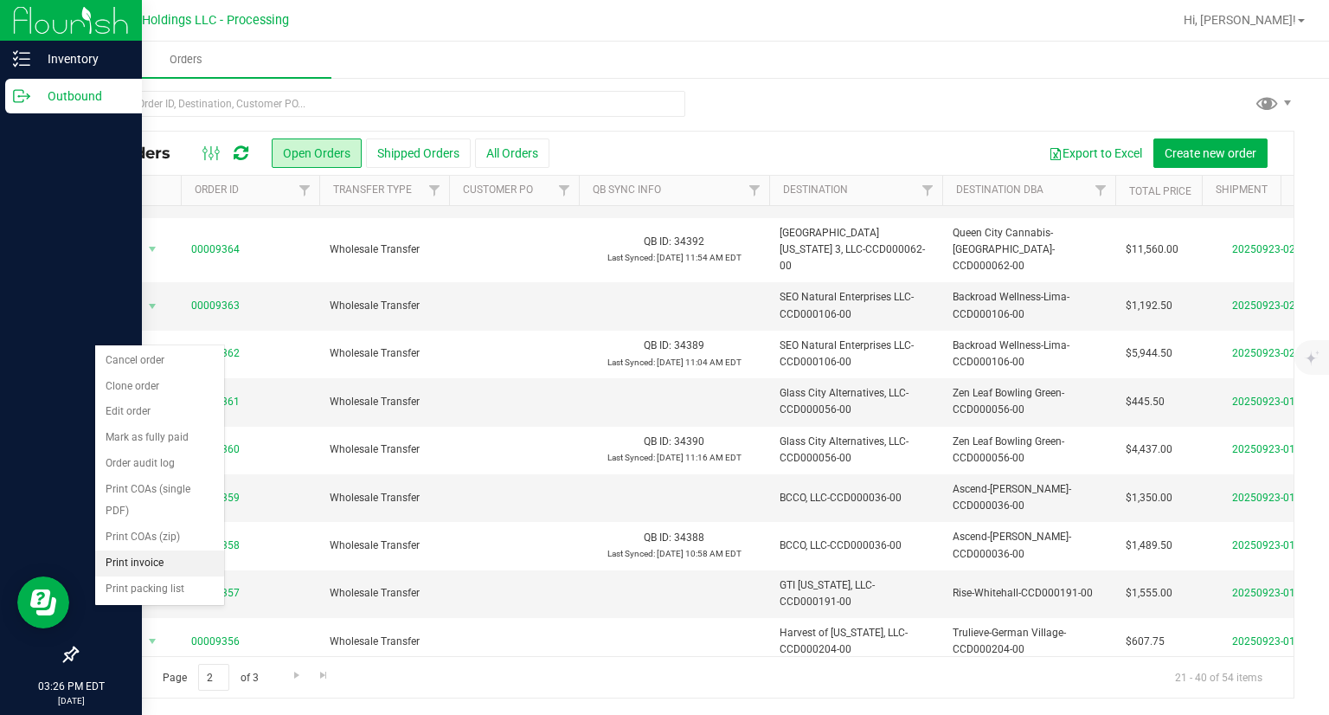
click at [138, 562] on li "Print invoice" at bounding box center [159, 563] width 129 height 26
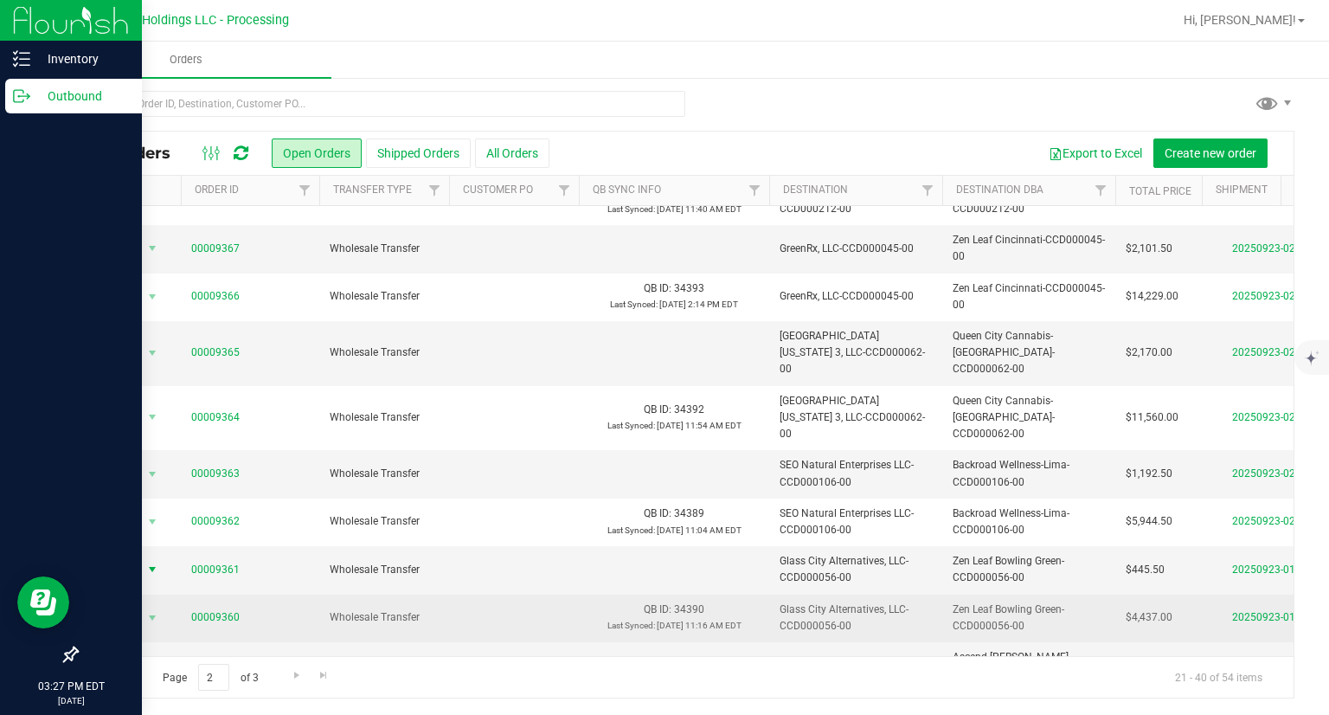
scroll to position [344, 0]
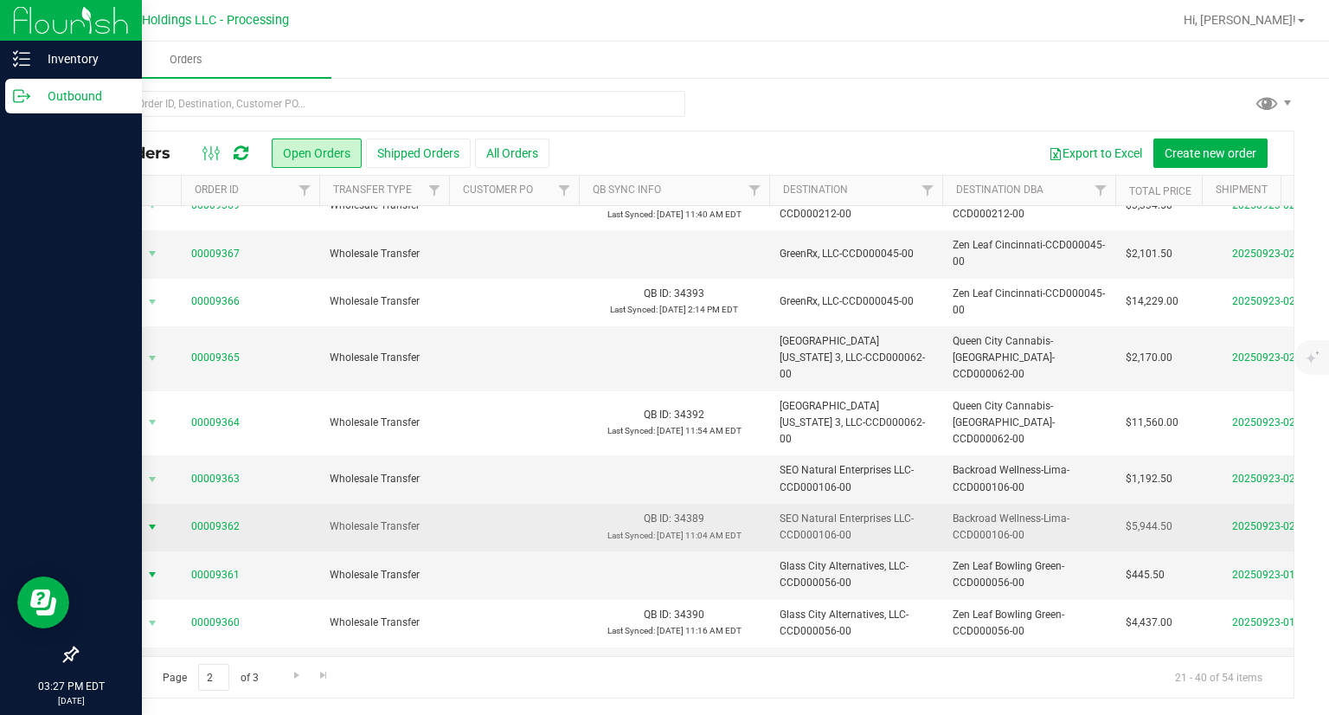
click at [131, 515] on span "Action" at bounding box center [117, 527] width 47 height 24
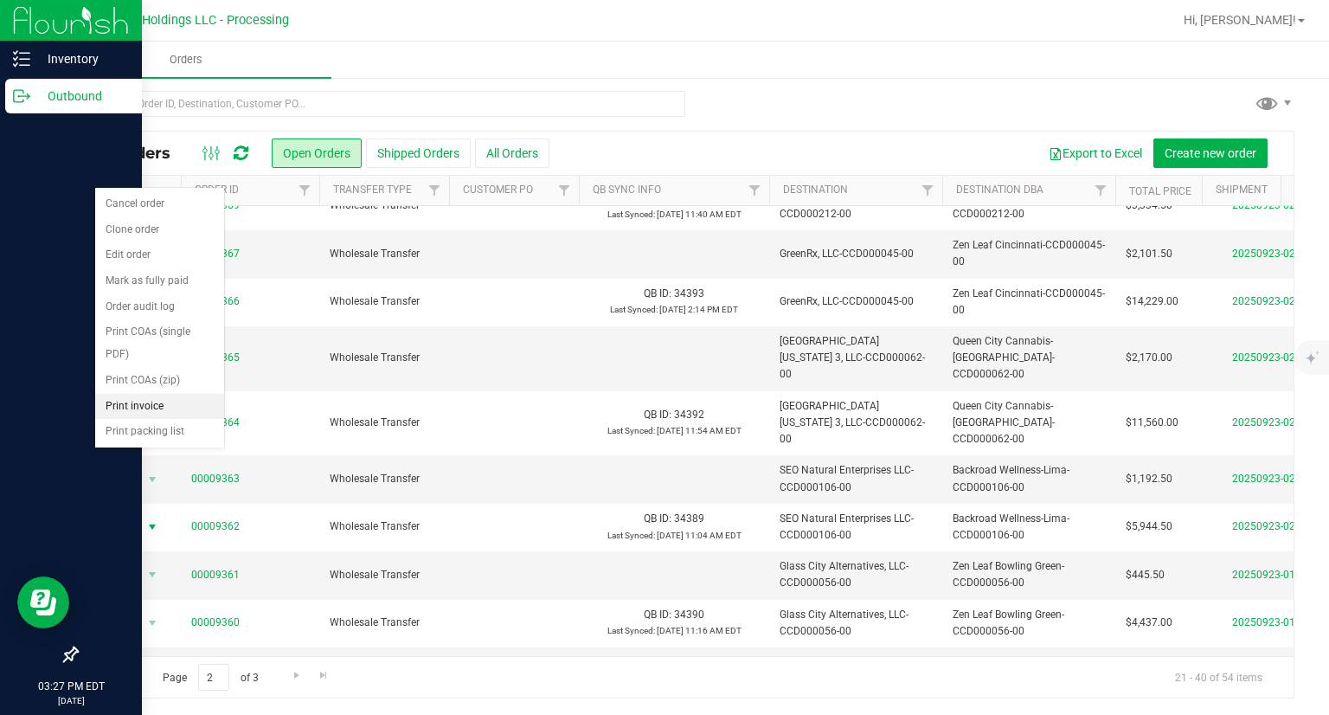
click at [142, 406] on li "Print invoice" at bounding box center [159, 407] width 129 height 26
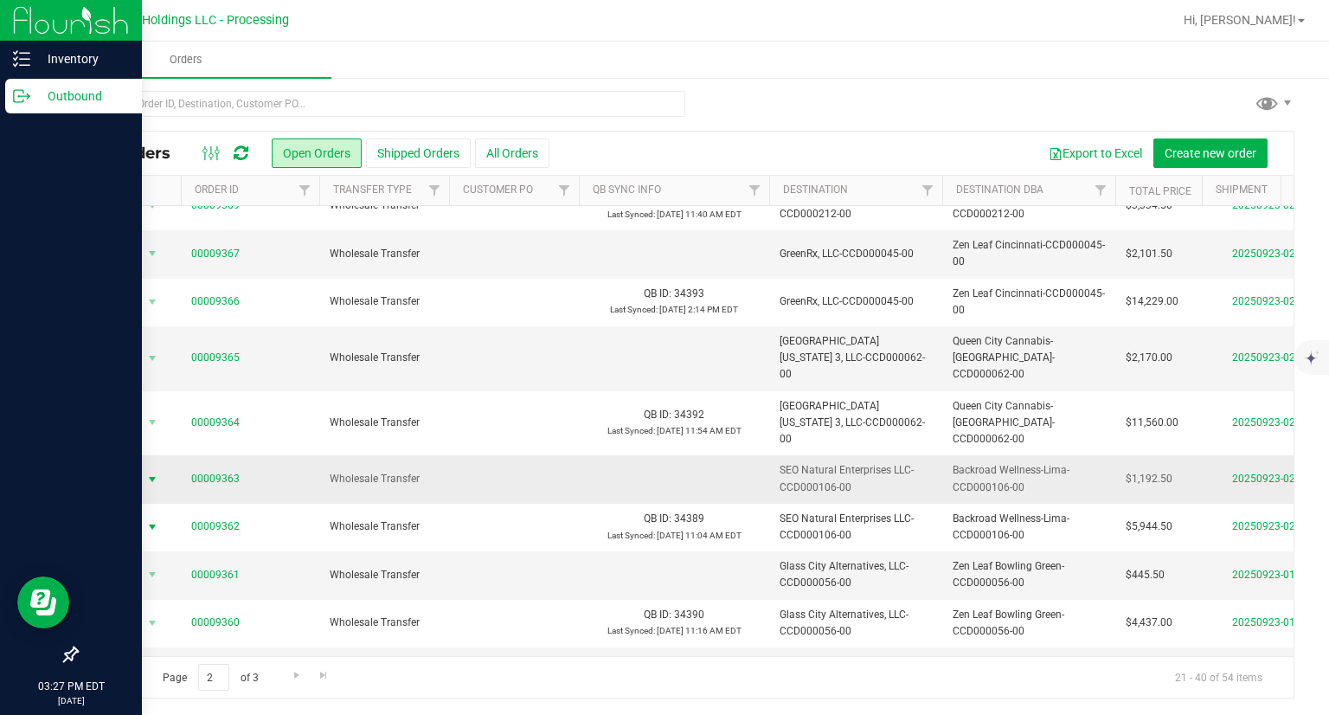
click at [136, 467] on span "Action" at bounding box center [117, 479] width 47 height 24
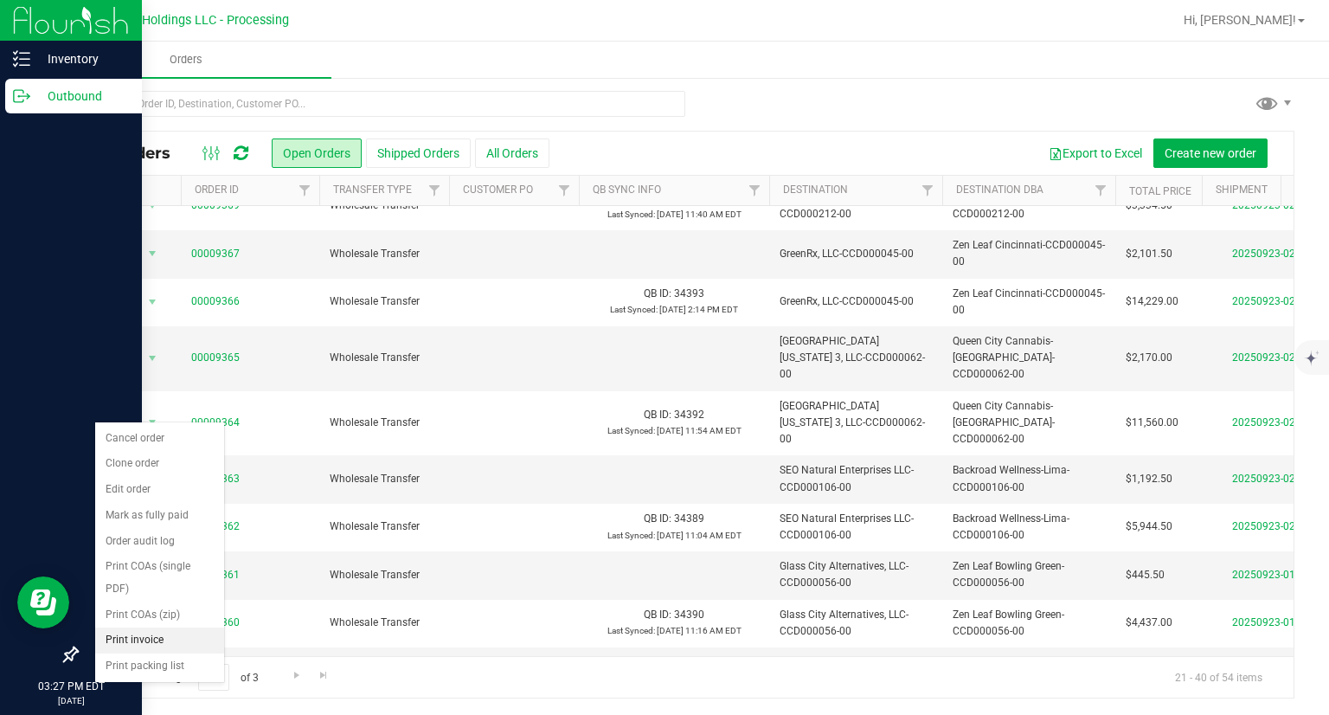
click at [166, 645] on li "Print invoice" at bounding box center [159, 640] width 129 height 26
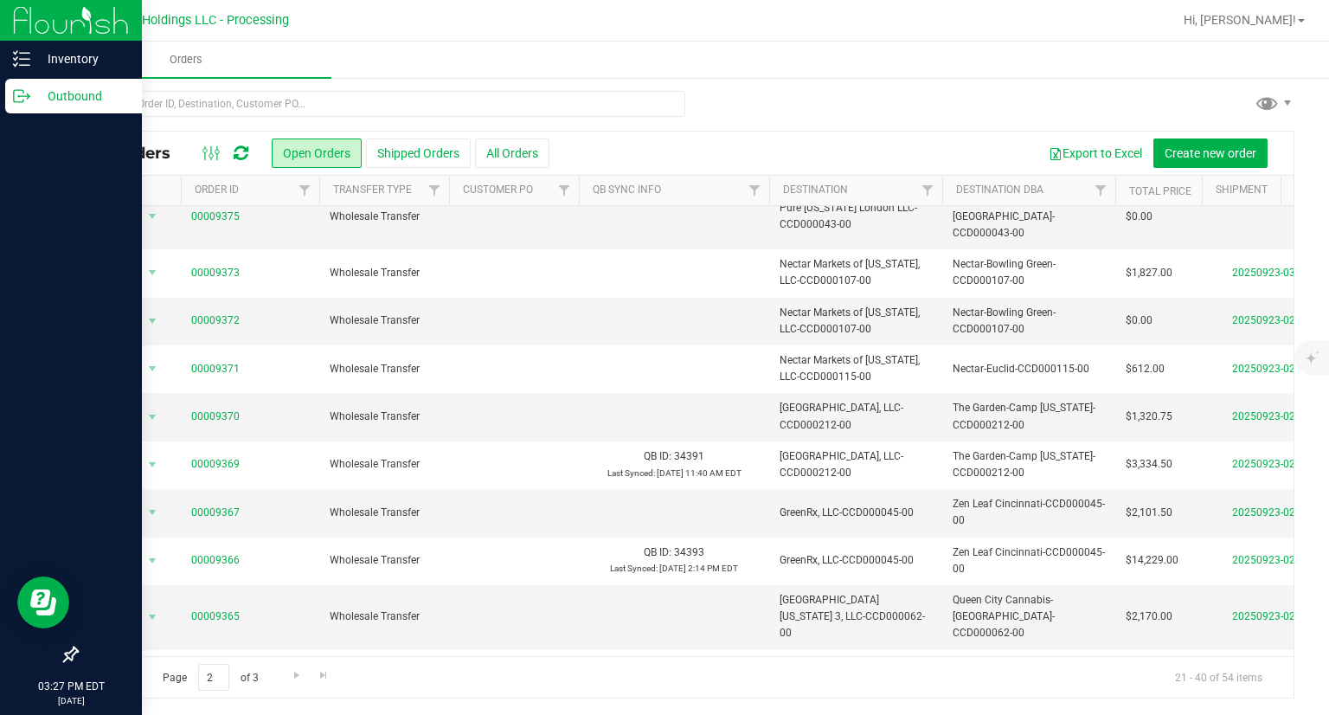
scroll to position [85, 0]
click at [121, 310] on span "Action" at bounding box center [117, 322] width 47 height 24
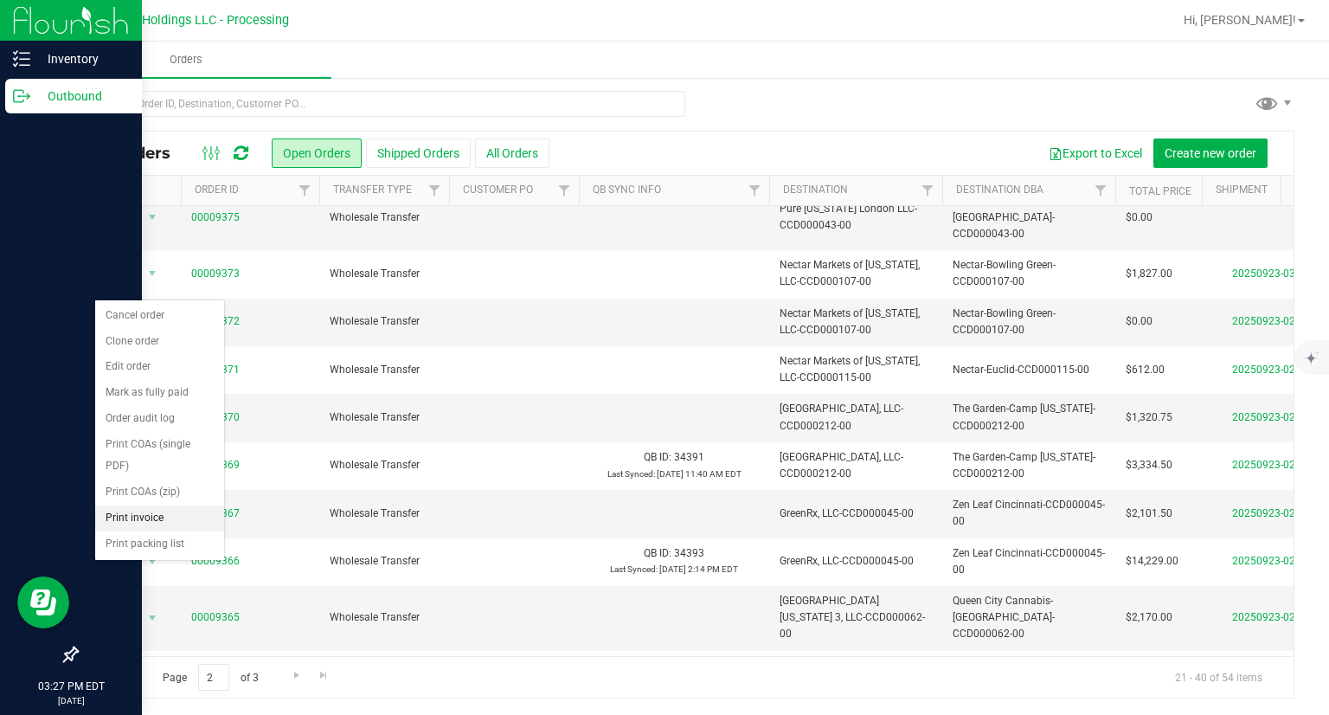
click at [180, 520] on li "Print invoice" at bounding box center [159, 518] width 129 height 26
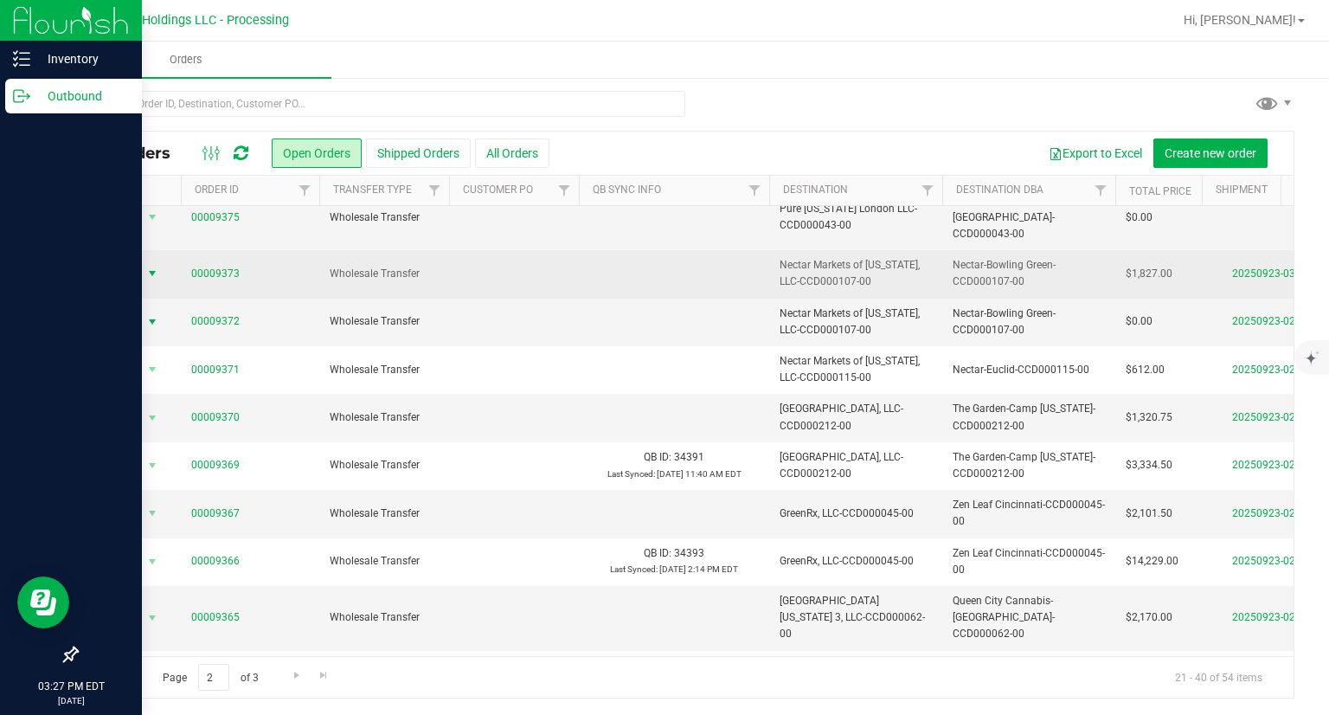
click at [140, 261] on span "Action" at bounding box center [117, 273] width 47 height 24
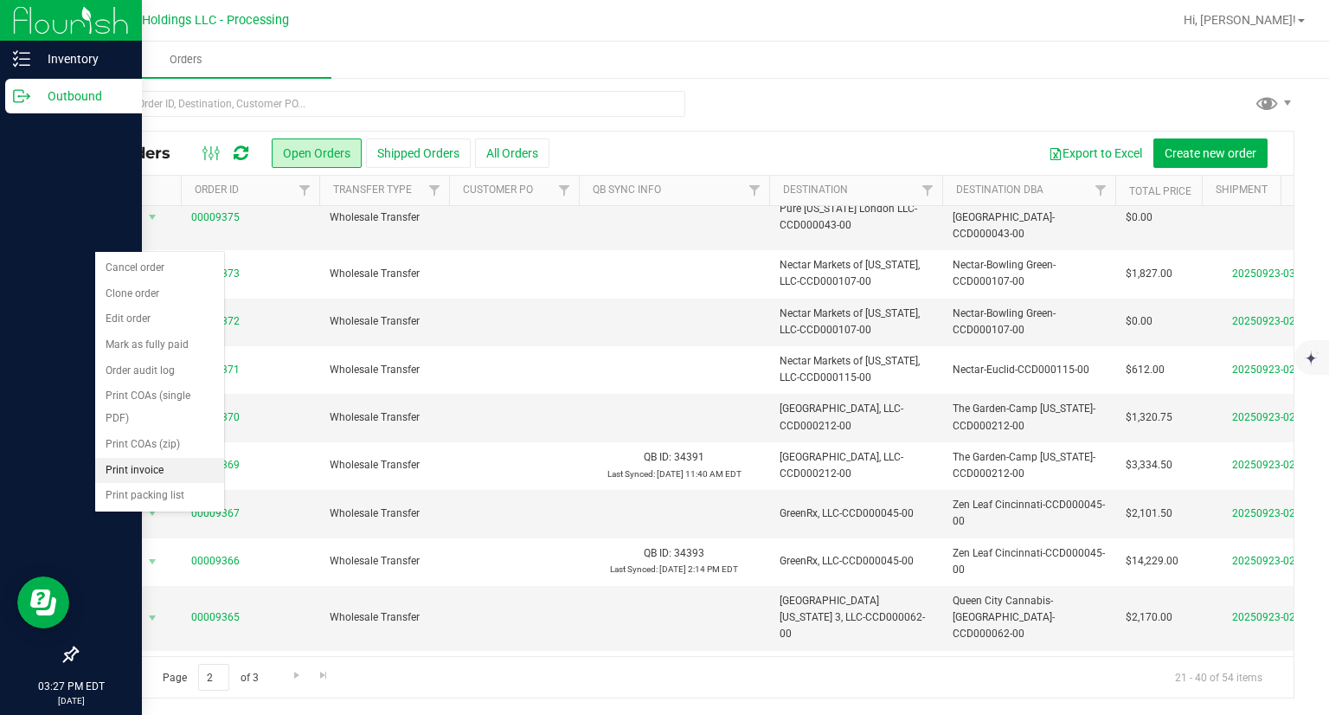
click at [161, 464] on li "Print invoice" at bounding box center [159, 471] width 129 height 26
